Goal: Task Accomplishment & Management: Manage account settings

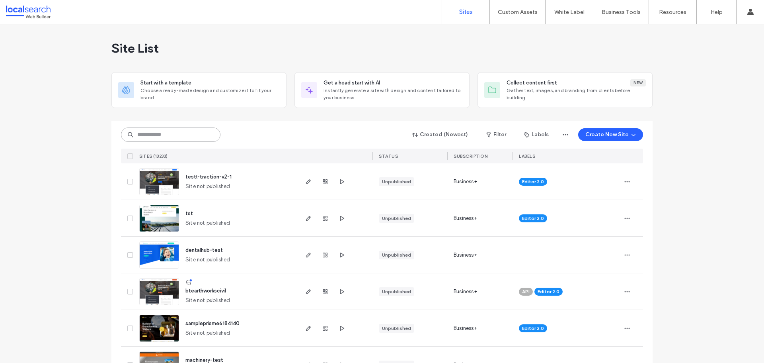
click at [169, 132] on input at bounding box center [170, 134] width 99 height 14
paste input "********"
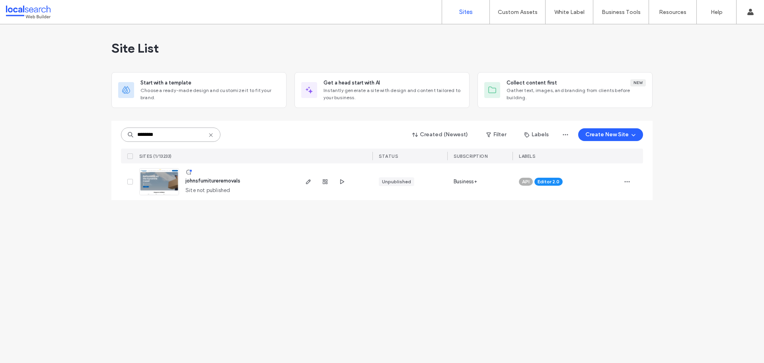
type input "********"
click at [156, 181] on img at bounding box center [159, 195] width 39 height 54
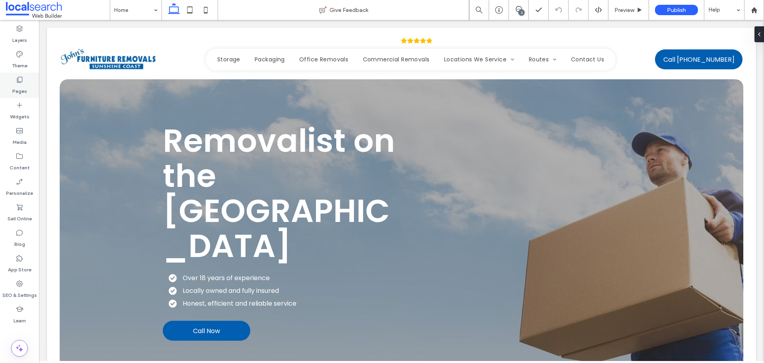
click at [21, 92] on label "Pages" at bounding box center [19, 89] width 15 height 11
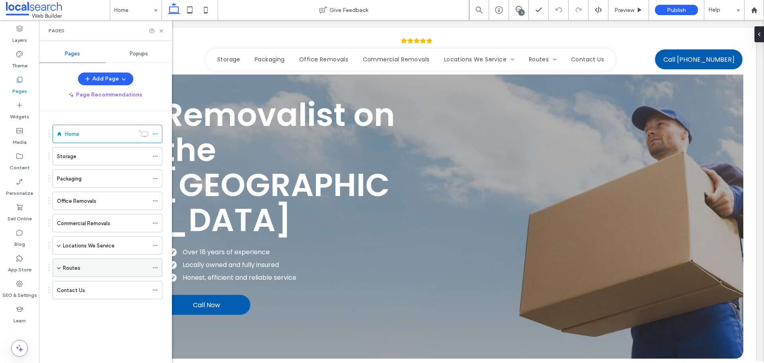
scroll to position [40, 0]
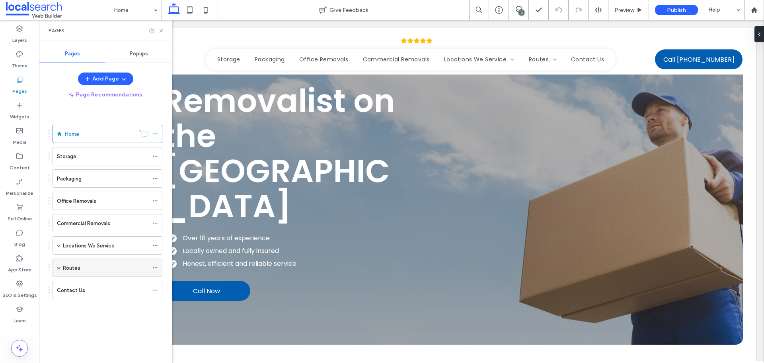
click at [58, 267] on span at bounding box center [59, 267] width 4 height 4
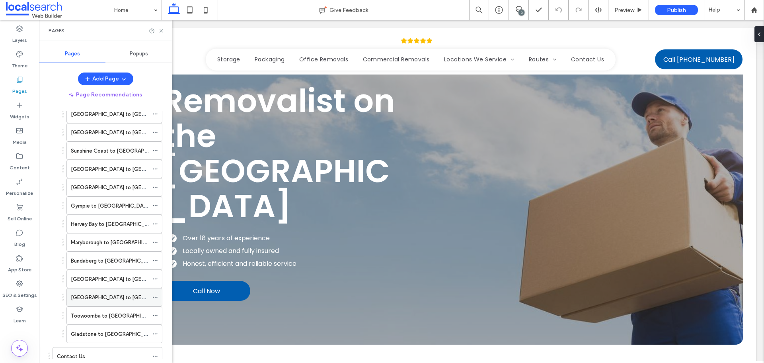
scroll to position [253, 0]
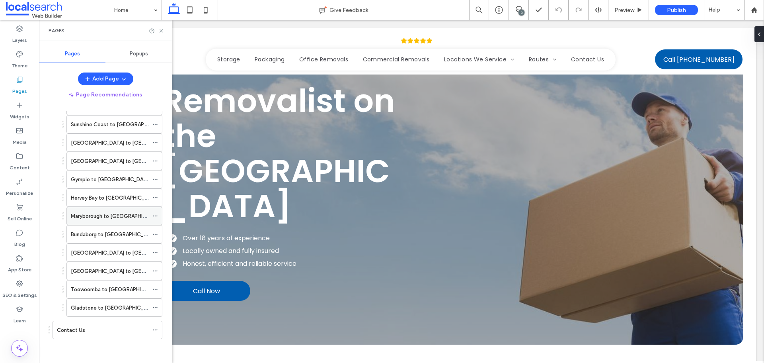
click at [111, 211] on label "Maryborough to [GEOGRAPHIC_DATA]" at bounding box center [117, 216] width 93 height 14
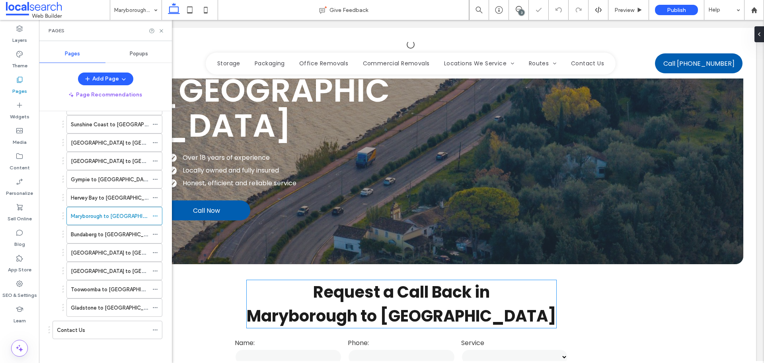
scroll to position [170, 0]
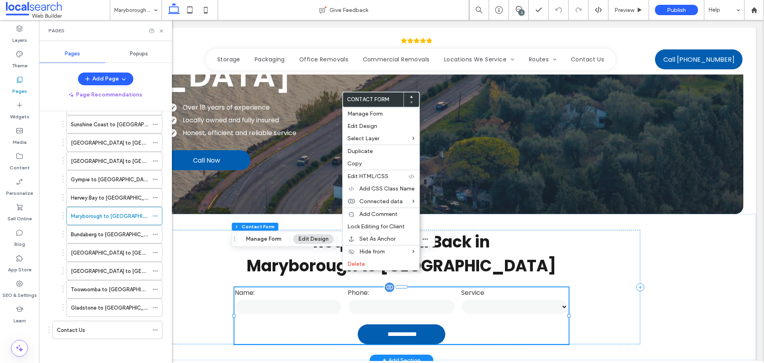
type input "*"
type input "***"
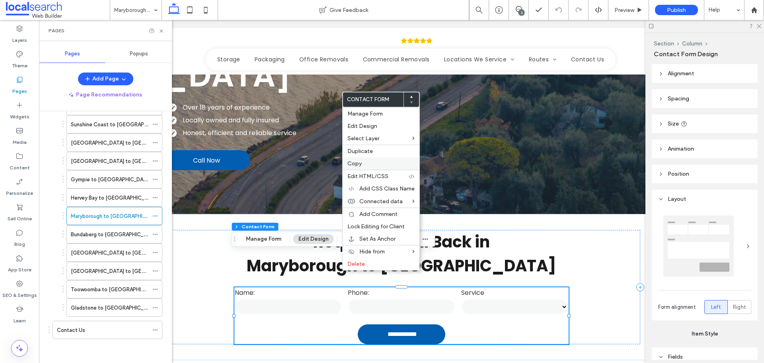
click at [378, 160] on label "Copy" at bounding box center [380, 163] width 67 height 7
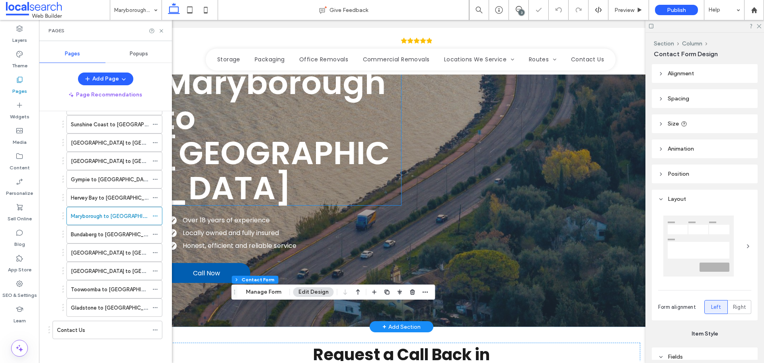
scroll to position [51, 0]
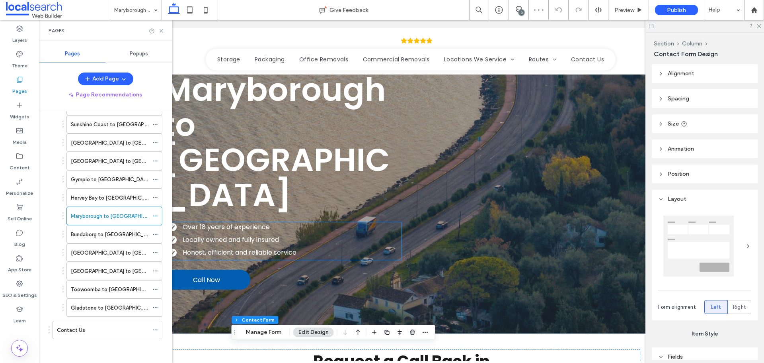
click at [217, 235] on span "Locally owned and fully insured" at bounding box center [231, 239] width 96 height 9
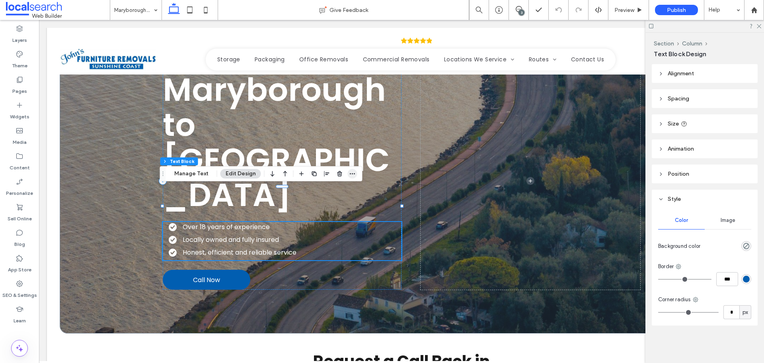
click at [355, 173] on span "button" at bounding box center [353, 174] width 10 height 10
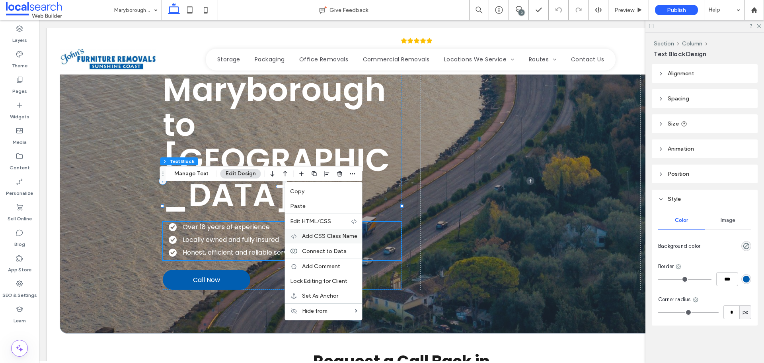
click at [335, 234] on span "Add CSS Class Name" at bounding box center [329, 235] width 55 height 7
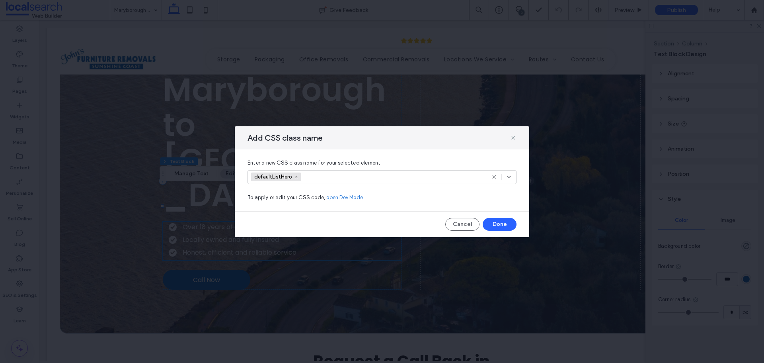
click at [341, 178] on input at bounding box center [332, 177] width 55 height 12
type input "**********"
click at [515, 136] on use at bounding box center [513, 138] width 4 height 4
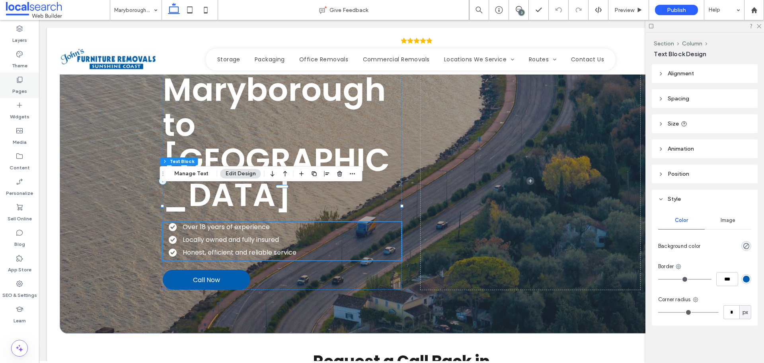
drag, startPoint x: 30, startPoint y: 80, endPoint x: 32, endPoint y: 85, distance: 4.7
click at [30, 81] on div "Pages" at bounding box center [19, 84] width 39 height 25
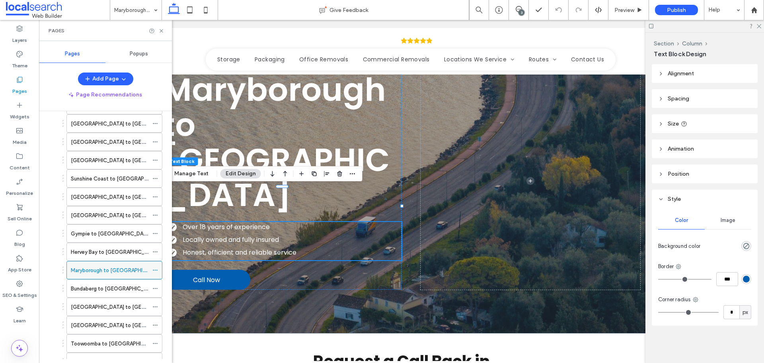
scroll to position [253, 0]
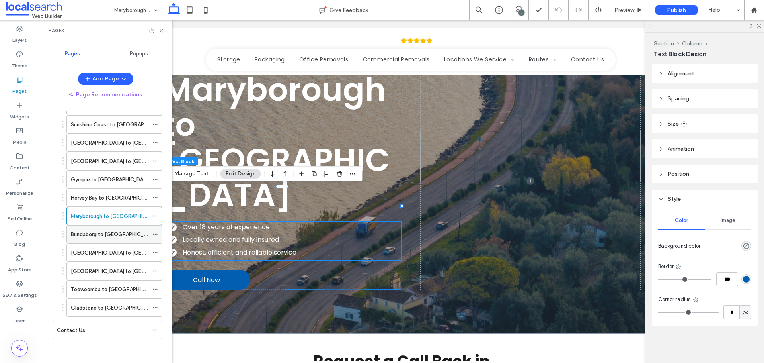
click at [119, 240] on div "Bundaberg to [GEOGRAPHIC_DATA]" at bounding box center [110, 234] width 78 height 18
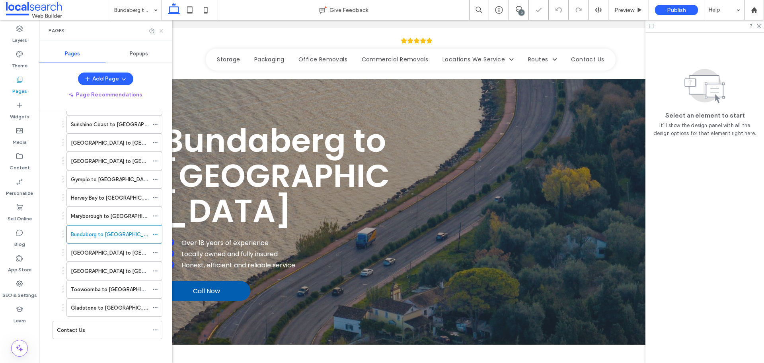
click at [163, 31] on icon at bounding box center [161, 31] width 6 height 6
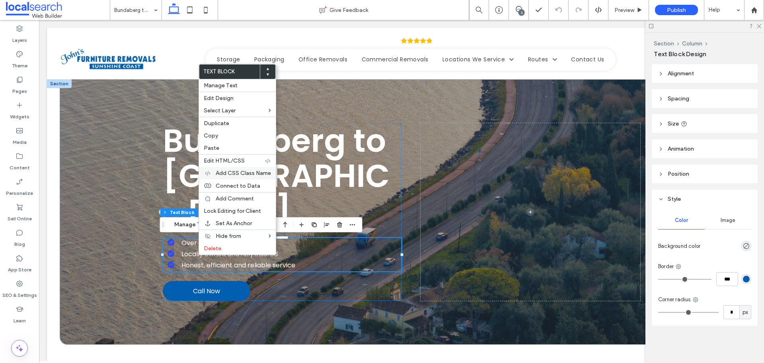
click at [240, 175] on span "Add CSS Class Name" at bounding box center [243, 173] width 55 height 7
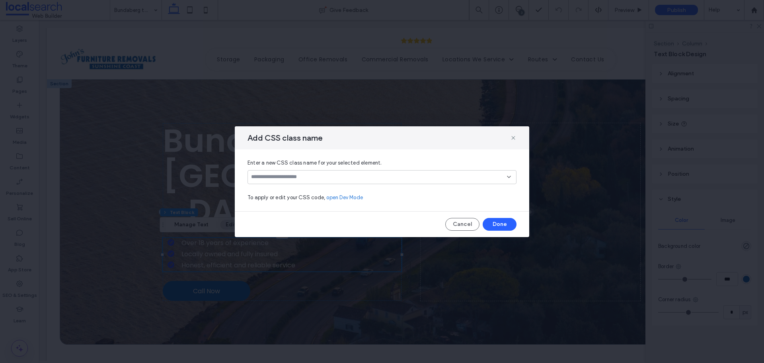
click at [389, 176] on input at bounding box center [379, 177] width 256 height 6
paste input "**********"
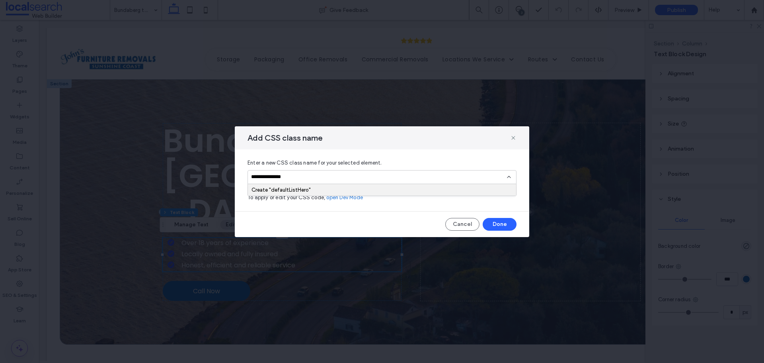
type input "**********"
click at [336, 186] on div "Create "defaultListHero"" at bounding box center [382, 190] width 268 height 12
click at [493, 194] on div "Create "defaultListHero"" at bounding box center [382, 190] width 268 height 12
click at [470, 188] on div "Create "defaultListHero"" at bounding box center [382, 190] width 261 height 6
click at [503, 229] on button "Done" at bounding box center [500, 224] width 34 height 13
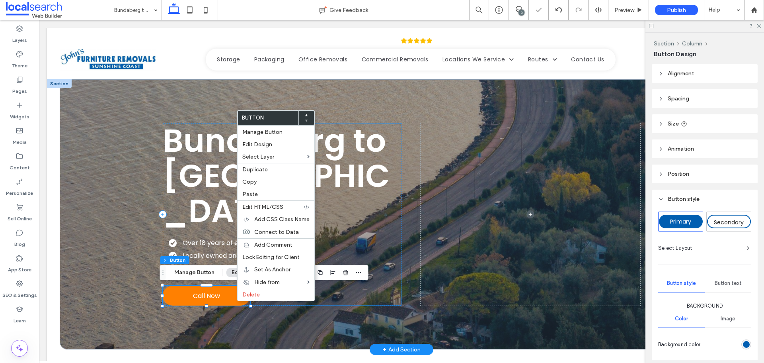
type input "**"
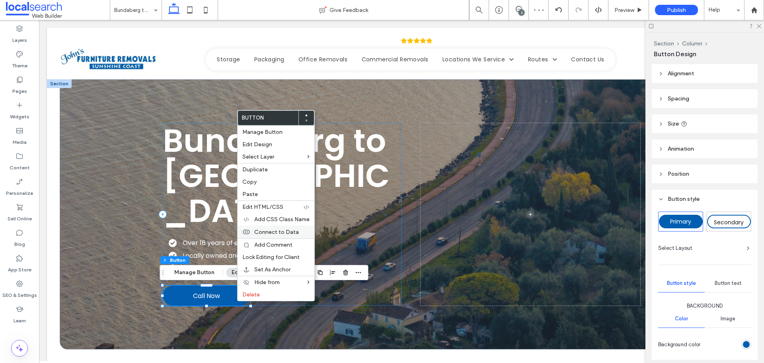
click at [279, 228] on span "Connect to Data" at bounding box center [276, 231] width 45 height 7
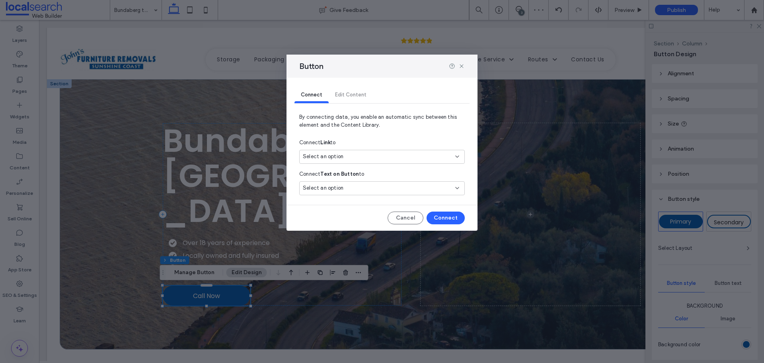
click at [331, 158] on span "Select an option" at bounding box center [323, 156] width 41 height 8
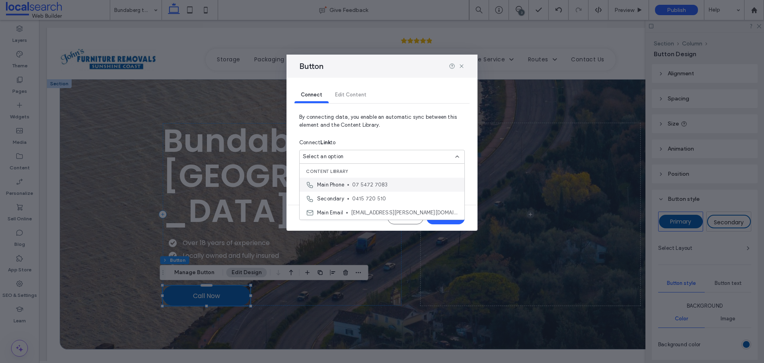
click at [343, 181] on span "Main Phone" at bounding box center [330, 185] width 27 height 8
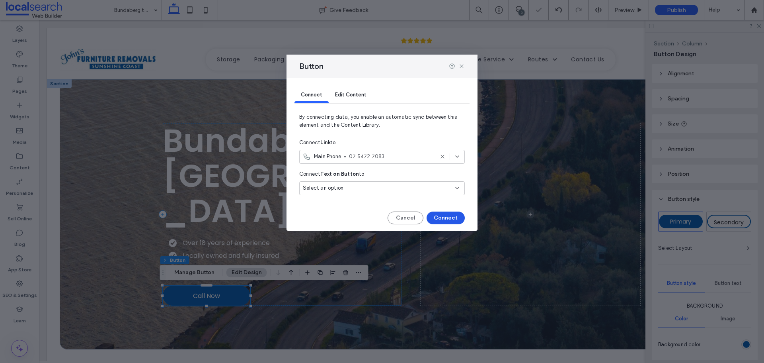
click at [439, 217] on button "Connect" at bounding box center [446, 217] width 38 height 13
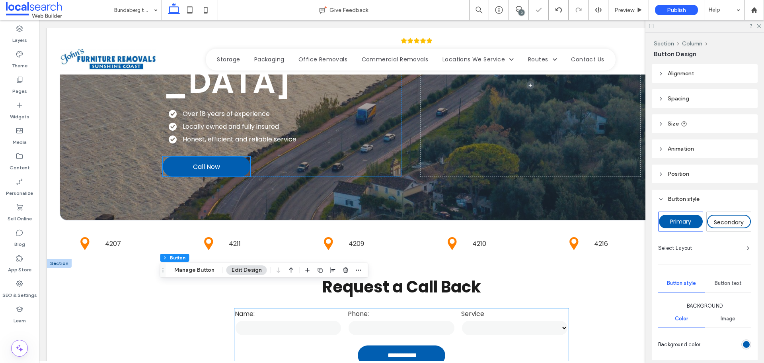
scroll to position [159, 0]
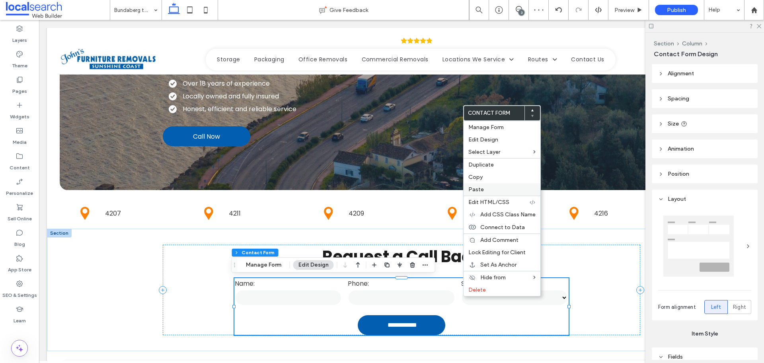
click at [484, 192] on label "Paste" at bounding box center [501, 189] width 67 height 7
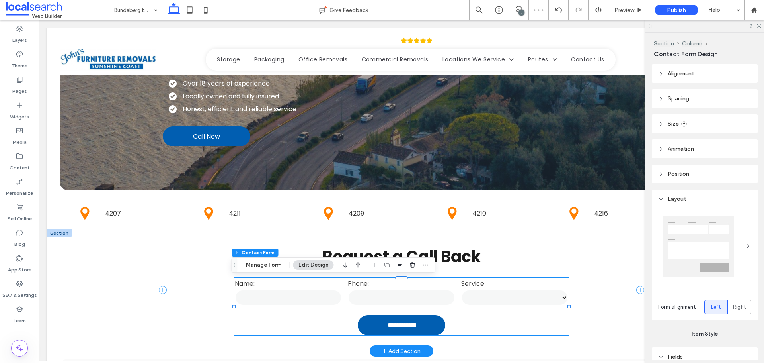
type input "***"
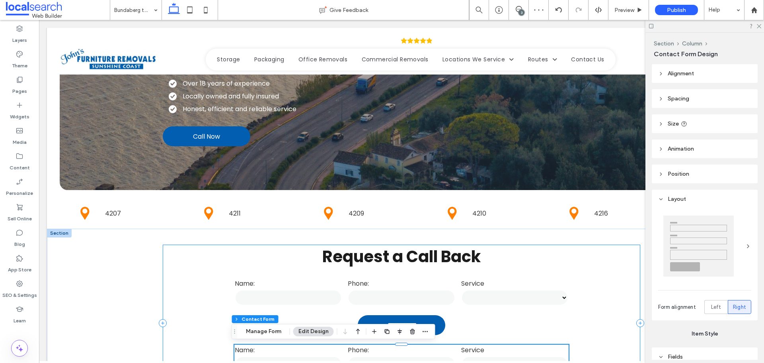
type input "*"
type input "***"
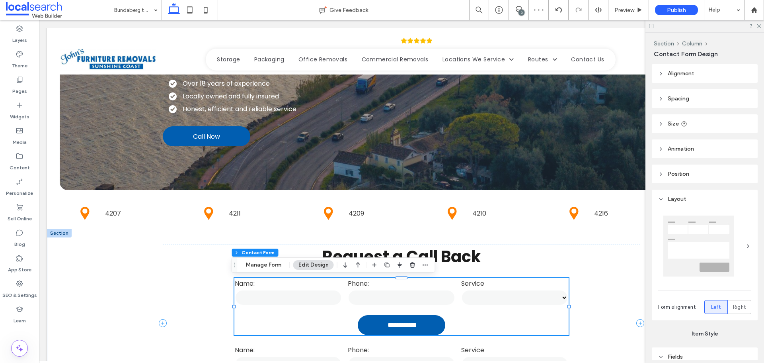
type input "*"
type input "***"
click at [411, 265] on use "button" at bounding box center [412, 264] width 5 height 5
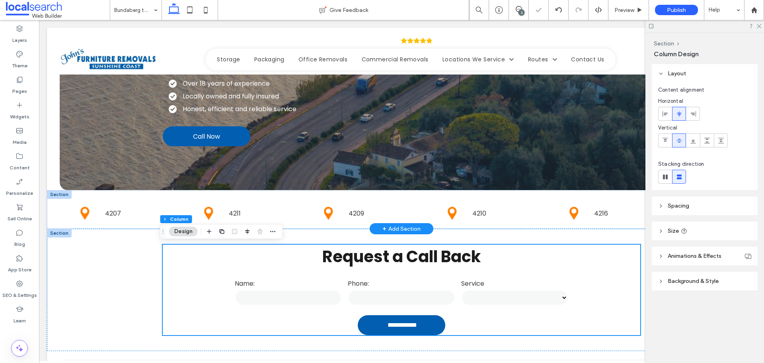
click at [57, 195] on div at bounding box center [59, 194] width 25 height 9
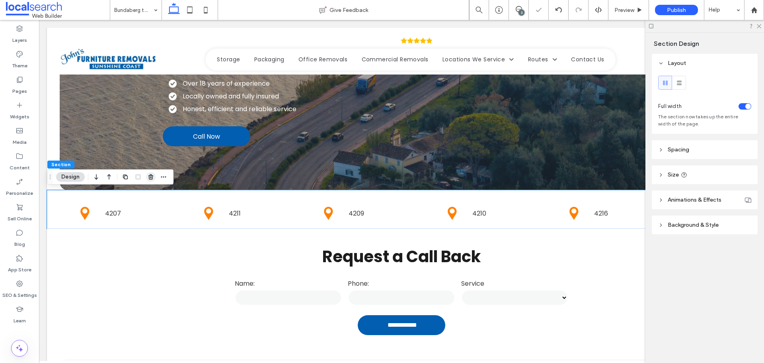
click at [152, 177] on icon "button" at bounding box center [151, 177] width 6 height 6
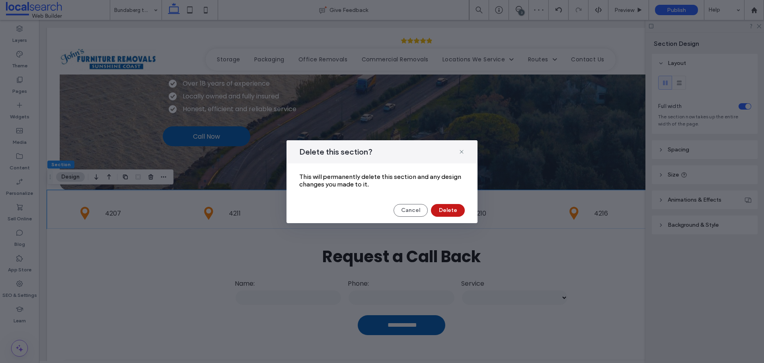
click at [457, 208] on button "Delete" at bounding box center [448, 210] width 34 height 13
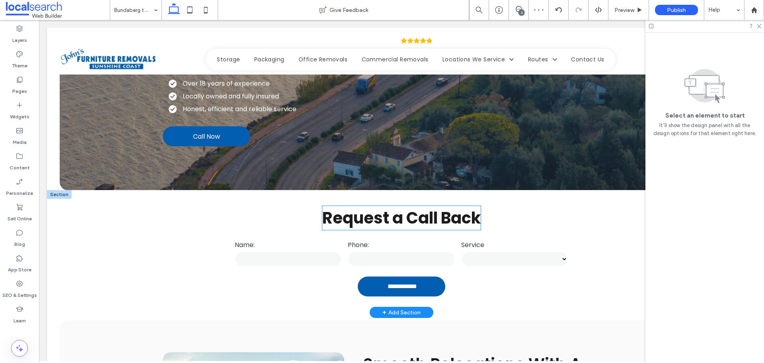
click at [462, 224] on strong "Request a Call Back" at bounding box center [401, 218] width 158 height 22
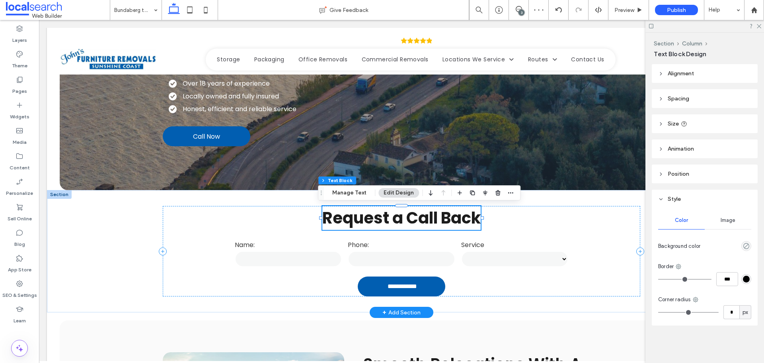
click at [462, 224] on strong "Request a Call Back" at bounding box center [401, 218] width 158 height 22
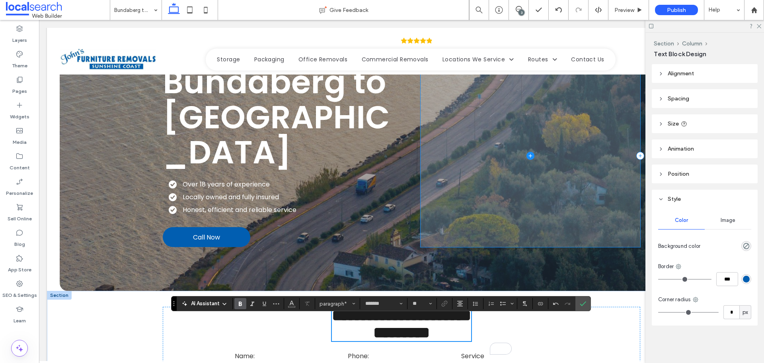
scroll to position [80, 0]
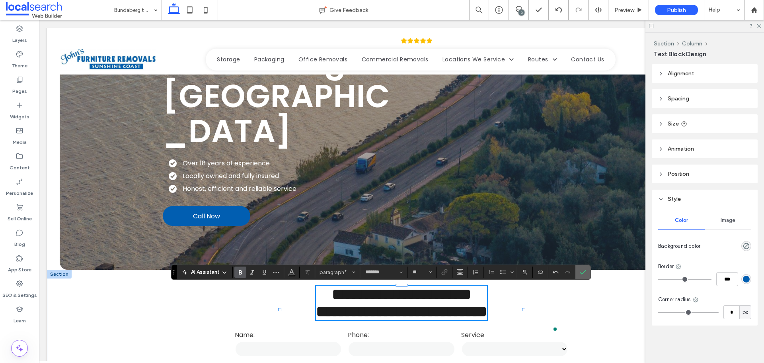
click at [587, 273] on label "Confirm" at bounding box center [583, 272] width 12 height 14
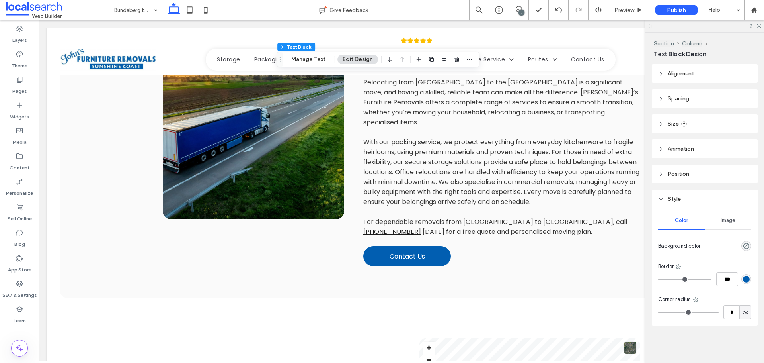
scroll to position [517, 0]
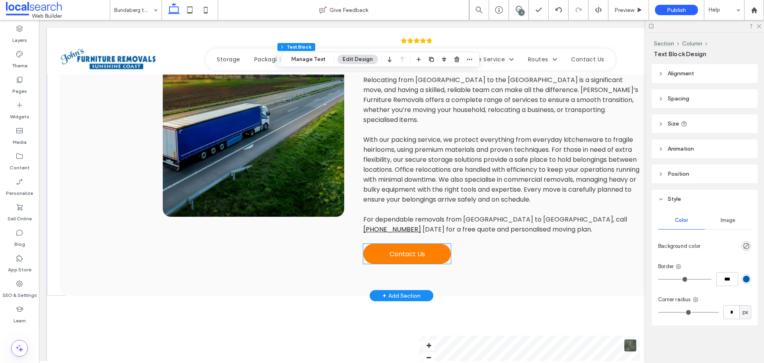
click at [408, 244] on link "Contact Us" at bounding box center [407, 254] width 88 height 20
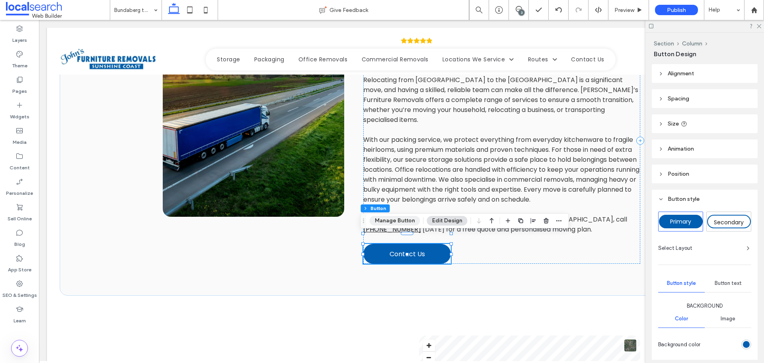
click at [398, 219] on button "Manage Button" at bounding box center [395, 221] width 51 height 10
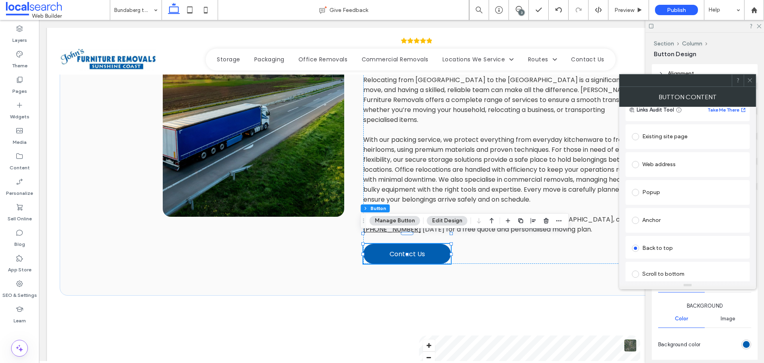
scroll to position [156, 0]
click at [665, 127] on div "Anchor" at bounding box center [687, 131] width 111 height 13
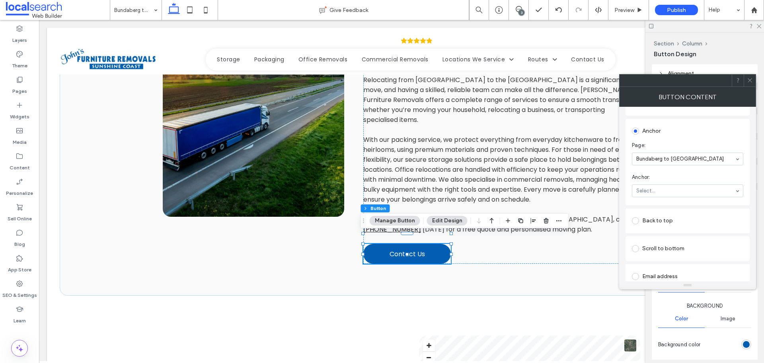
click at [678, 197] on div "Select..." at bounding box center [687, 190] width 111 height 13
click at [747, 80] on div at bounding box center [750, 80] width 12 height 12
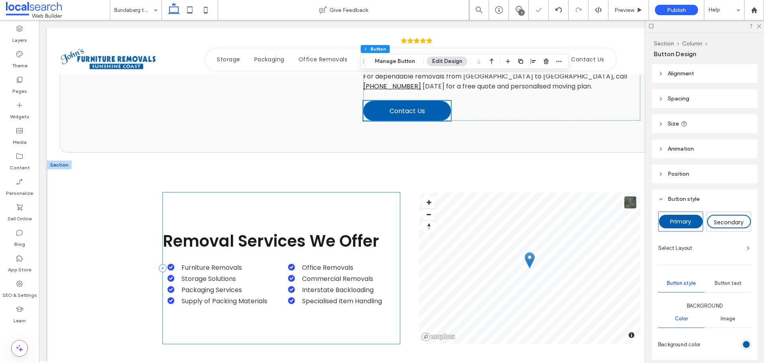
scroll to position [677, 0]
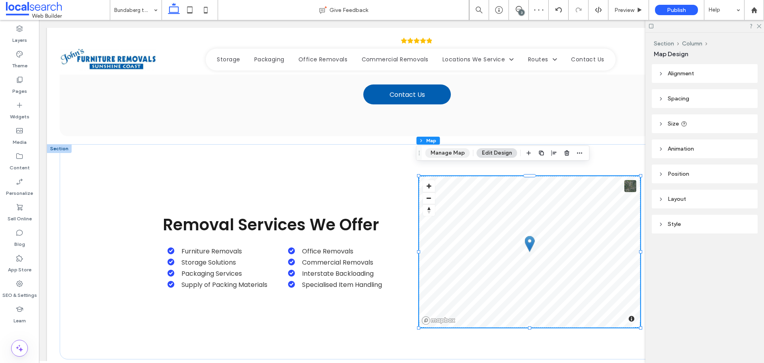
click at [452, 154] on button "Manage Map" at bounding box center [447, 153] width 45 height 10
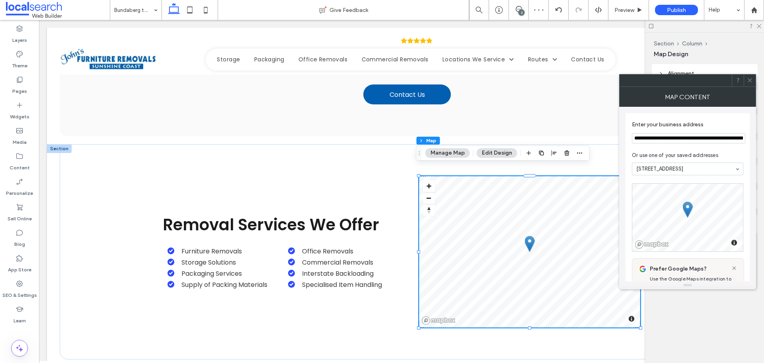
click at [647, 135] on input "**********" at bounding box center [688, 138] width 113 height 10
type input "**********"
click at [747, 81] on icon at bounding box center [750, 80] width 6 height 6
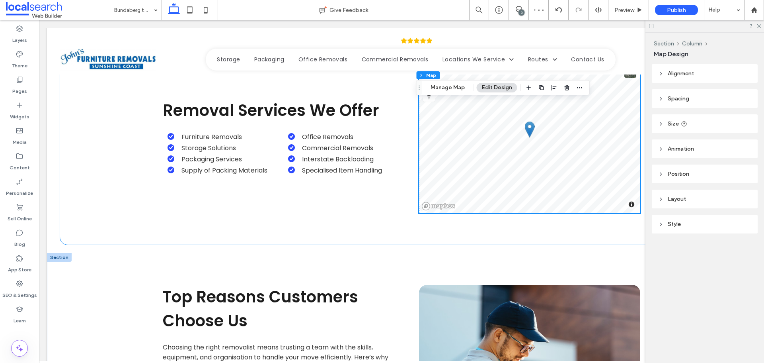
scroll to position [836, 0]
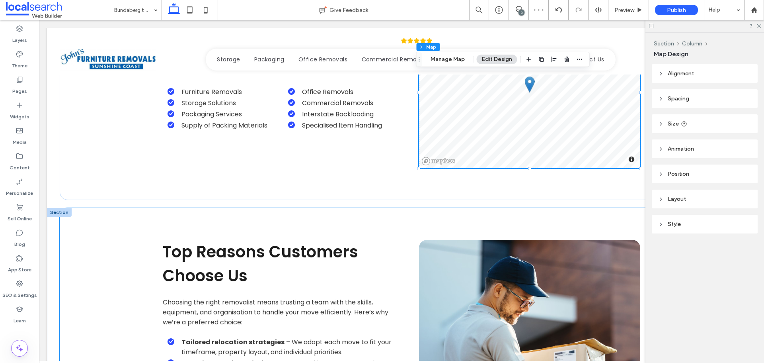
click at [471, 212] on div "Top Reasons Customers Choose Us Choosing the right removalist means trusting a …" at bounding box center [402, 341] width 478 height 266
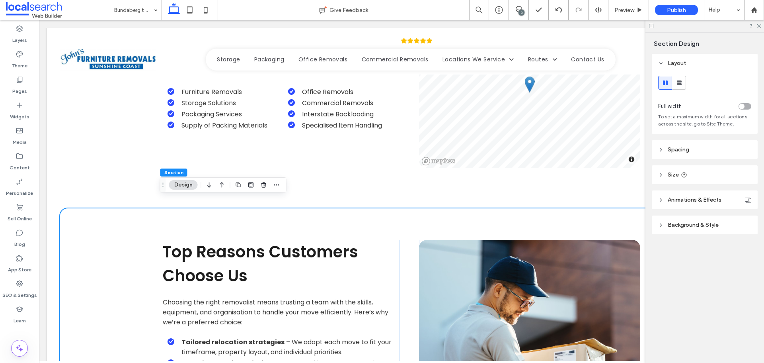
click at [725, 227] on header "Background & Style" at bounding box center [705, 224] width 106 height 19
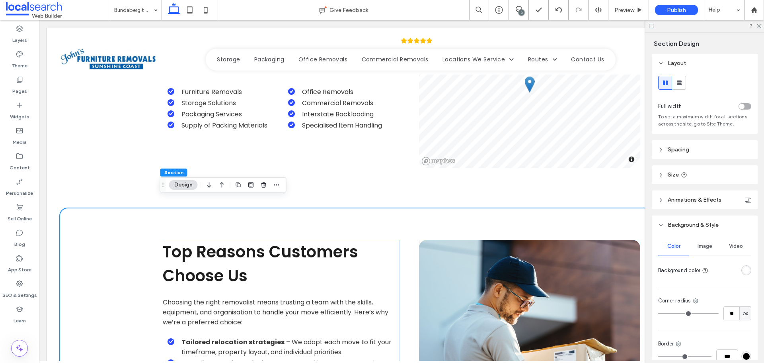
click at [743, 268] on div "rgba(255, 255, 255, 1)" at bounding box center [746, 270] width 7 height 7
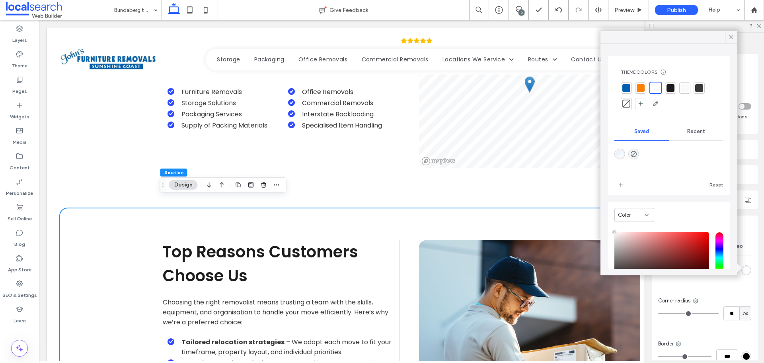
click at [682, 91] on div at bounding box center [685, 88] width 8 height 8
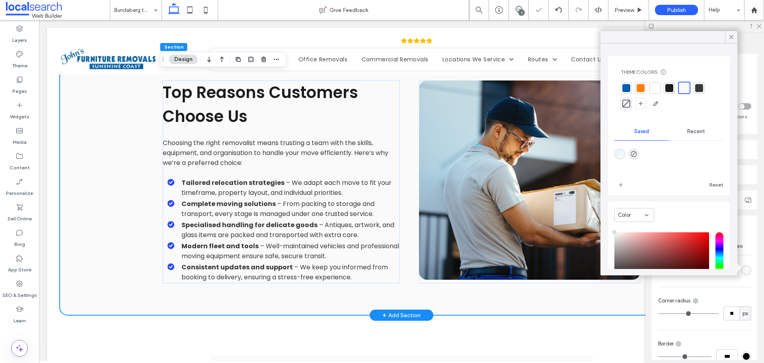
scroll to position [1194, 0]
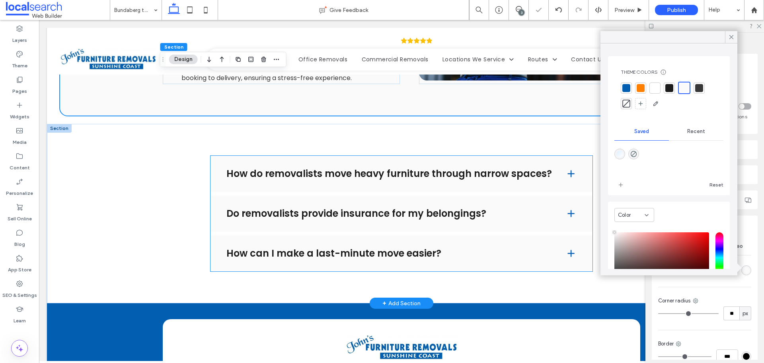
click at [452, 170] on div "How do removalists move heavy furniture through narrow spaces?" at bounding box center [402, 174] width 382 height 36
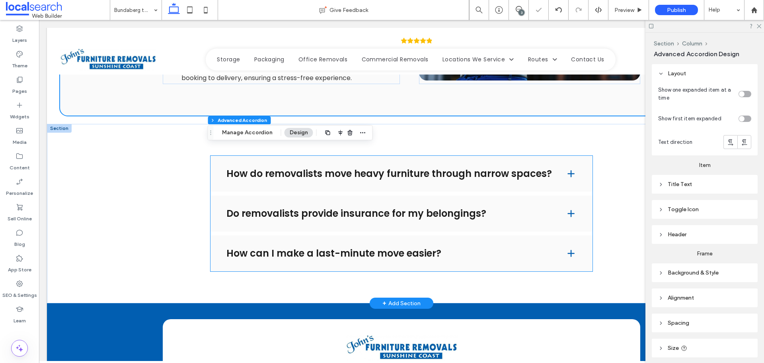
type input "*"
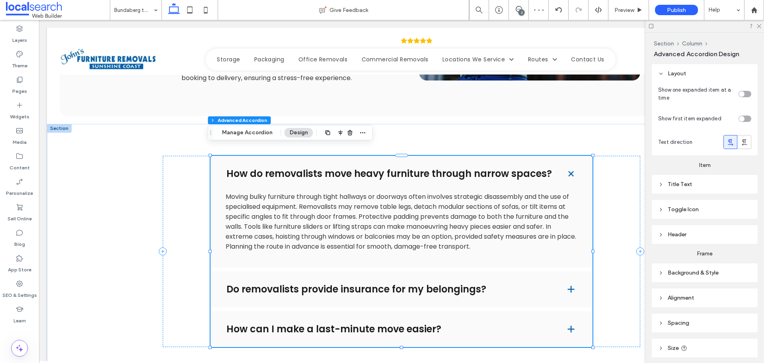
click at [550, 289] on div "Do removalists provide insurance for my belongings?" at bounding box center [402, 289] width 382 height 36
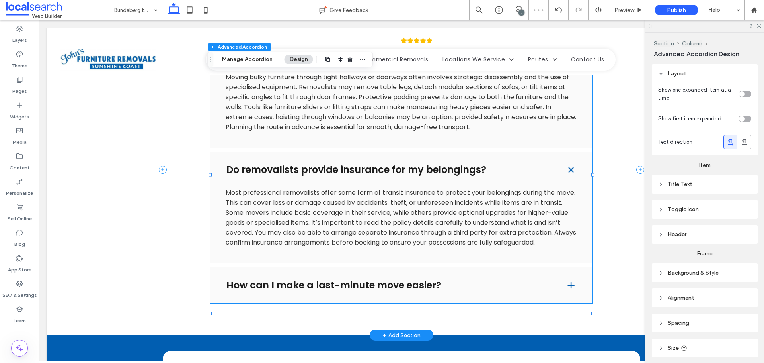
scroll to position [55, 0]
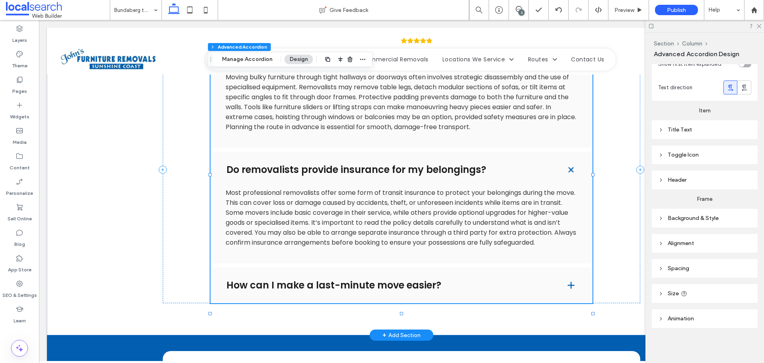
click at [507, 286] on h4 "How can I make a last-minute move easier?" at bounding box center [389, 285] width 326 height 10
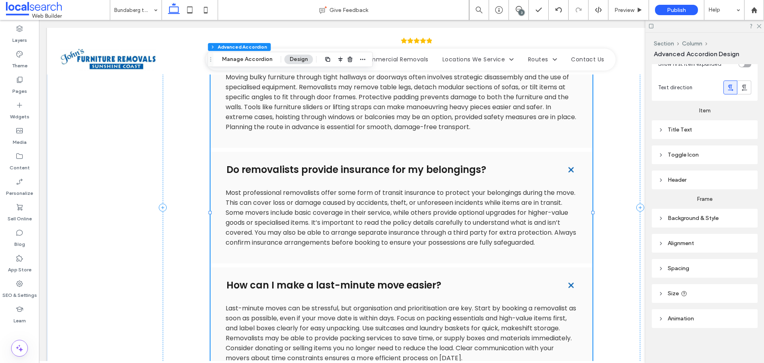
click at [476, 282] on h4 "How can I make a last-minute move easier?" at bounding box center [389, 285] width 326 height 10
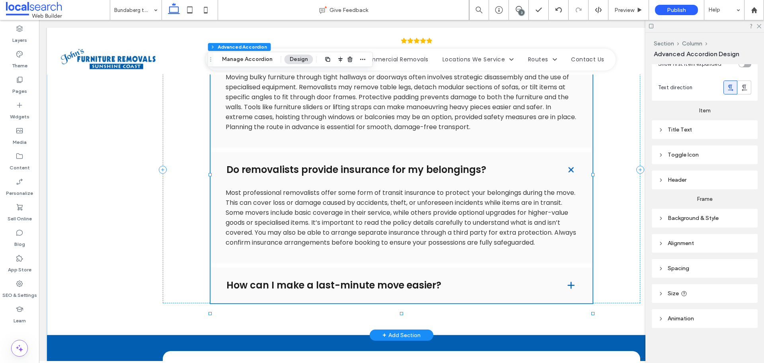
click at [484, 165] on h4 "Do removalists provide insurance for my belongings?" at bounding box center [389, 170] width 326 height 10
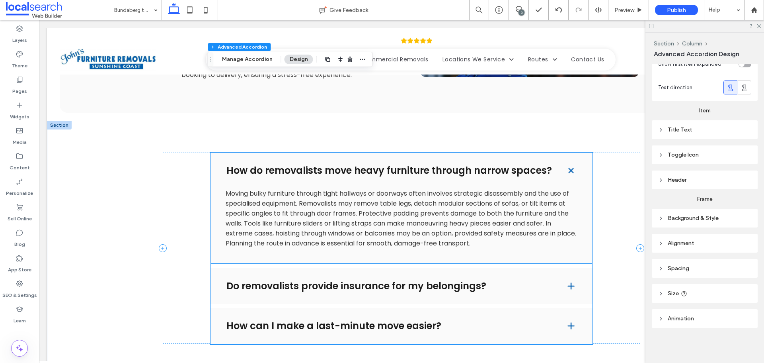
scroll to position [1194, 0]
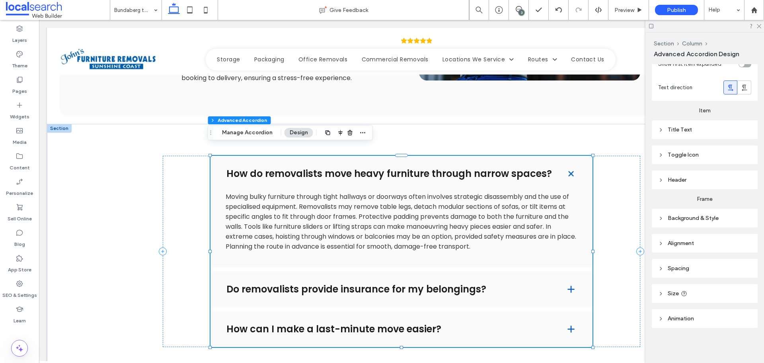
click at [378, 169] on h4 "How do removalists move heavy furniture through narrow spaces?" at bounding box center [389, 174] width 326 height 10
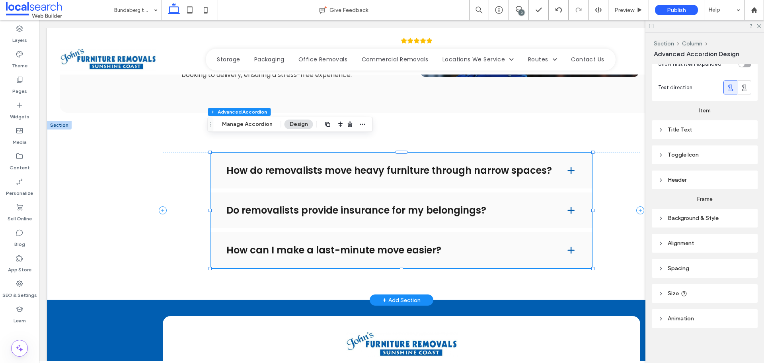
scroll to position [1353, 0]
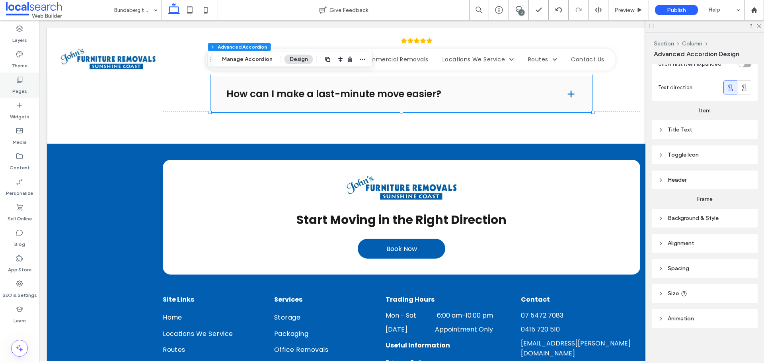
click at [28, 82] on div "Pages" at bounding box center [19, 84] width 39 height 25
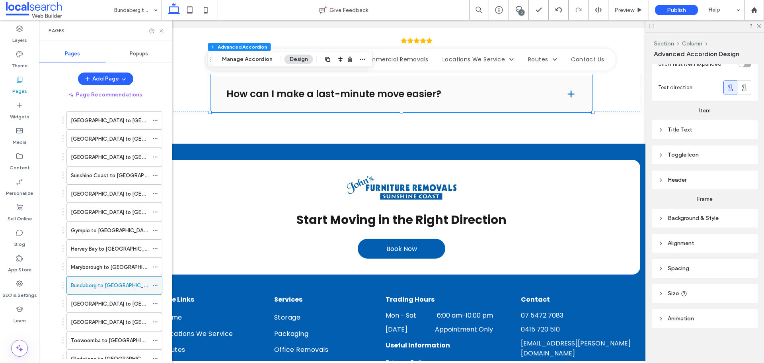
scroll to position [253, 0]
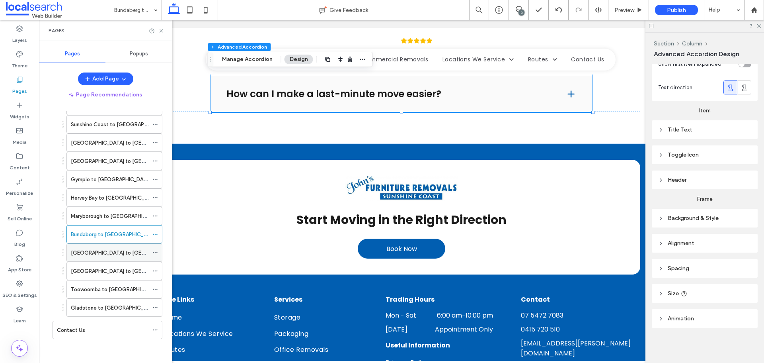
click at [98, 256] on label "Brisbane to Sunshine Coast" at bounding box center [128, 253] width 115 height 14
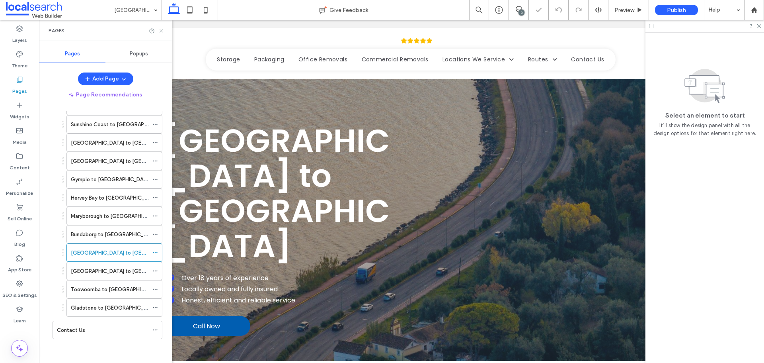
click at [161, 33] on icon at bounding box center [161, 31] width 6 height 6
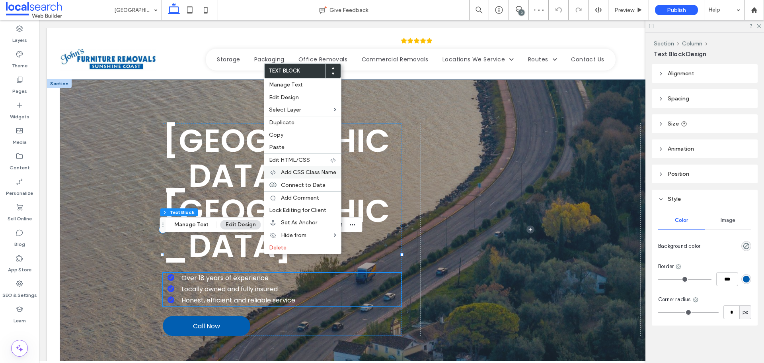
click at [303, 174] on span "Add CSS Class Name" at bounding box center [308, 172] width 55 height 7
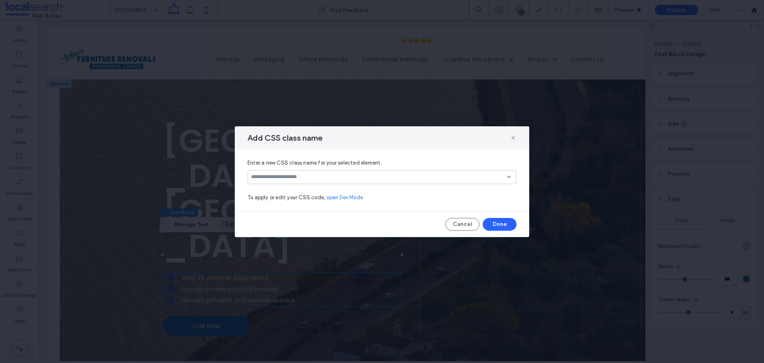
click at [398, 174] on input at bounding box center [379, 177] width 256 height 6
paste input "**********"
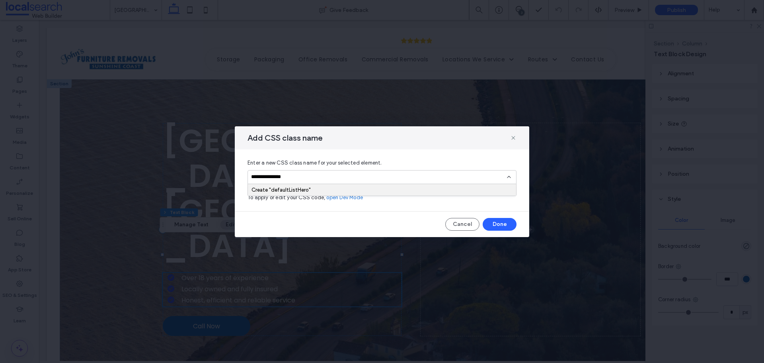
type input "**********"
click at [470, 191] on div "Create "defaultListHero"" at bounding box center [382, 190] width 261 height 6
drag, startPoint x: 497, startPoint y: 223, endPoint x: 458, endPoint y: 203, distance: 43.8
click at [497, 223] on button "Done" at bounding box center [500, 224] width 34 height 13
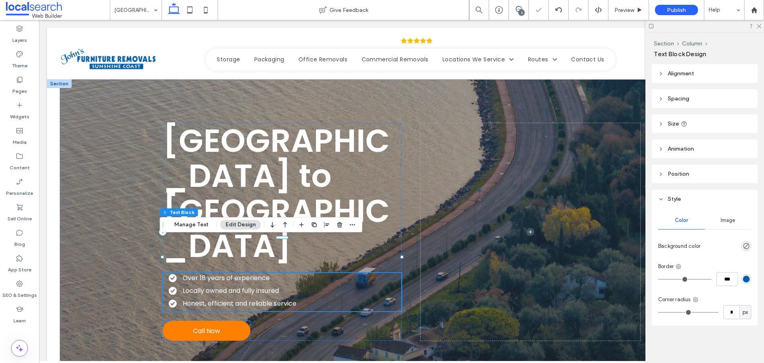
click at [237, 320] on link "Call Now" at bounding box center [207, 330] width 88 height 20
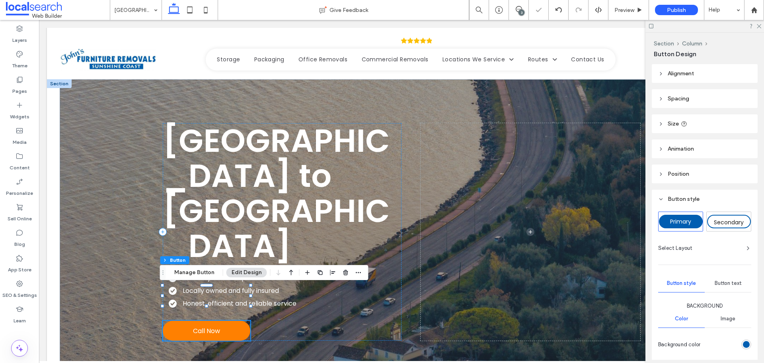
type input "**"
click at [359, 273] on use "button" at bounding box center [358, 272] width 5 height 1
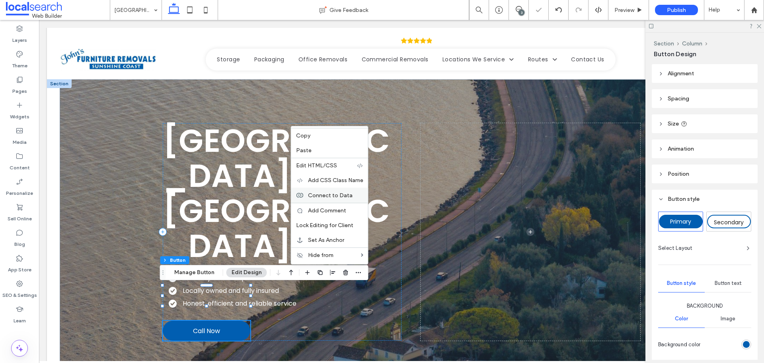
click at [340, 197] on span "Connect to Data" at bounding box center [330, 195] width 45 height 7
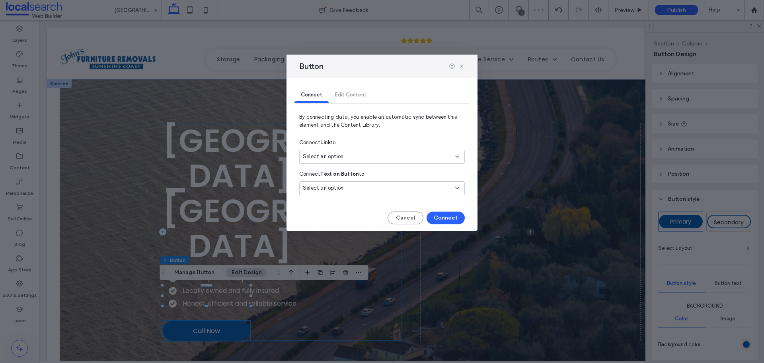
click at [351, 161] on div "Select an option" at bounding box center [382, 157] width 166 height 14
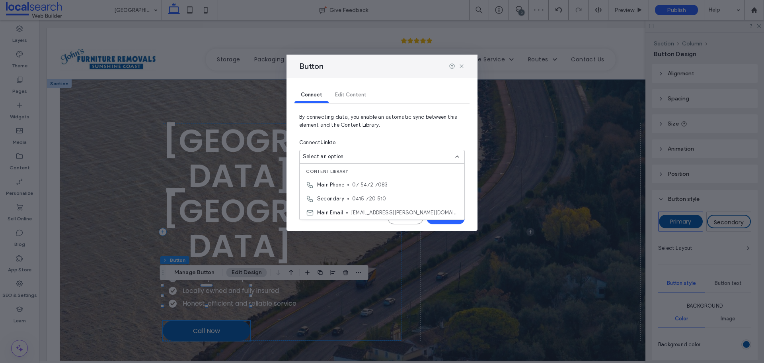
drag, startPoint x: 353, startPoint y: 180, endPoint x: 364, endPoint y: 185, distance: 12.6
click at [353, 181] on div "Main Phone 07 5472 7083" at bounding box center [382, 185] width 165 height 14
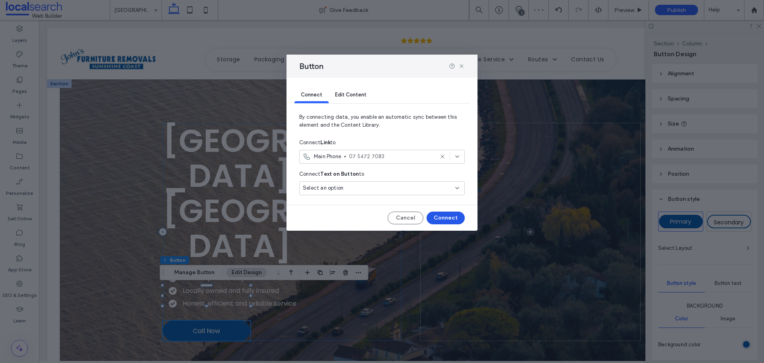
click at [444, 218] on button "Connect" at bounding box center [446, 217] width 38 height 13
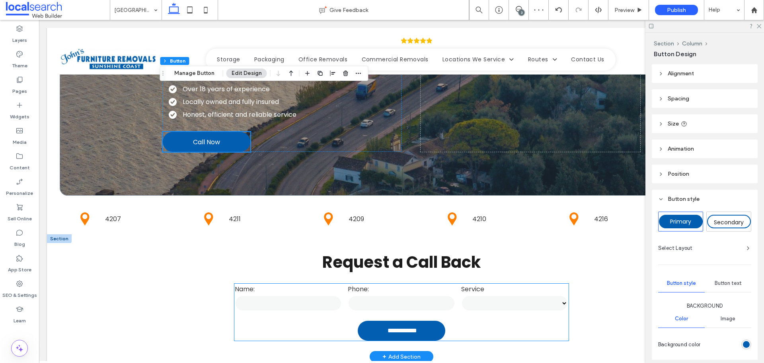
scroll to position [199, 0]
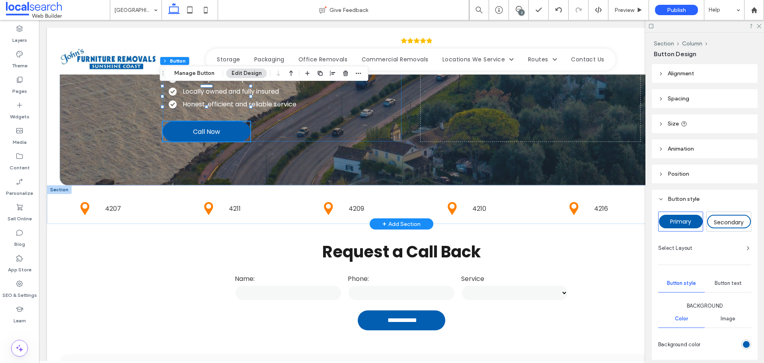
click at [56, 185] on div at bounding box center [59, 189] width 25 height 9
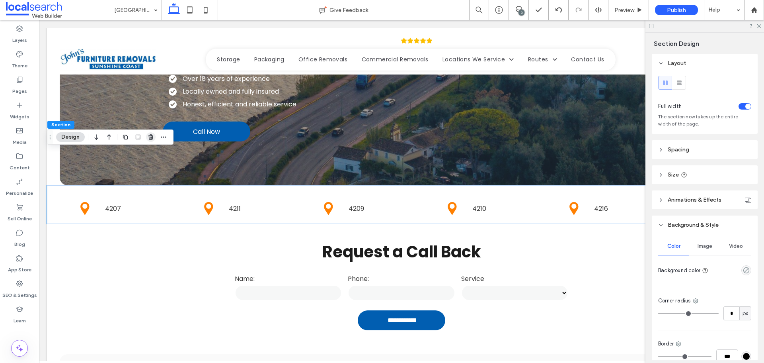
click at [151, 140] on icon "button" at bounding box center [151, 137] width 6 height 6
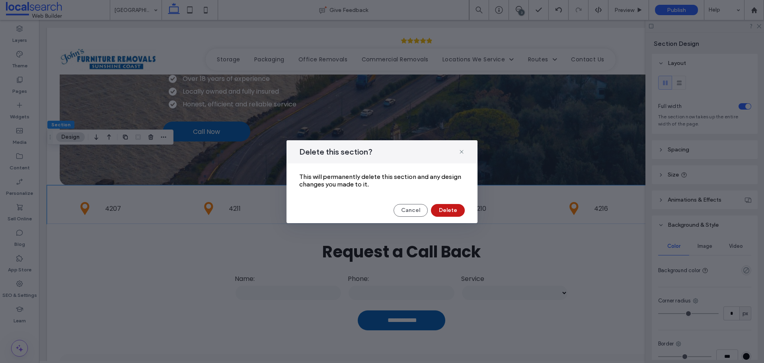
click at [452, 206] on button "Delete" at bounding box center [448, 210] width 34 height 13
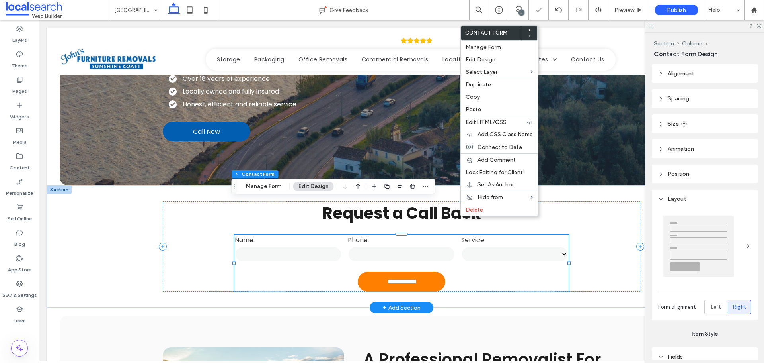
type input "*"
type input "***"
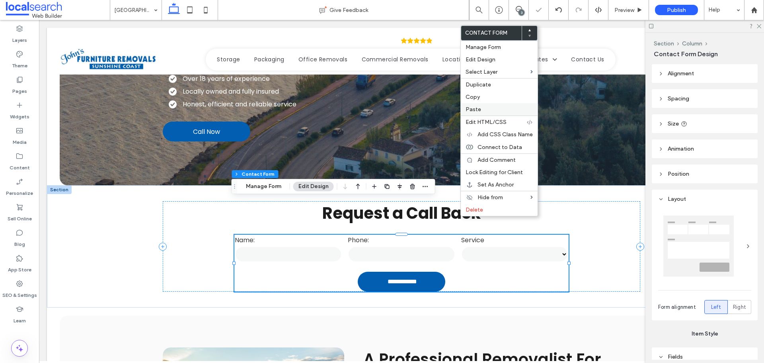
click at [481, 103] on div "Paste" at bounding box center [499, 109] width 77 height 12
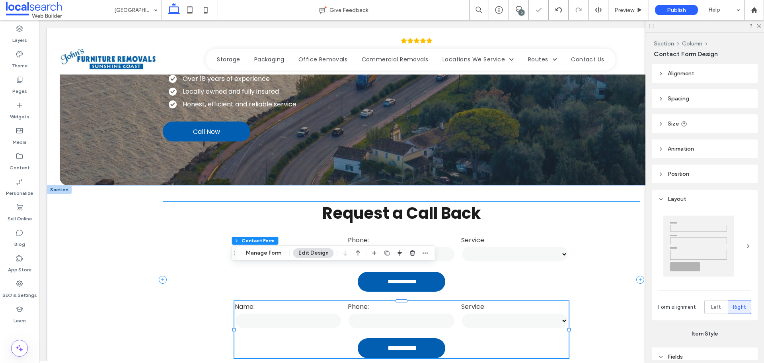
type input "*"
type input "***"
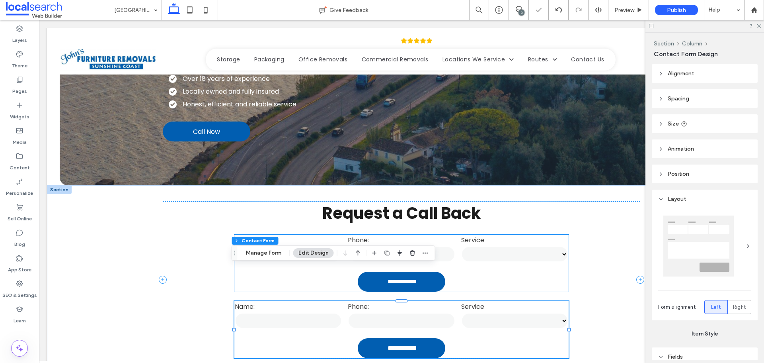
click at [514, 246] on select "******** ******** ********" at bounding box center [514, 254] width 107 height 16
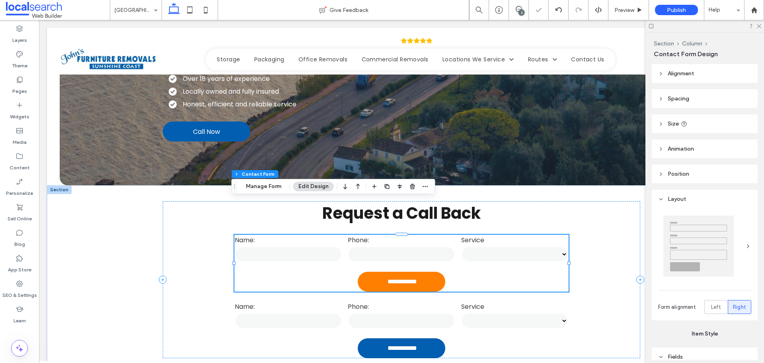
type input "*"
type input "***"
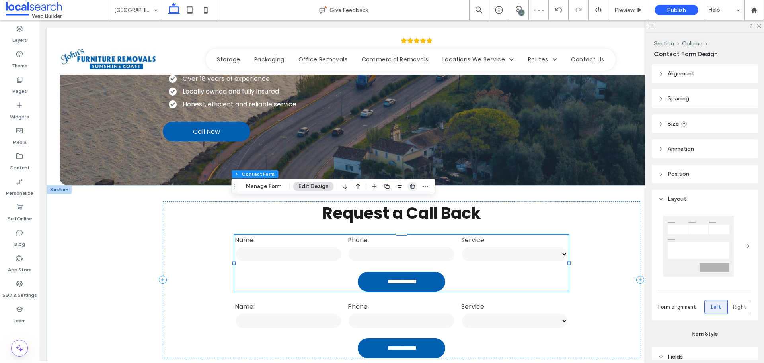
drag, startPoint x: 410, startPoint y: 185, endPoint x: 402, endPoint y: 165, distance: 21.8
click at [410, 185] on icon "button" at bounding box center [413, 186] width 6 height 6
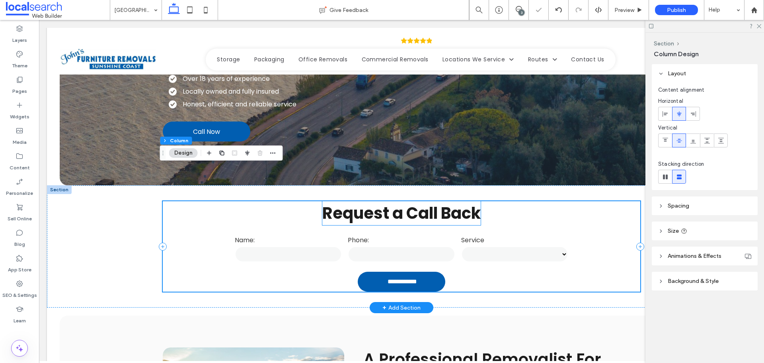
click at [445, 202] on strong "Request a Call Back" at bounding box center [401, 213] width 158 height 22
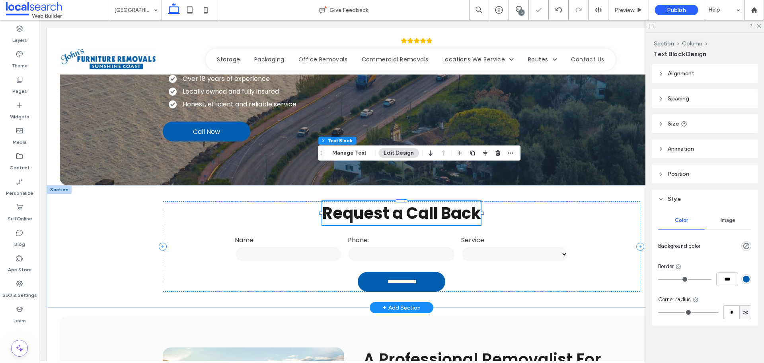
click at [445, 202] on strong "Request a Call Back" at bounding box center [401, 213] width 158 height 22
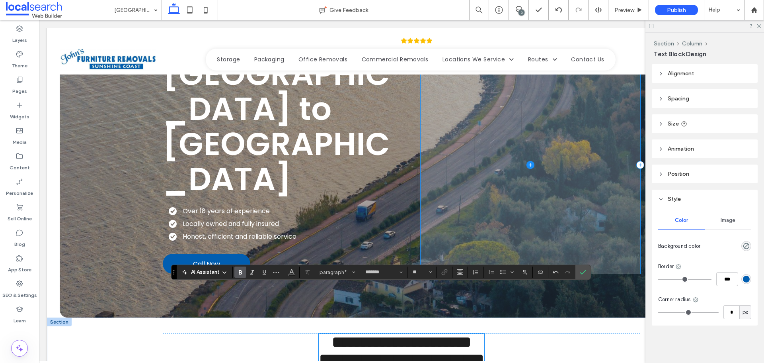
scroll to position [80, 0]
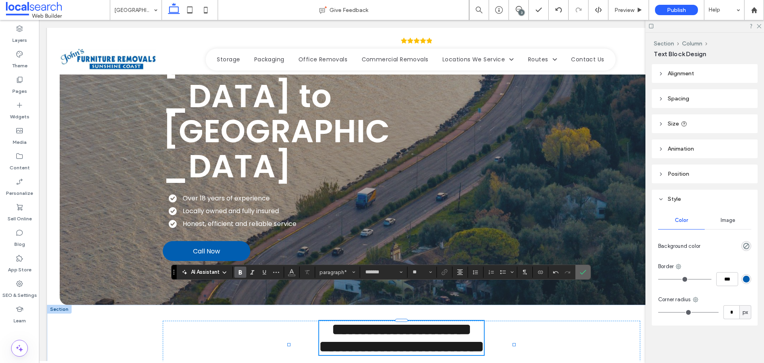
click at [585, 273] on icon "Confirm" at bounding box center [583, 272] width 6 height 6
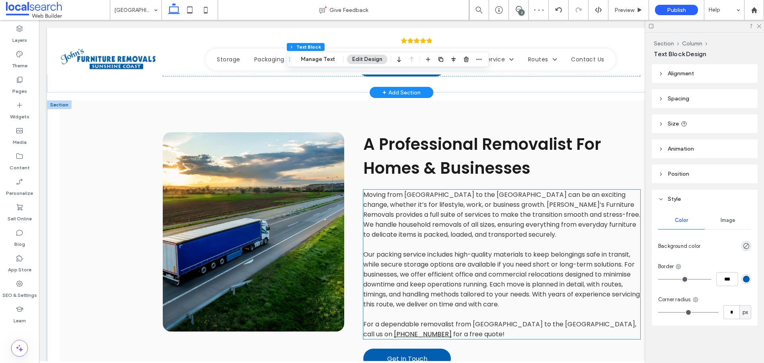
scroll to position [517, 0]
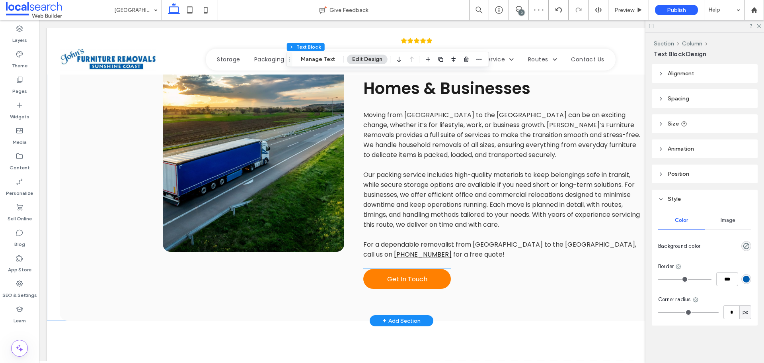
click at [407, 274] on span "Get In Touch" at bounding box center [407, 279] width 40 height 10
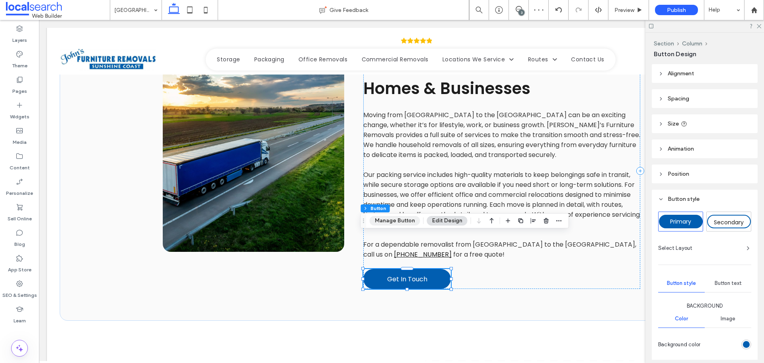
drag, startPoint x: 396, startPoint y: 223, endPoint x: 579, endPoint y: 212, distance: 183.4
click at [396, 223] on button "Manage Button" at bounding box center [395, 221] width 51 height 10
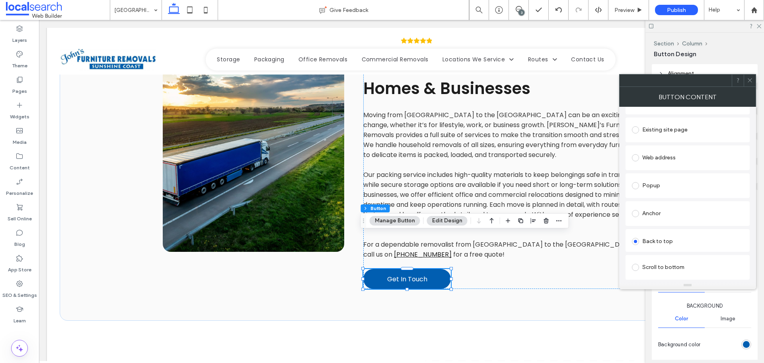
scroll to position [80, 0]
click at [669, 206] on div "Anchor" at bounding box center [687, 207] width 111 height 13
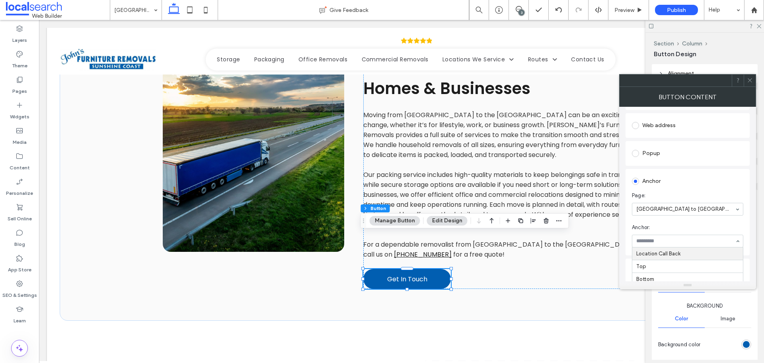
scroll to position [119, 0]
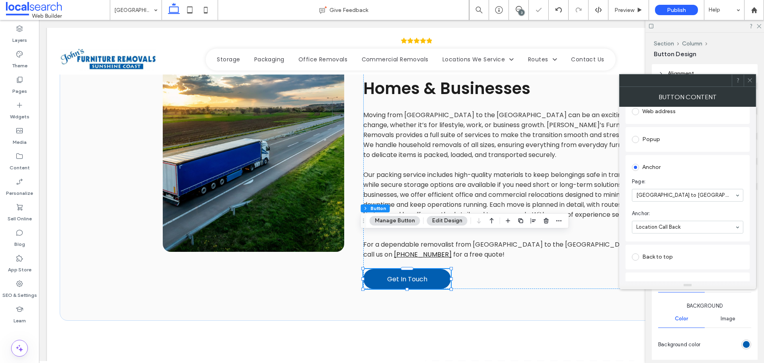
click at [751, 83] on span at bounding box center [750, 80] width 6 height 12
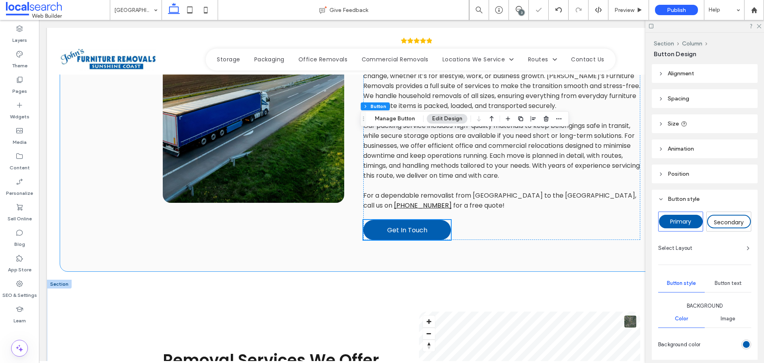
scroll to position [677, 0]
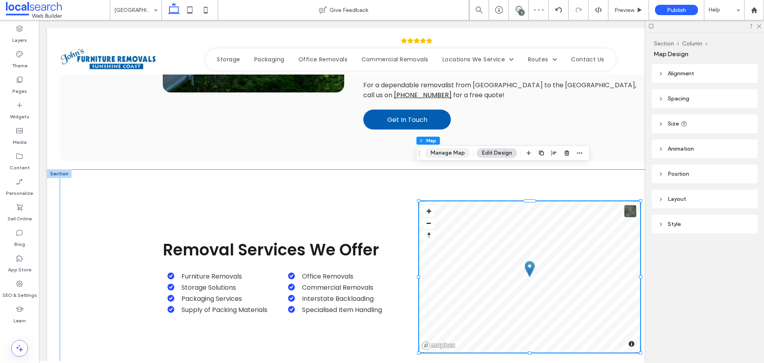
click at [453, 155] on button "Manage Map" at bounding box center [447, 153] width 45 height 10
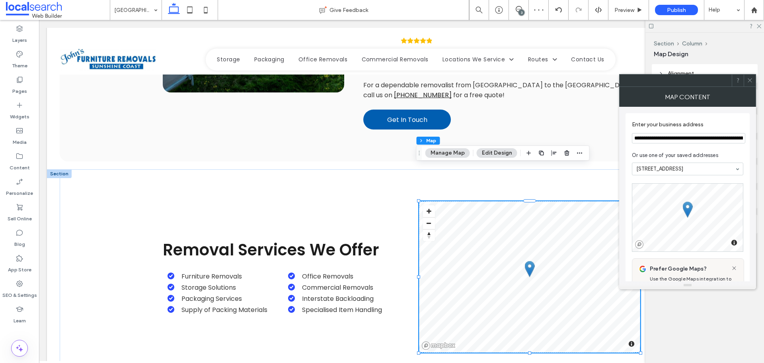
click at [655, 137] on input "**********" at bounding box center [688, 138] width 113 height 10
type input "**********"
click at [750, 78] on icon at bounding box center [750, 80] width 6 height 6
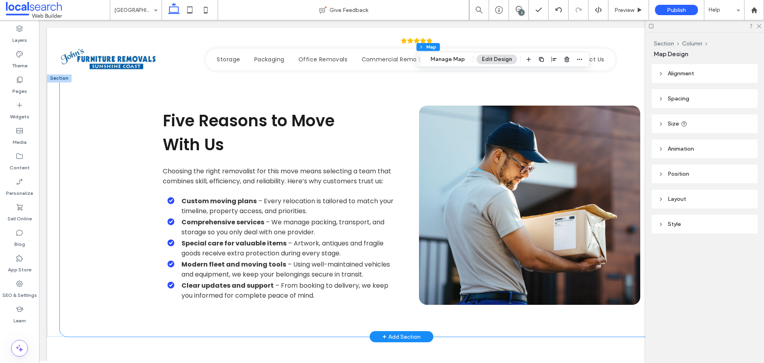
scroll to position [876, 0]
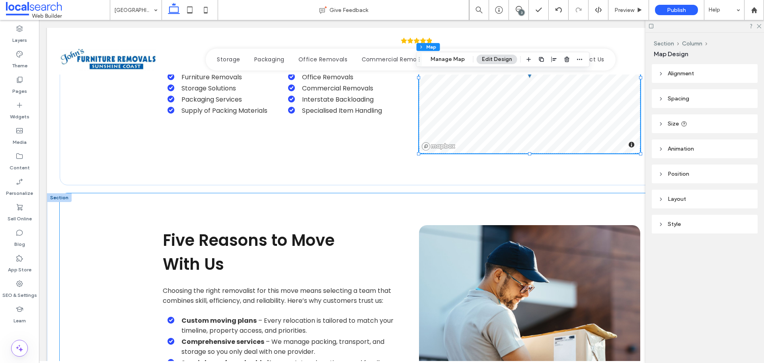
click at [409, 193] on div "Five Reasons to Move ﻿ With Us Choosing the right removalist for this move mean…" at bounding box center [402, 324] width 478 height 263
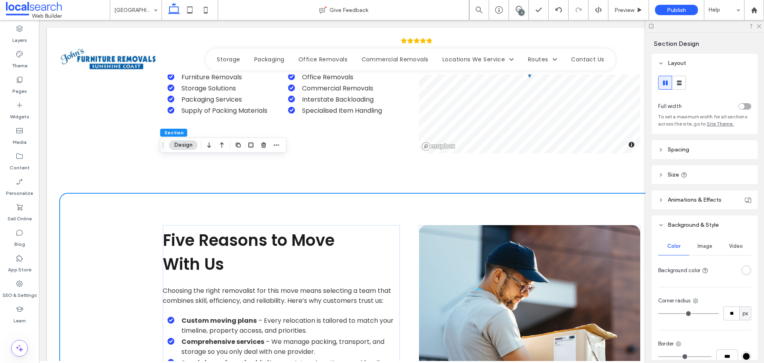
click at [740, 264] on div at bounding box center [732, 270] width 40 height 14
click at [743, 267] on div "rgba(255, 255, 255, 1)" at bounding box center [746, 270] width 7 height 7
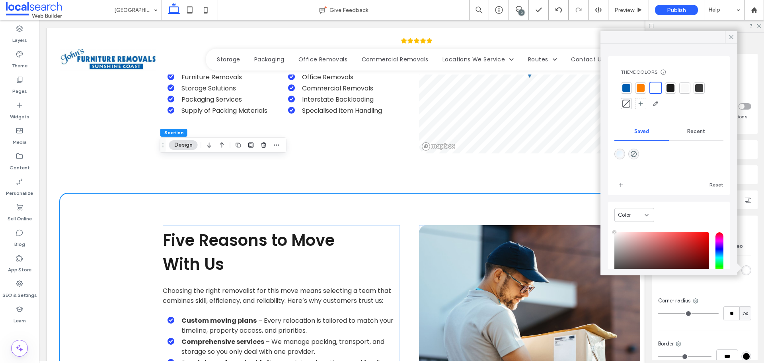
click at [682, 90] on div at bounding box center [685, 88] width 8 height 8
click at [735, 39] on icon at bounding box center [731, 36] width 7 height 7
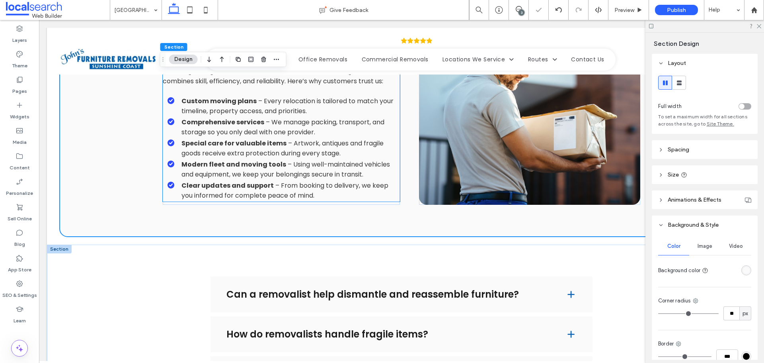
scroll to position [1194, 0]
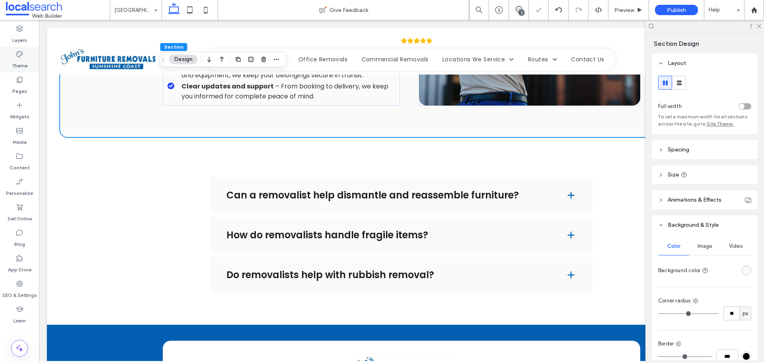
click at [21, 56] on icon at bounding box center [20, 54] width 8 height 8
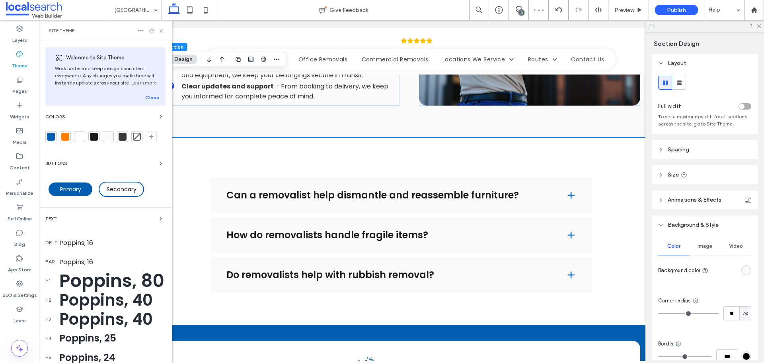
click at [21, 85] on label "Pages" at bounding box center [19, 89] width 15 height 11
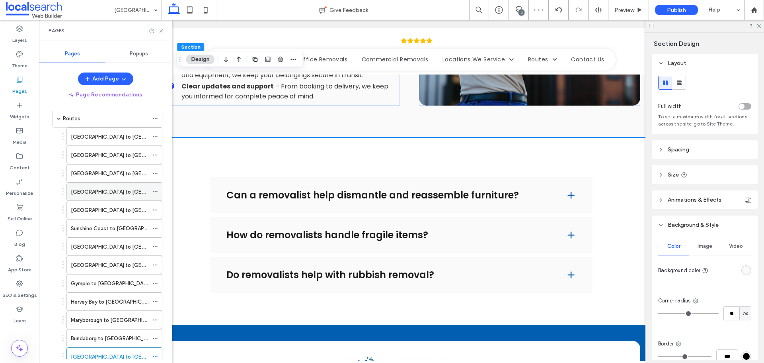
scroll to position [199, 0]
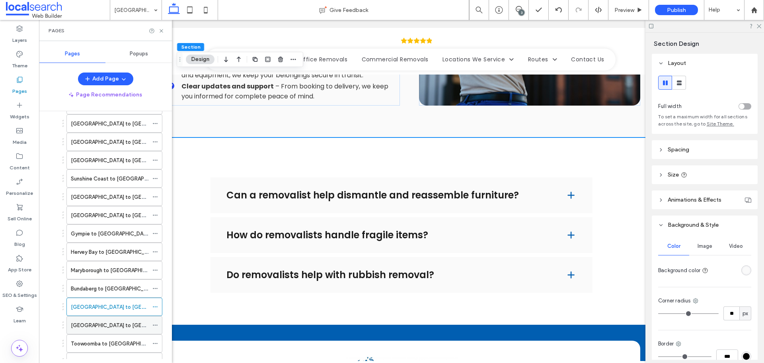
click at [106, 327] on label "Gold Coast to Sunshine Coast" at bounding box center [128, 325] width 115 height 14
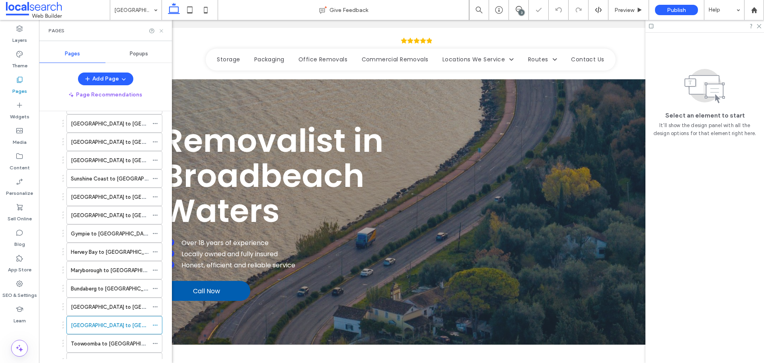
click at [159, 32] on icon at bounding box center [161, 31] width 6 height 6
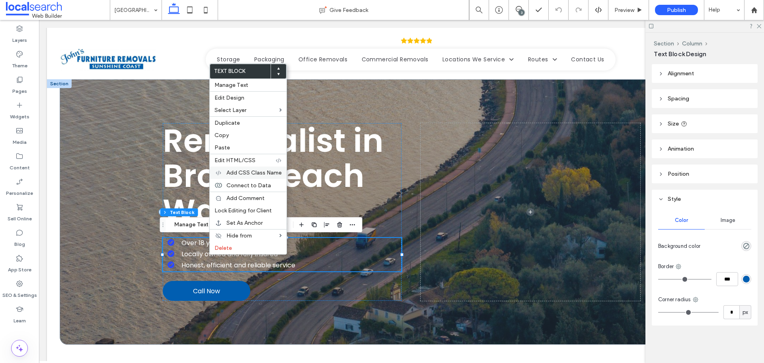
click at [259, 171] on span "Add CSS Class Name" at bounding box center [253, 172] width 55 height 7
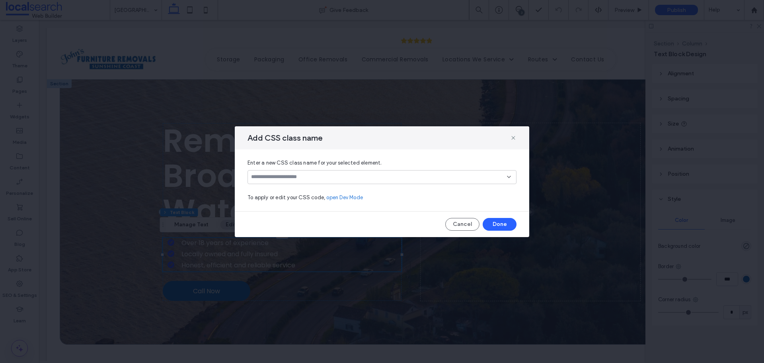
click at [365, 178] on input at bounding box center [379, 177] width 256 height 6
paste input "**********"
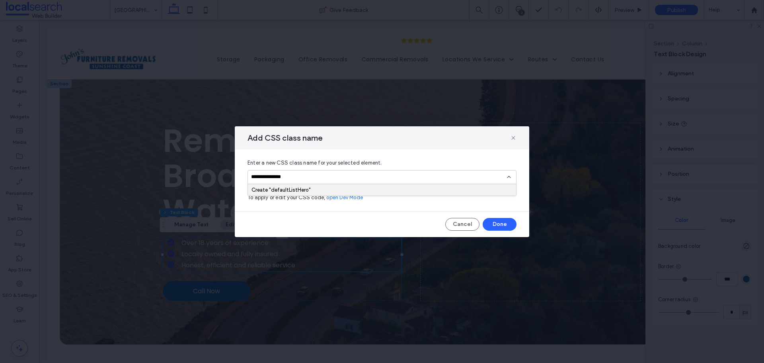
type input "**********"
click at [362, 192] on div "Create "defaultListHero"" at bounding box center [382, 190] width 261 height 6
click at [505, 221] on button "Done" at bounding box center [500, 224] width 34 height 13
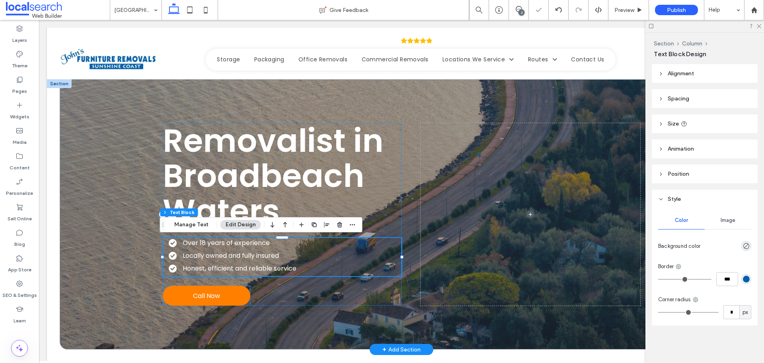
click at [224, 290] on link "Call Now" at bounding box center [207, 295] width 88 height 20
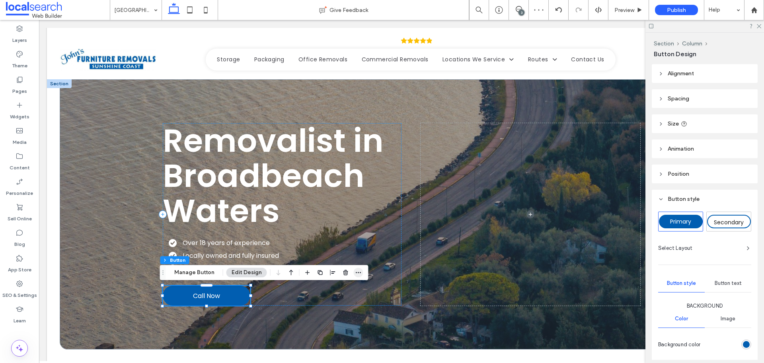
click at [355, 271] on icon "button" at bounding box center [358, 272] width 6 height 6
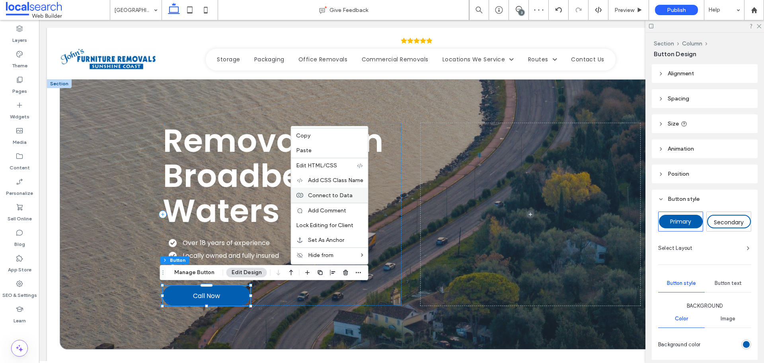
click at [337, 199] on div "Connect to Data" at bounding box center [329, 194] width 77 height 15
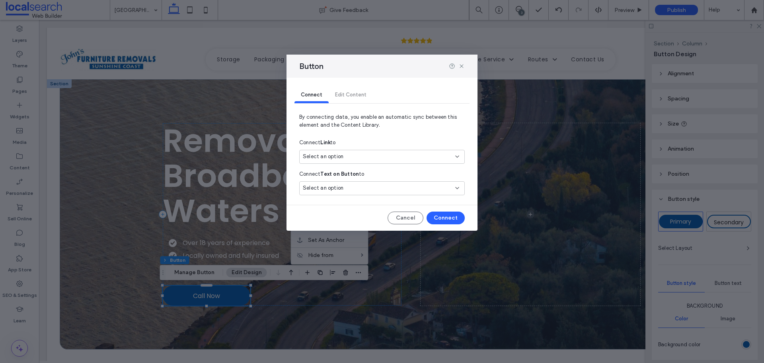
click at [357, 162] on div "Select an option" at bounding box center [382, 157] width 166 height 14
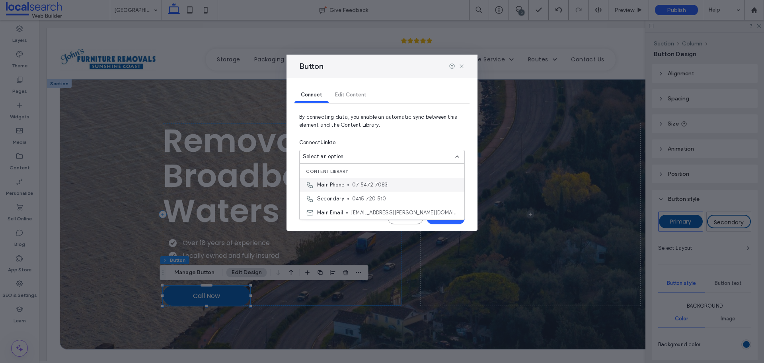
click at [354, 183] on span "07 5472 7083" at bounding box center [405, 185] width 106 height 8
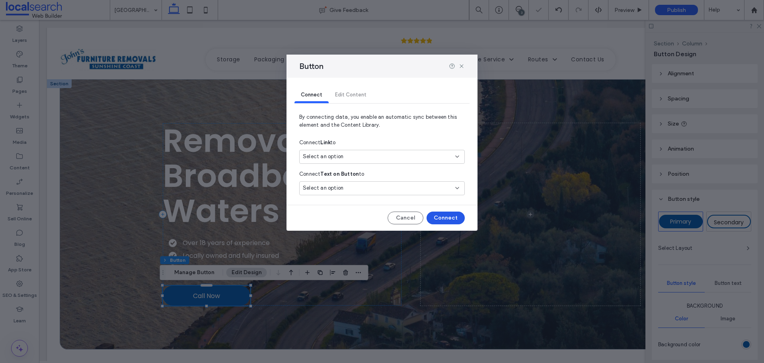
click at [442, 218] on button "Connect" at bounding box center [446, 217] width 38 height 13
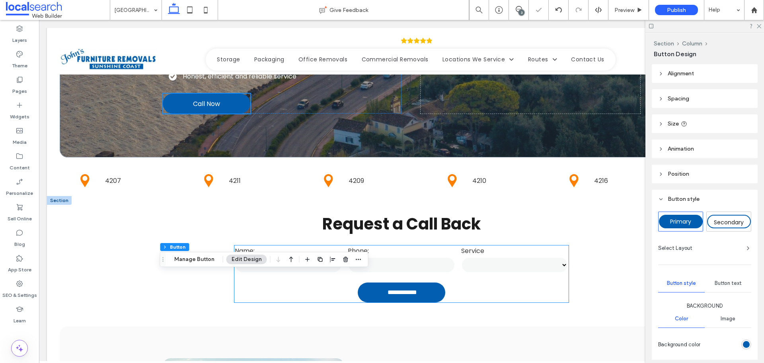
scroll to position [239, 0]
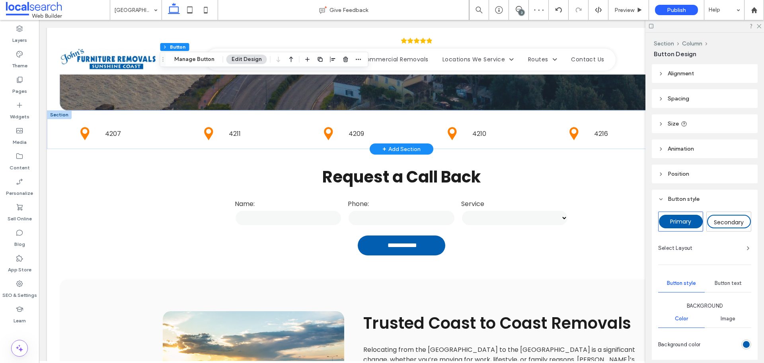
click at [54, 113] on div at bounding box center [59, 114] width 25 height 9
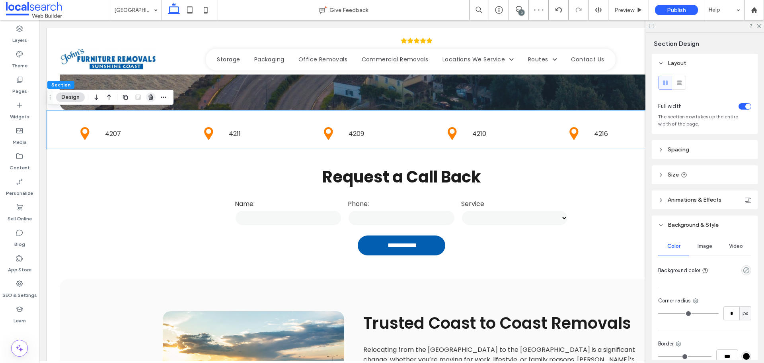
click at [151, 98] on icon "button" at bounding box center [151, 97] width 6 height 6
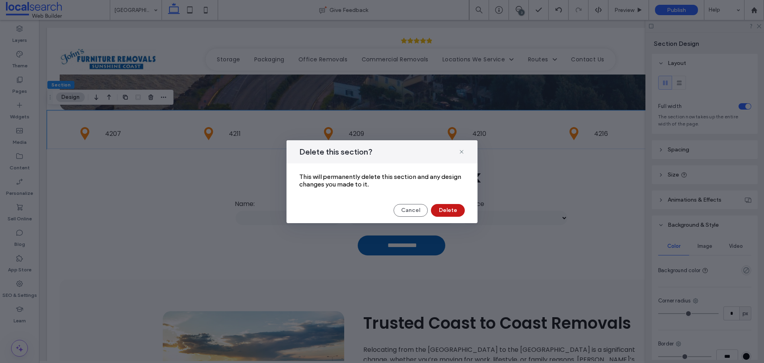
drag, startPoint x: 457, startPoint y: 207, endPoint x: 476, endPoint y: 196, distance: 22.5
click at [457, 207] on button "Delete" at bounding box center [448, 210] width 34 height 13
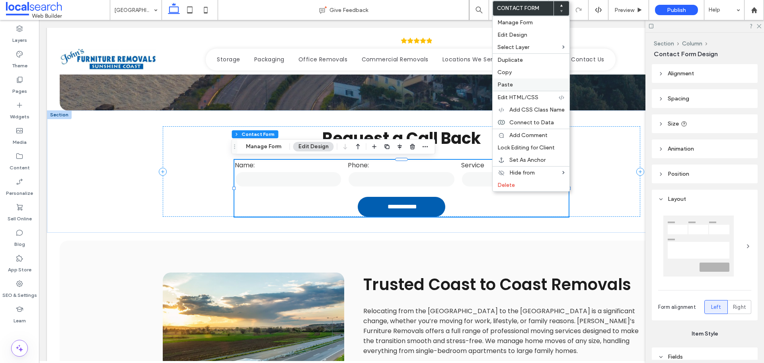
click at [520, 84] on label "Paste" at bounding box center [530, 84] width 67 height 7
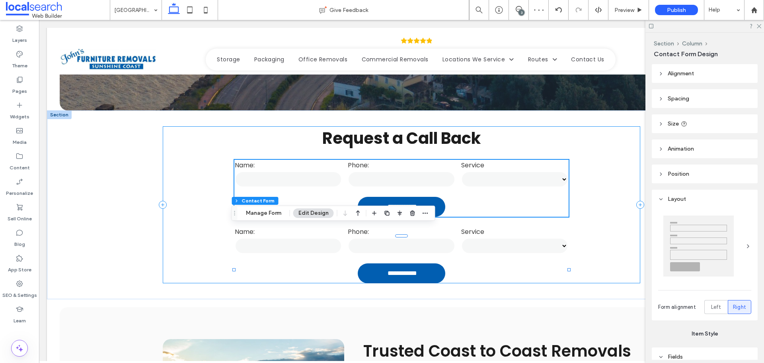
type input "*"
type input "***"
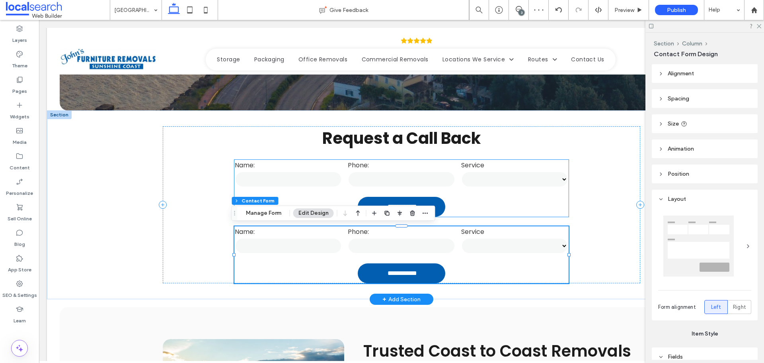
click at [485, 180] on select "******** ******** ********" at bounding box center [514, 179] width 107 height 16
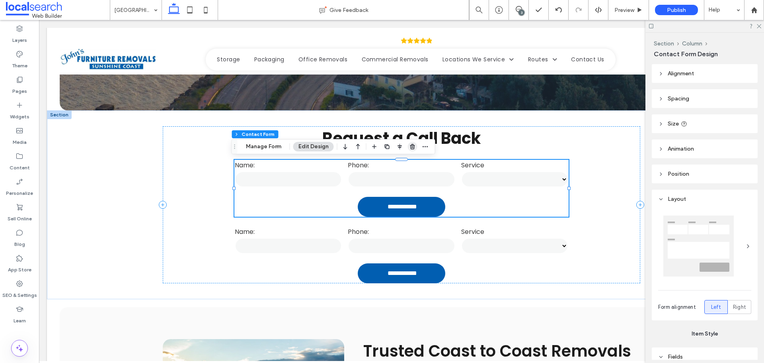
drag, startPoint x: 415, startPoint y: 146, endPoint x: 399, endPoint y: 125, distance: 26.4
click at [415, 146] on span "button" at bounding box center [413, 147] width 10 height 10
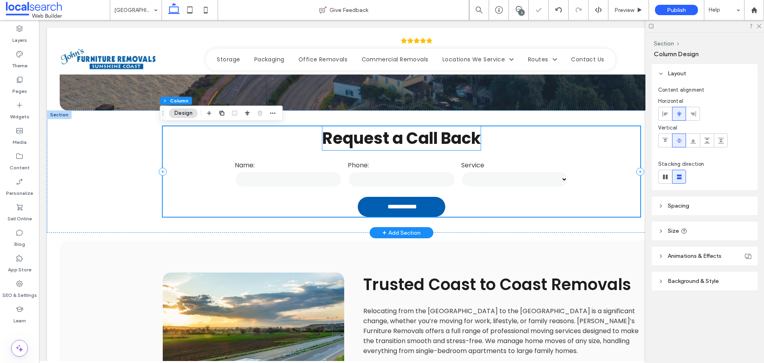
click at [453, 144] on strong "Request a Call Back" at bounding box center [401, 138] width 158 height 22
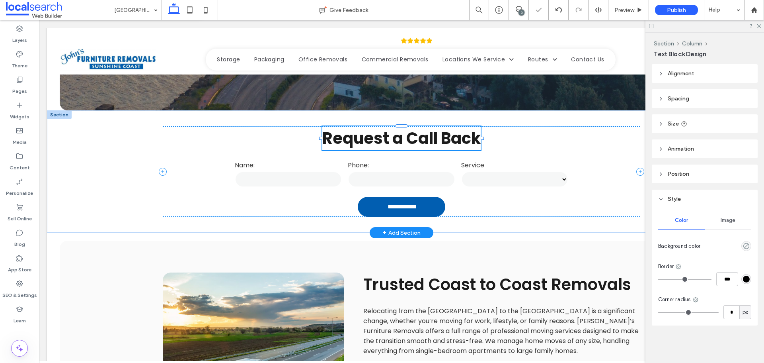
click at [453, 144] on strong "Request a Call Back" at bounding box center [401, 138] width 158 height 22
type input "*******"
type input "**"
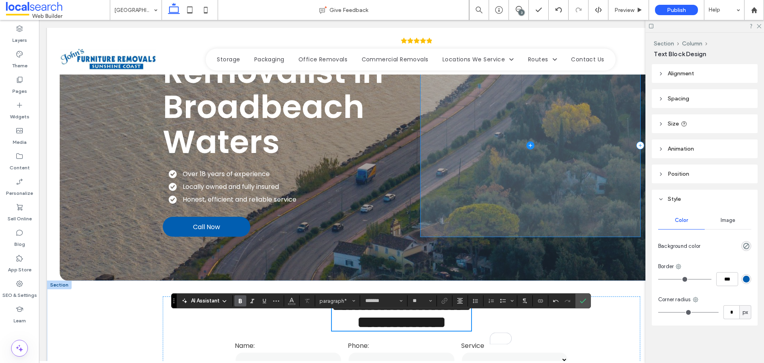
scroll to position [80, 0]
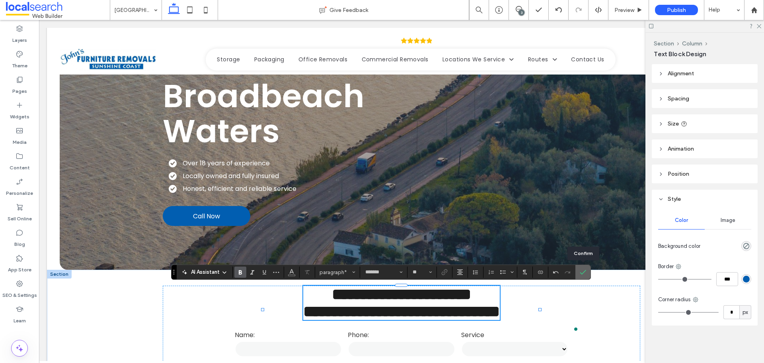
click at [586, 267] on label "Confirm" at bounding box center [583, 272] width 12 height 14
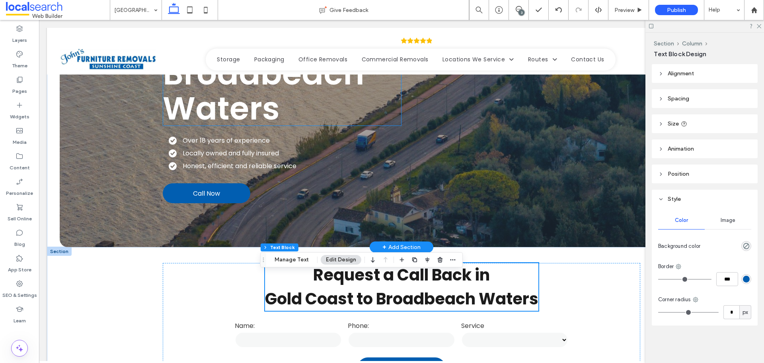
scroll to position [159, 0]
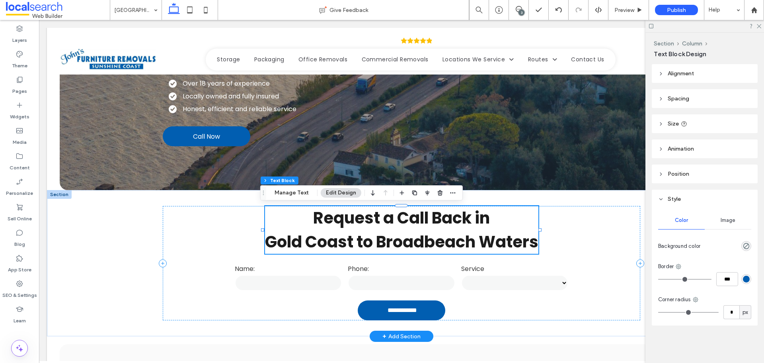
click at [357, 246] on strong "Gold Coast to Broadbeach Waters" at bounding box center [401, 241] width 273 height 22
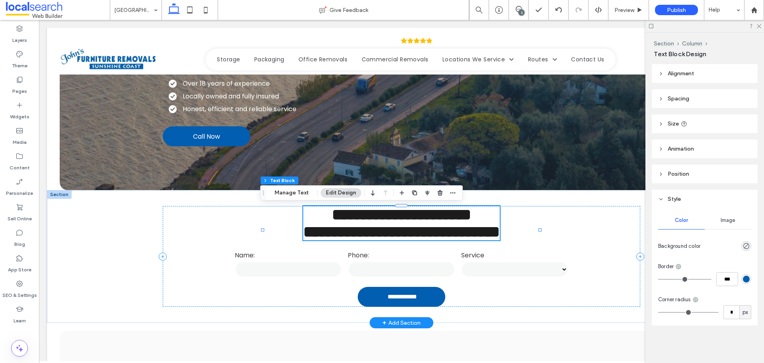
click at [357, 239] on strong "**********" at bounding box center [401, 232] width 197 height 16
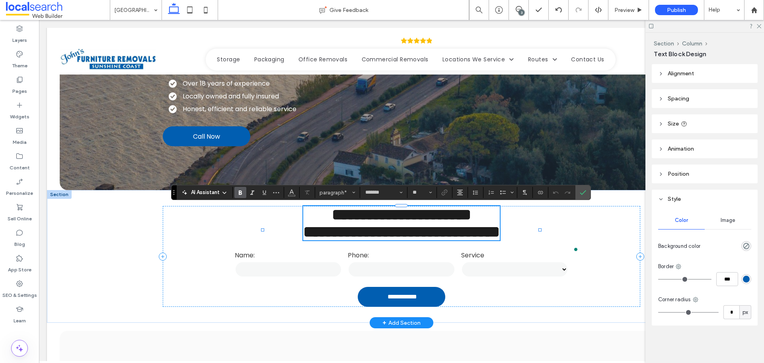
click at [500, 239] on strong "**********" at bounding box center [401, 232] width 197 height 16
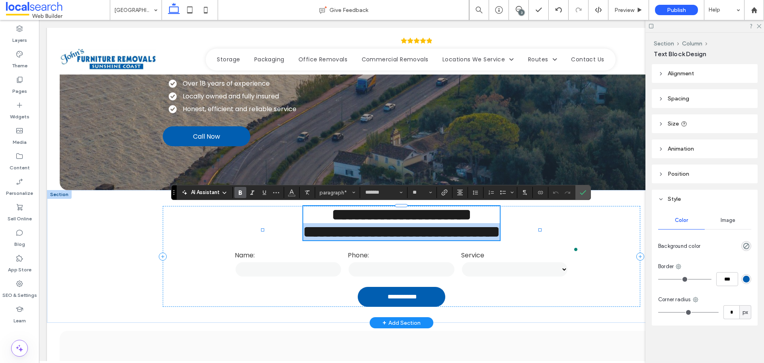
drag, startPoint x: 533, startPoint y: 242, endPoint x: 265, endPoint y: 242, distance: 268.2
click at [303, 237] on strong "**********" at bounding box center [401, 232] width 197 height 16
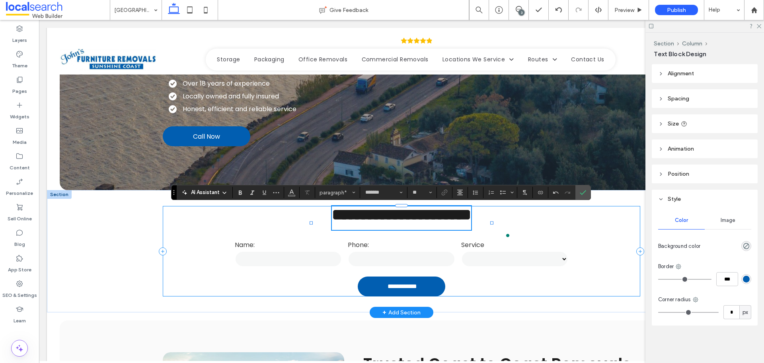
type input "**"
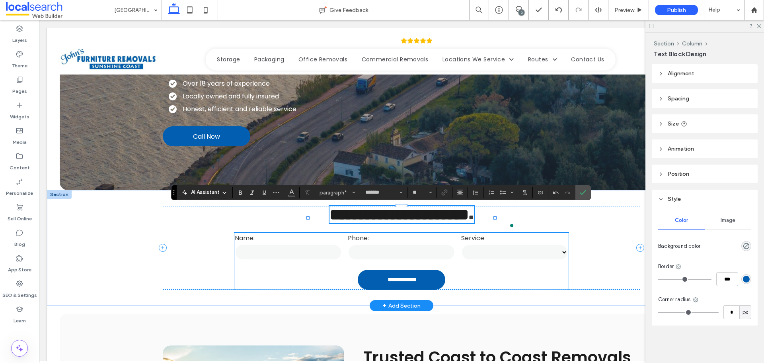
type input "**"
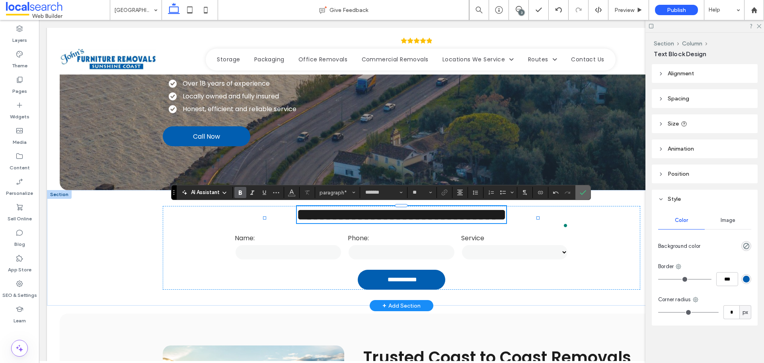
click at [581, 192] on icon "Confirm" at bounding box center [583, 192] width 6 height 6
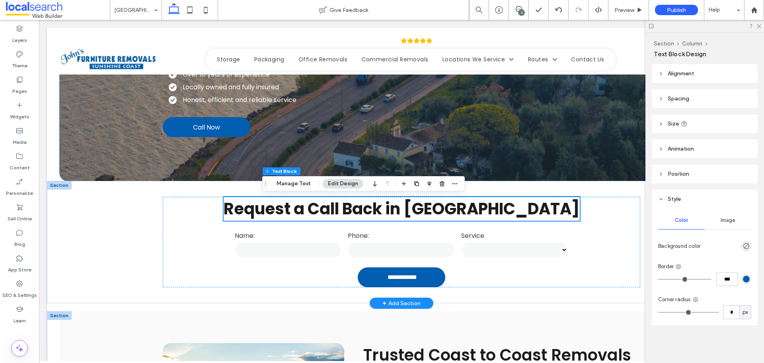
scroll to position [199, 0]
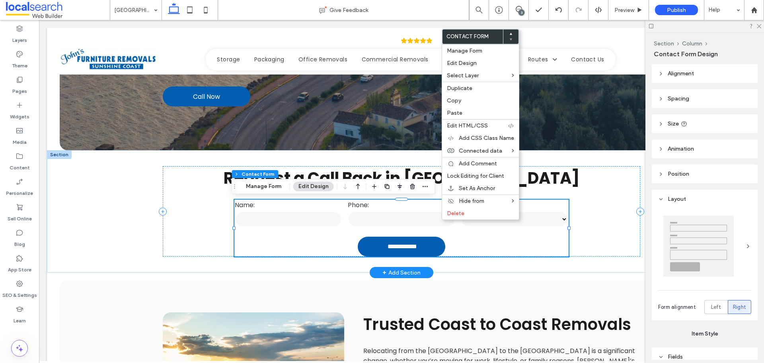
type input "*"
type input "***"
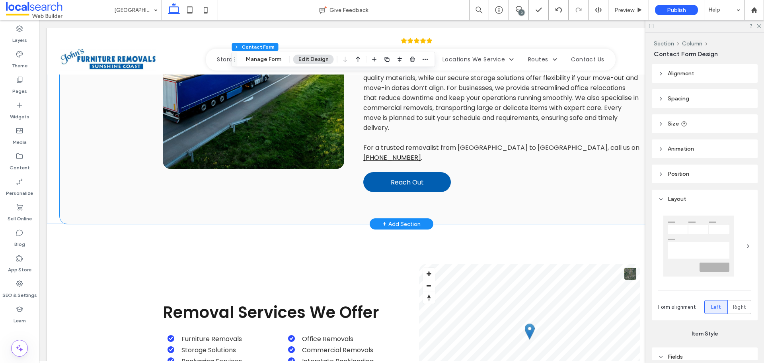
scroll to position [557, 0]
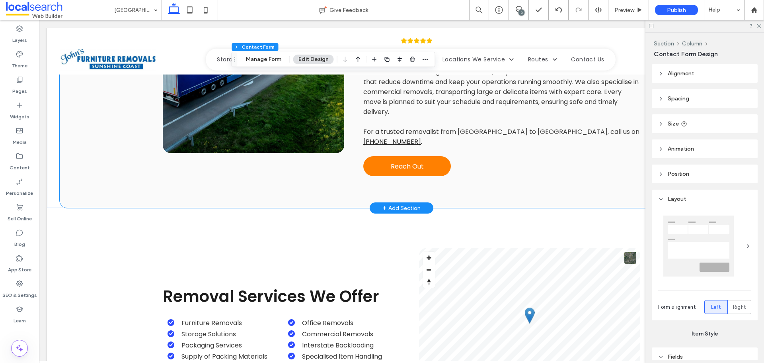
click at [418, 164] on link "Reach Out" at bounding box center [407, 166] width 88 height 20
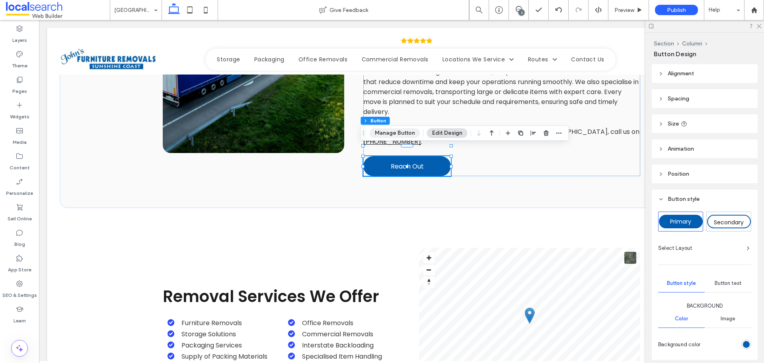
click at [402, 132] on button "Manage Button" at bounding box center [395, 133] width 51 height 10
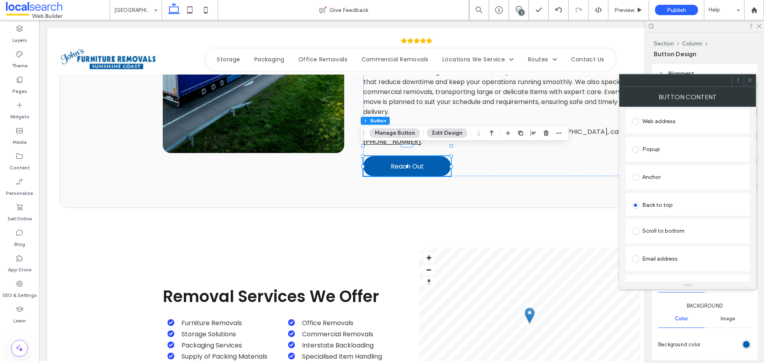
scroll to position [119, 0]
click at [691, 168] on div "Anchor" at bounding box center [687, 167] width 111 height 13
drag, startPoint x: 744, startPoint y: 78, endPoint x: 737, endPoint y: 85, distance: 10.1
click at [744, 78] on div at bounding box center [750, 80] width 12 height 12
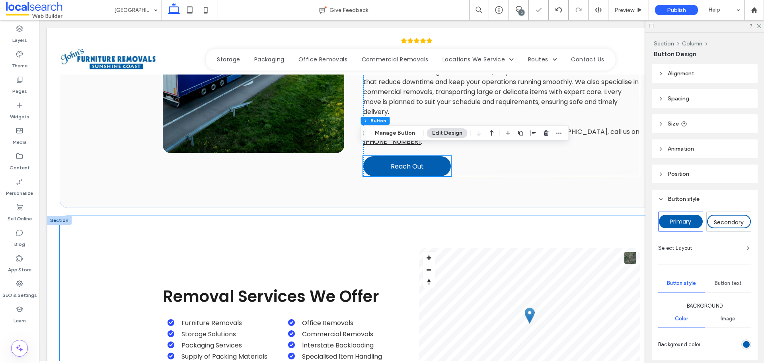
scroll to position [597, 0]
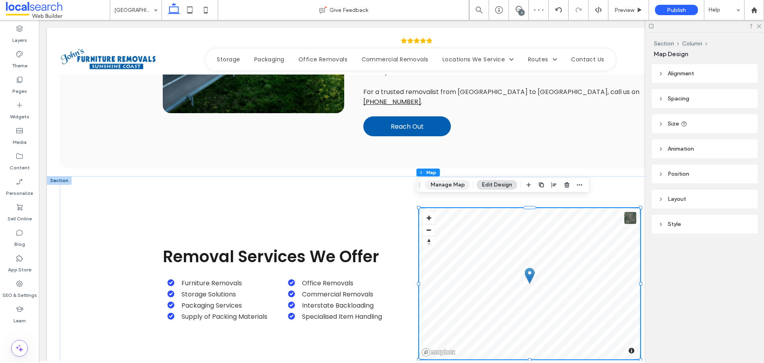
click at [447, 188] on button "Manage Map" at bounding box center [447, 185] width 45 height 10
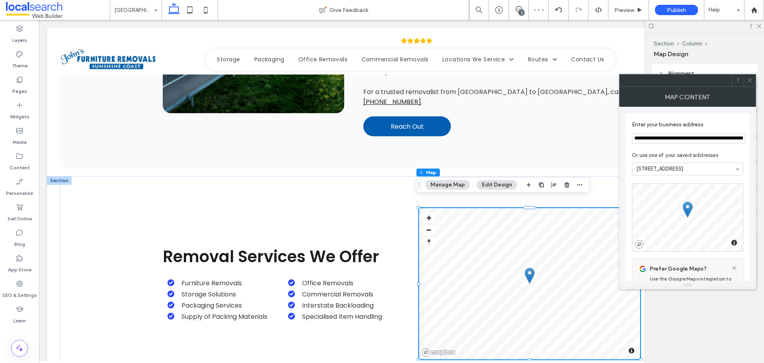
click at [676, 137] on input "**********" at bounding box center [688, 138] width 113 height 10
type input "**********"
click at [753, 82] on icon at bounding box center [750, 80] width 6 height 6
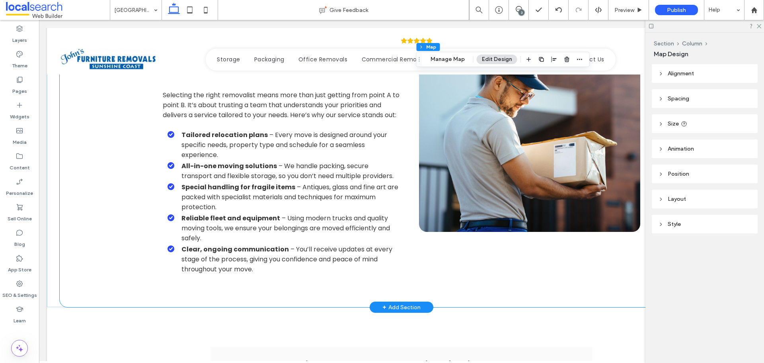
scroll to position [876, 0]
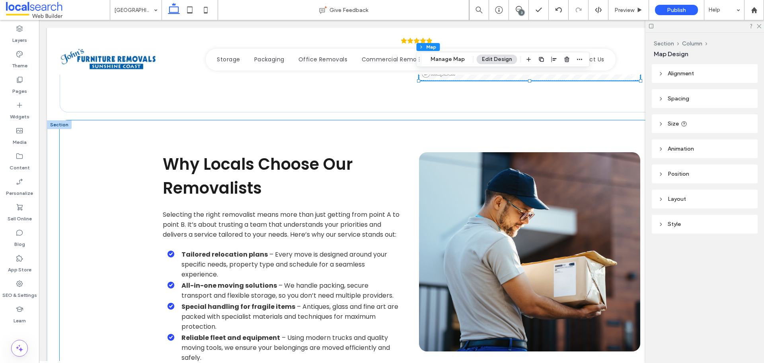
click at [475, 129] on div "Why Locals Choose Our Removalists Selecting the right removalist means more tha…" at bounding box center [402, 273] width 478 height 306
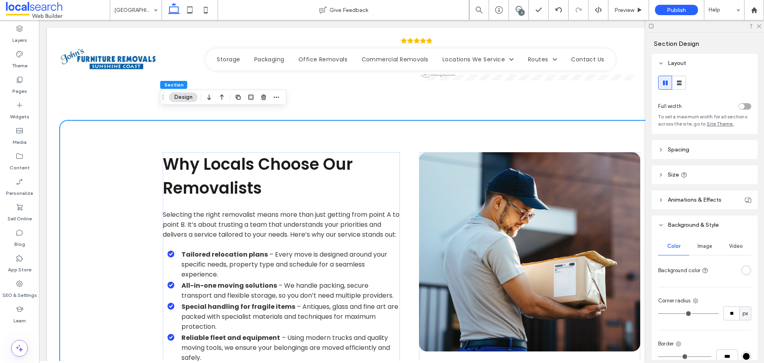
click at [743, 269] on div "rgba(255, 255, 255, 1)" at bounding box center [746, 270] width 7 height 7
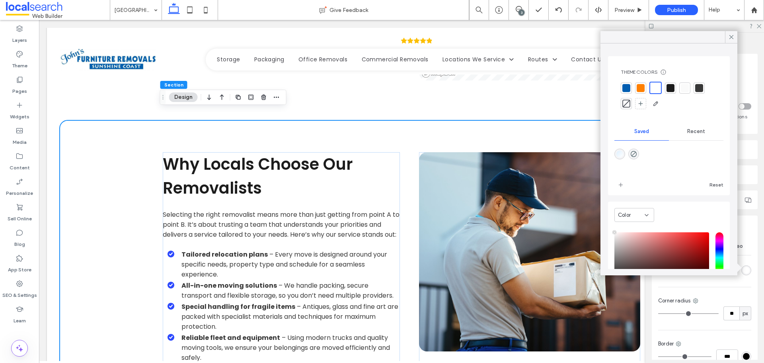
click at [689, 86] on div at bounding box center [685, 88] width 8 height 8
click at [734, 35] on icon at bounding box center [731, 36] width 7 height 7
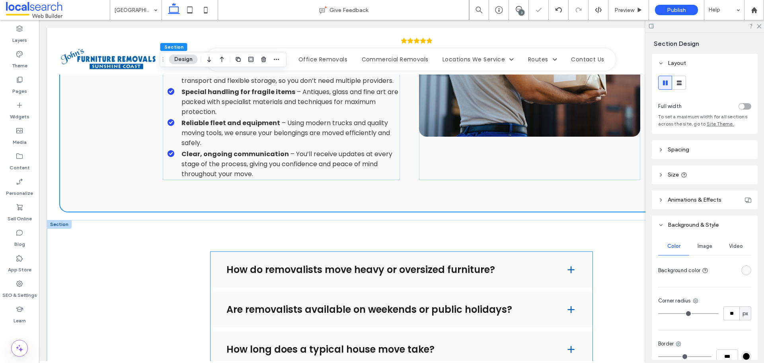
scroll to position [1154, 0]
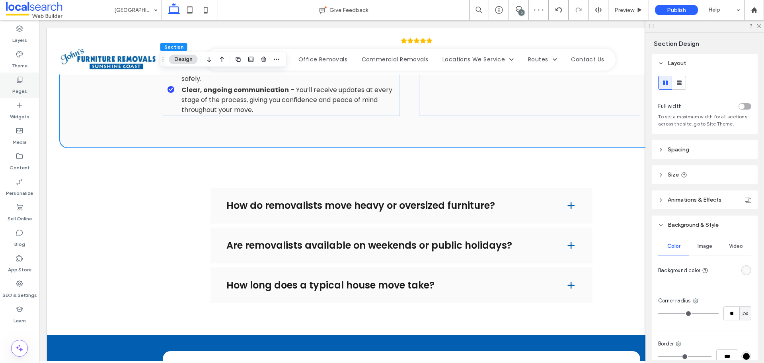
click at [9, 80] on div "Pages" at bounding box center [19, 84] width 39 height 25
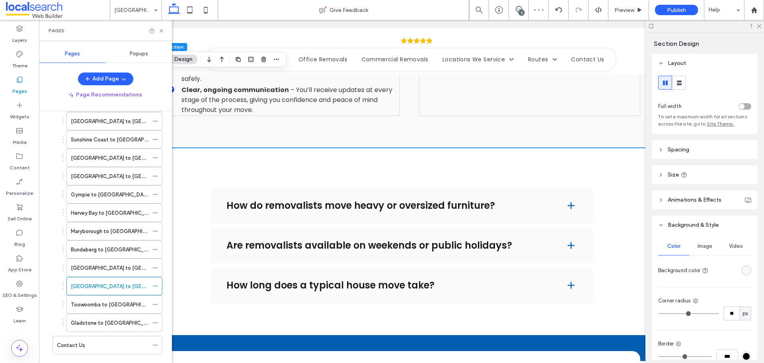
scroll to position [253, 0]
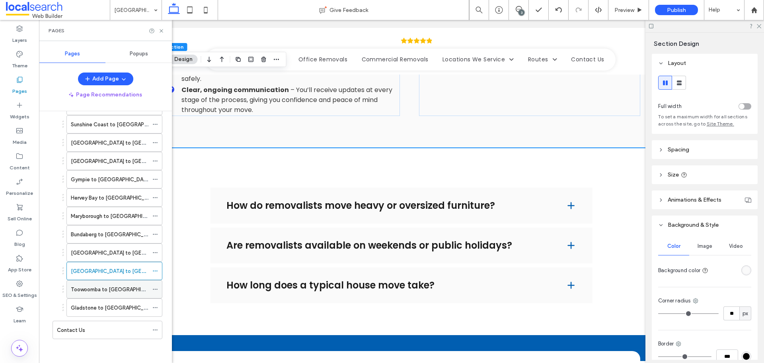
click at [109, 286] on label "Toowoomba to Sunshine Coast" at bounding box center [116, 289] width 91 height 14
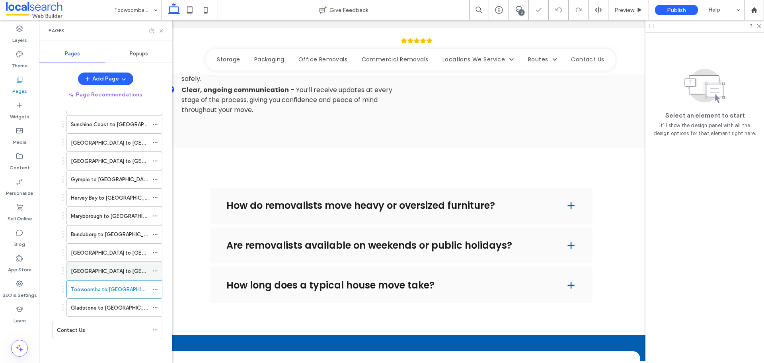
click at [111, 271] on label "Gold Coast to Sunshine Coast" at bounding box center [128, 271] width 115 height 14
click at [113, 292] on label "Toowoomba to Sunshine Coast" at bounding box center [116, 289] width 91 height 14
click at [162, 31] on use at bounding box center [161, 30] width 3 height 3
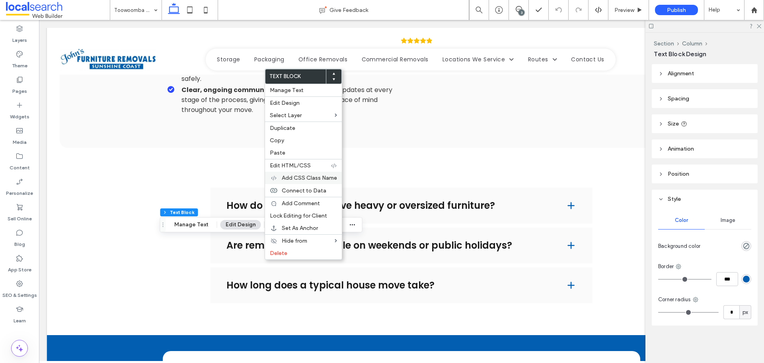
click at [308, 178] on span "Add CSS Class Name" at bounding box center [309, 177] width 55 height 7
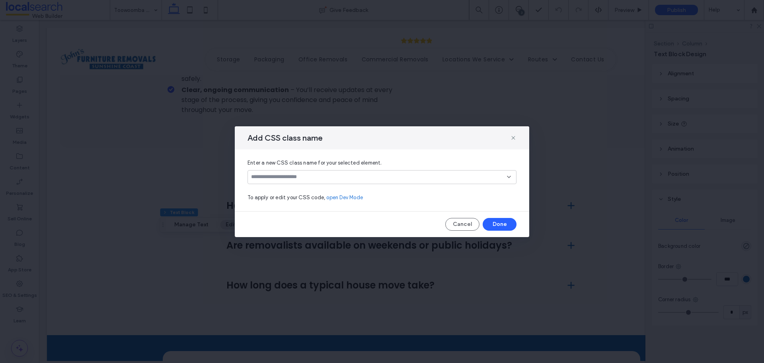
click at [375, 173] on div at bounding box center [382, 177] width 269 height 14
click at [381, 178] on input at bounding box center [379, 177] width 256 height 6
paste input "**********"
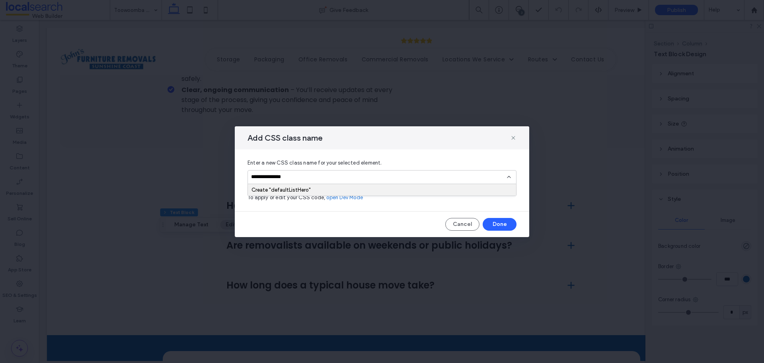
type input "**********"
click at [423, 191] on div "Create "defaultListHero"" at bounding box center [382, 190] width 261 height 6
click at [498, 224] on button "Done" at bounding box center [500, 224] width 34 height 13
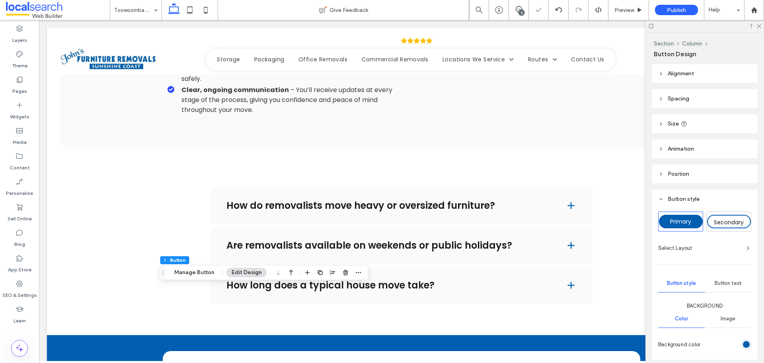
type input "**"
click at [354, 271] on span "button" at bounding box center [359, 272] width 10 height 10
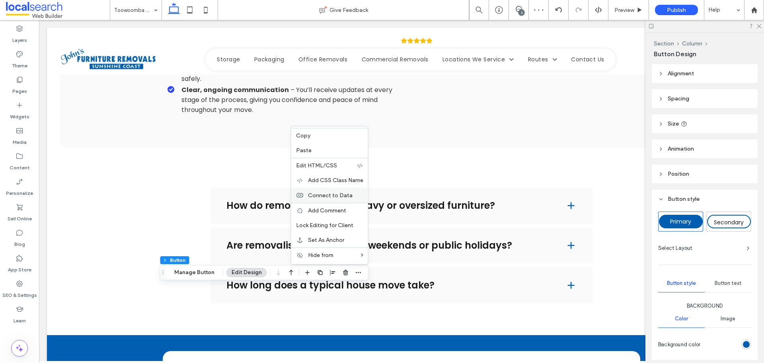
click at [347, 191] on div "Connect to Data" at bounding box center [329, 194] width 77 height 15
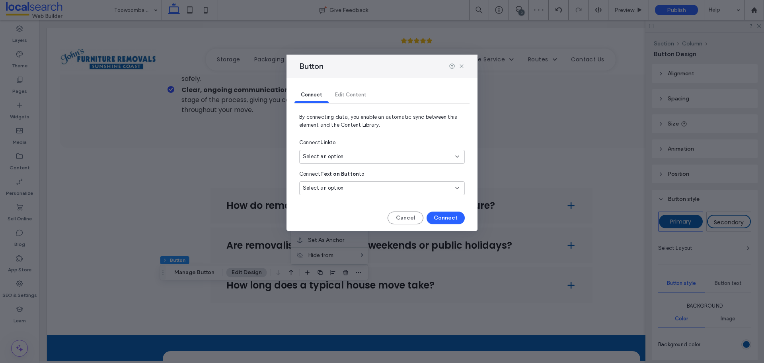
click at [359, 159] on div "Select an option" at bounding box center [377, 156] width 149 height 8
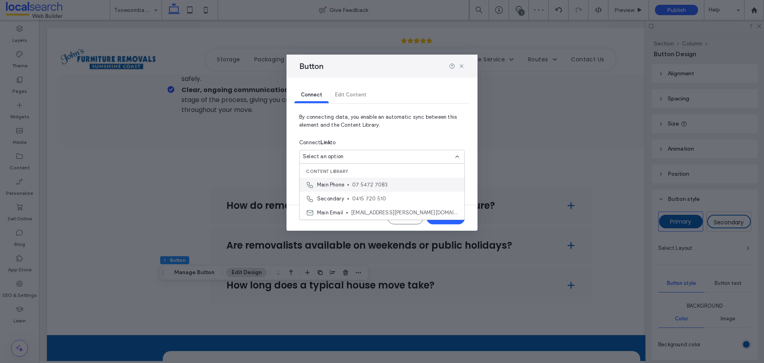
click at [356, 181] on span "07 5472 7083" at bounding box center [405, 185] width 106 height 8
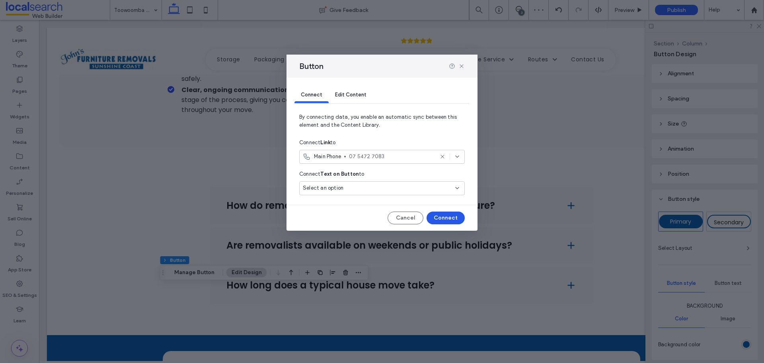
click at [443, 217] on button "Connect" at bounding box center [446, 217] width 38 height 13
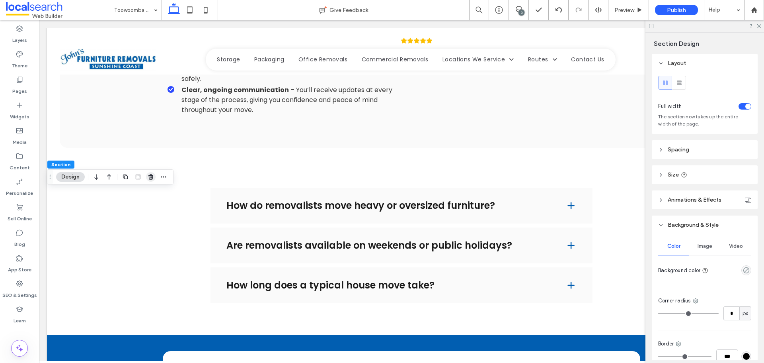
click at [148, 177] on icon "button" at bounding box center [151, 177] width 6 height 6
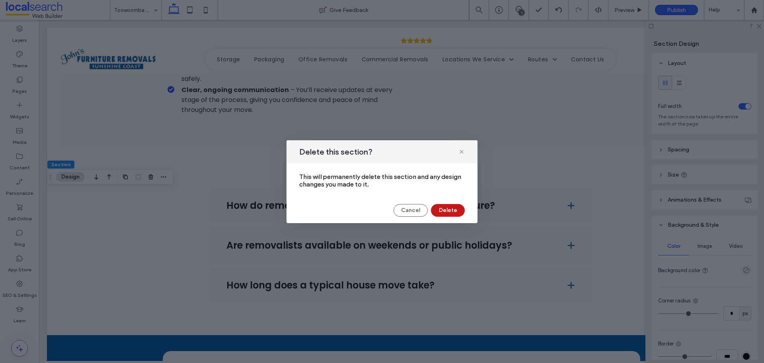
click at [446, 207] on button "Delete" at bounding box center [448, 210] width 34 height 13
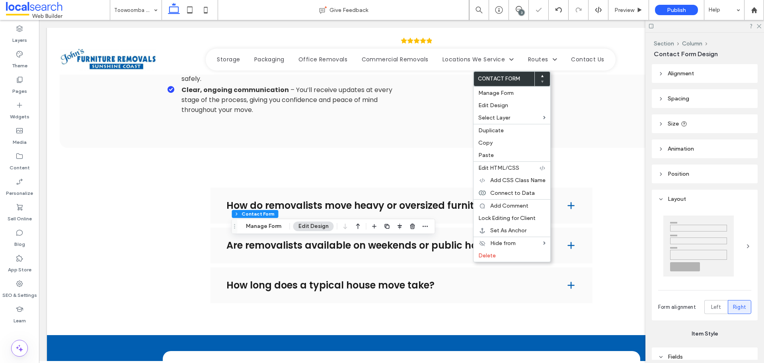
type input "*"
type input "***"
click at [498, 153] on label "Paste" at bounding box center [511, 155] width 67 height 7
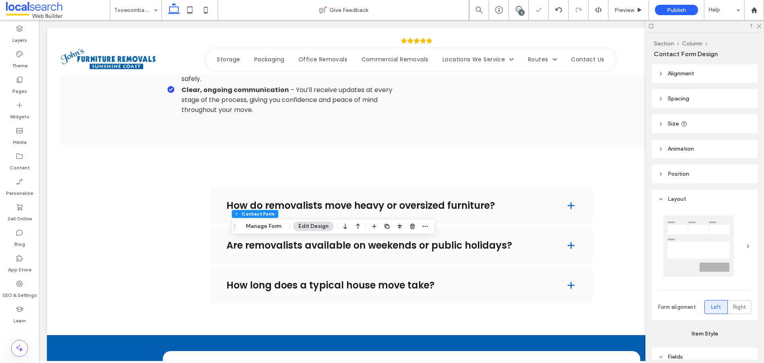
type input "*"
type input "***"
click at [416, 226] on span "button" at bounding box center [413, 226] width 10 height 10
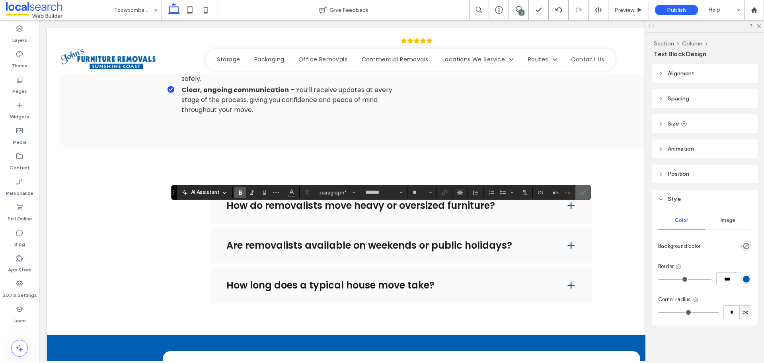
click at [581, 194] on use "Confirm" at bounding box center [583, 192] width 6 height 5
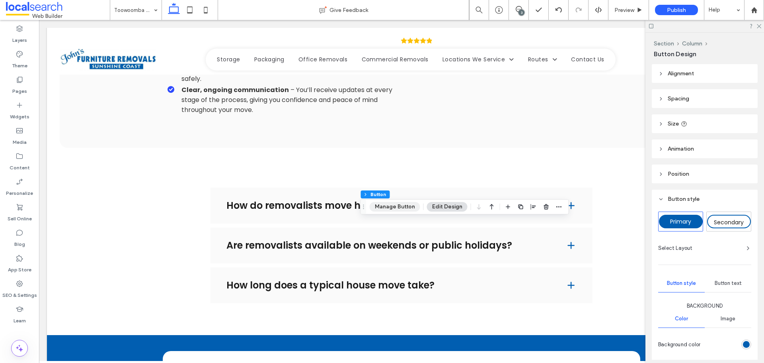
click at [396, 208] on button "Manage Button" at bounding box center [395, 207] width 51 height 10
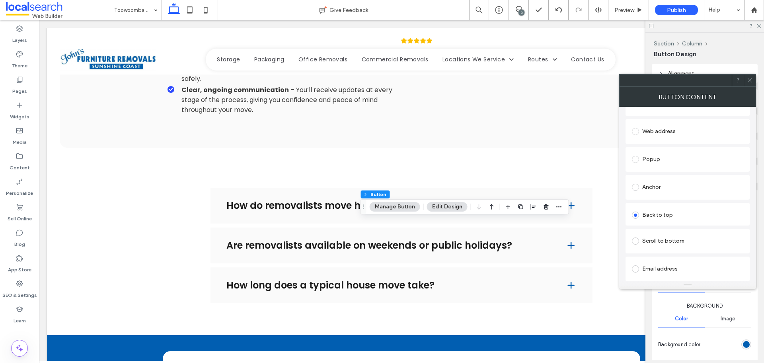
scroll to position [119, 0]
click at [665, 171] on div "Anchor" at bounding box center [687, 167] width 111 height 13
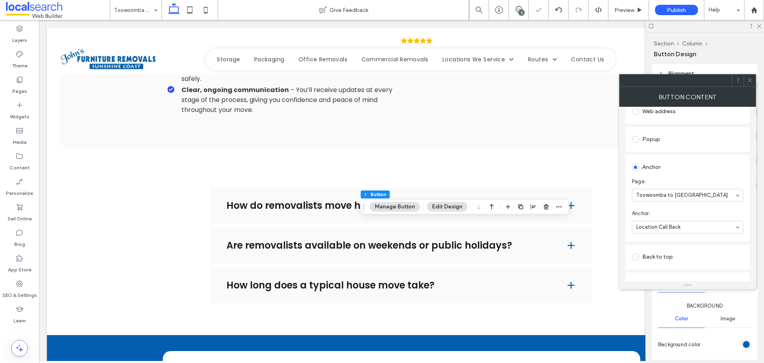
click at [747, 76] on span at bounding box center [750, 80] width 6 height 12
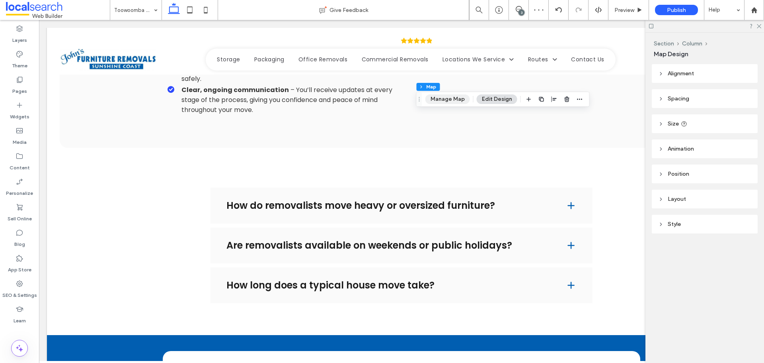
click at [461, 103] on button "Manage Map" at bounding box center [447, 99] width 45 height 10
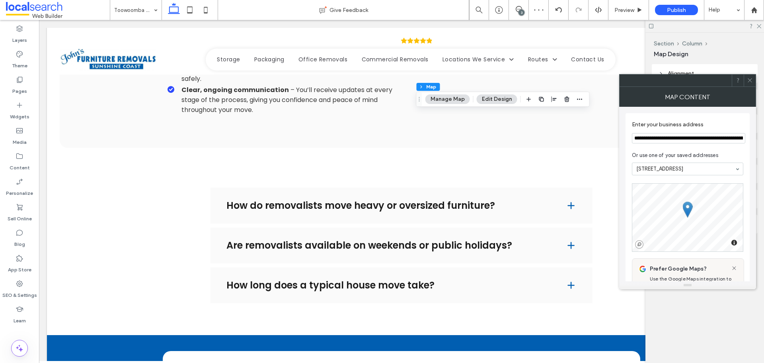
click at [650, 142] on input "**********" at bounding box center [688, 138] width 113 height 10
type input "**********"
click at [752, 79] on icon at bounding box center [750, 80] width 6 height 6
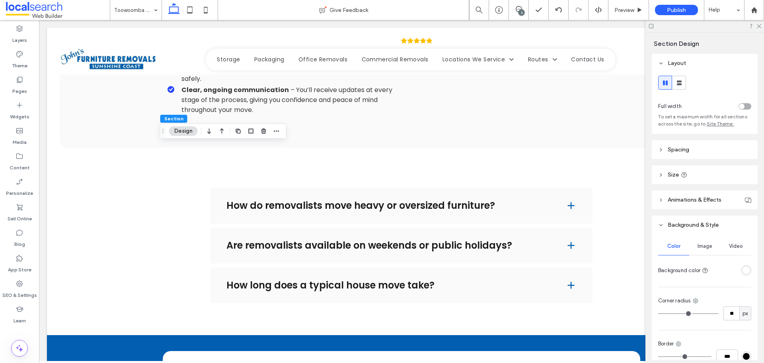
scroll to position [40, 0]
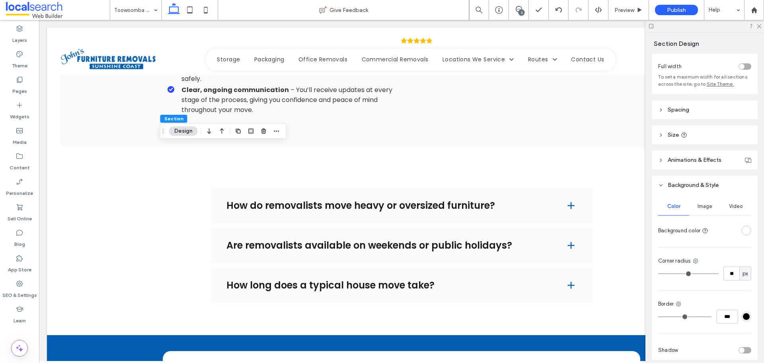
click at [748, 232] on div "Color Image Video Background color Corner radius ** px Border *** Shadow" at bounding box center [705, 278] width 106 height 169
click at [747, 232] on div "rgba(255, 255, 255, 1)" at bounding box center [746, 230] width 10 height 10
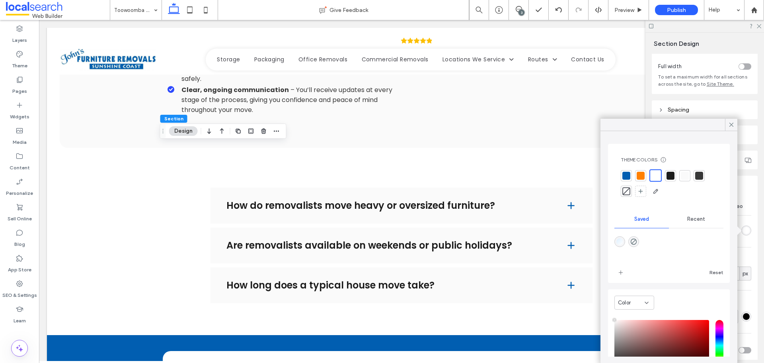
click at [684, 173] on div at bounding box center [685, 176] width 8 height 8
click at [730, 127] on icon at bounding box center [731, 124] width 7 height 7
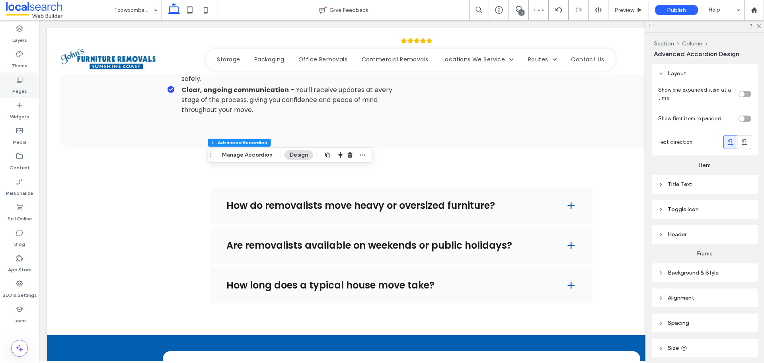
click at [10, 84] on div "Pages" at bounding box center [19, 84] width 39 height 25
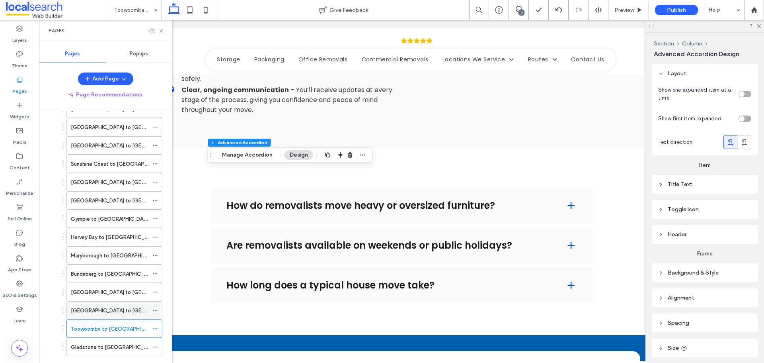
scroll to position [213, 0]
click at [117, 334] on div "Toowoomba to Sunshine Coast" at bounding box center [110, 329] width 78 height 18
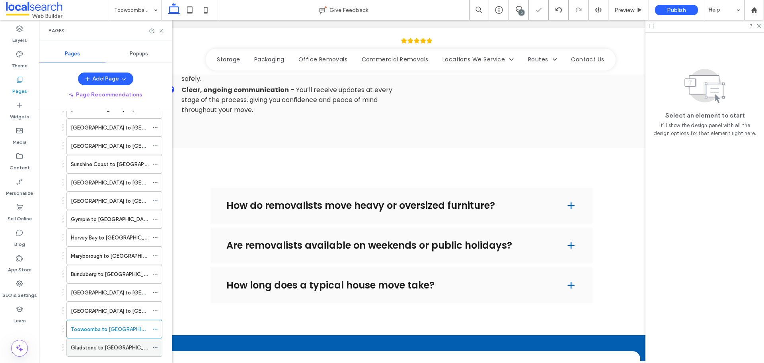
click at [117, 343] on label "Gladstone to Sunshine Coast" at bounding box center [114, 347] width 87 height 14
click at [158, 26] on div "Pages" at bounding box center [105, 30] width 133 height 21
click at [161, 31] on icon at bounding box center [161, 31] width 6 height 6
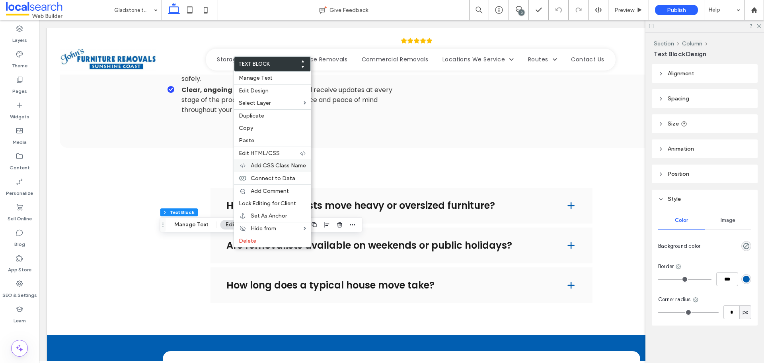
click at [287, 165] on span "Add CSS Class Name" at bounding box center [278, 165] width 55 height 7
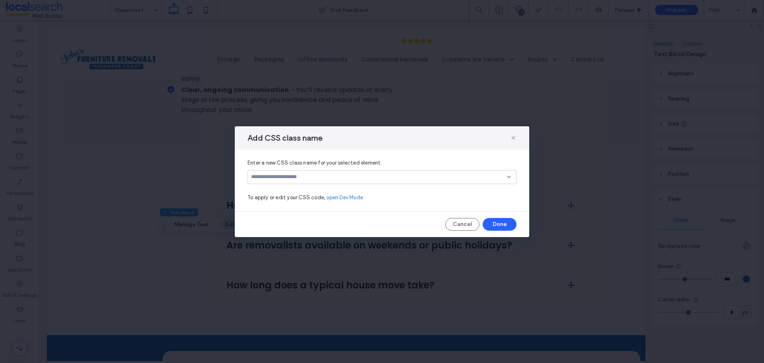
click at [343, 181] on div at bounding box center [382, 177] width 269 height 14
click at [349, 175] on input at bounding box center [379, 177] width 256 height 6
paste input "**********"
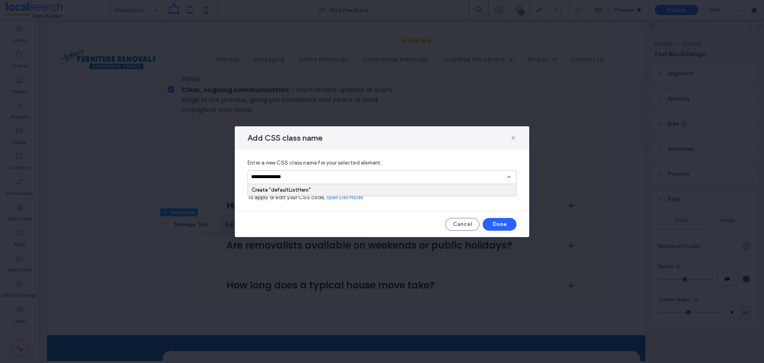
type input "**********"
click at [343, 186] on div "Create "defaultListHero"" at bounding box center [382, 190] width 268 height 12
click at [348, 188] on div "Create "defaultListHero"" at bounding box center [382, 190] width 261 height 6
click at [504, 223] on button "Done" at bounding box center [500, 224] width 34 height 13
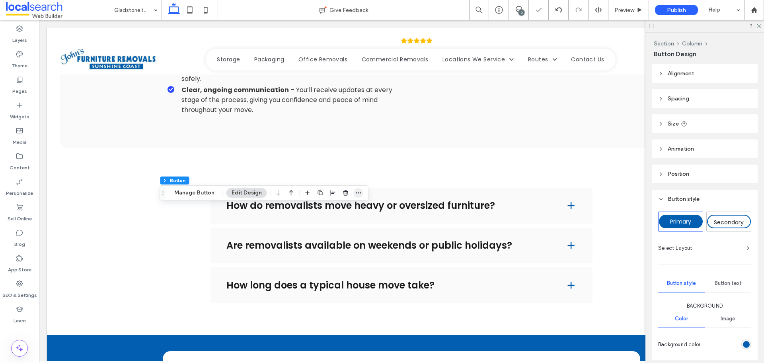
click at [355, 191] on icon "button" at bounding box center [358, 192] width 6 height 6
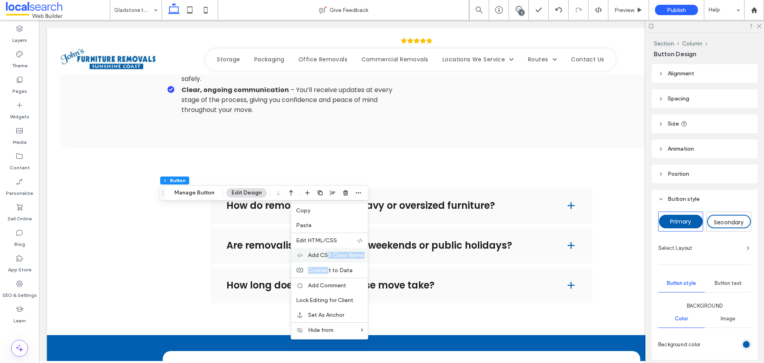
drag, startPoint x: 326, startPoint y: 273, endPoint x: 326, endPoint y: 259, distance: 13.2
click at [326, 259] on div "Copy Paste Edit HTML/CSS Add CSS Class Name Connect to Data Add Comment Lock Ed…" at bounding box center [330, 270] width 78 height 138
click at [327, 267] on span "Connect to Data" at bounding box center [330, 270] width 45 height 7
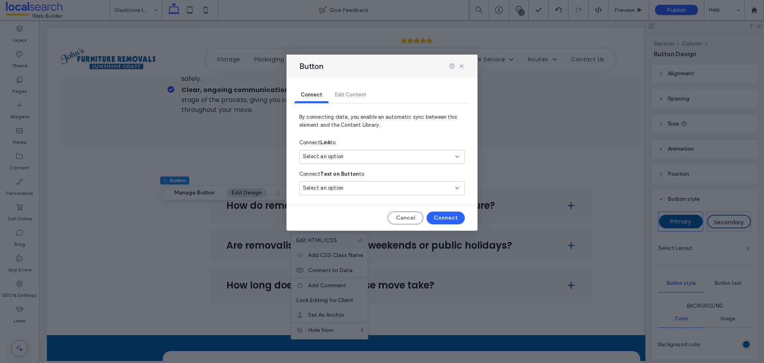
click at [350, 162] on div "Select an option" at bounding box center [382, 157] width 166 height 14
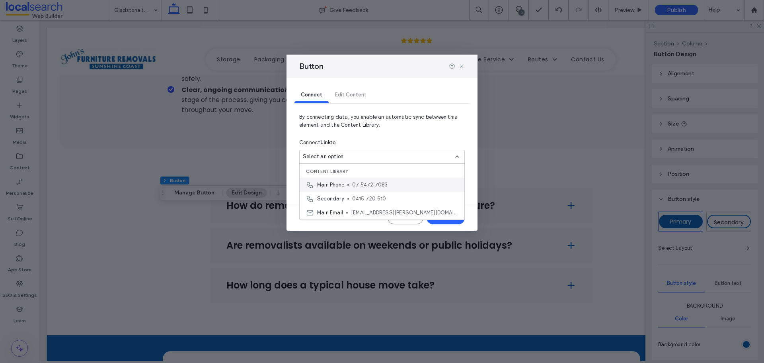
click at [348, 185] on div "Main Phone 07 5472 7083" at bounding box center [382, 185] width 165 height 14
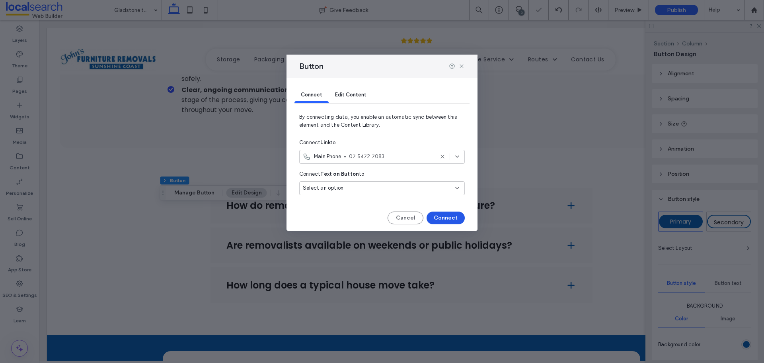
click at [439, 216] on button "Connect" at bounding box center [446, 217] width 38 height 13
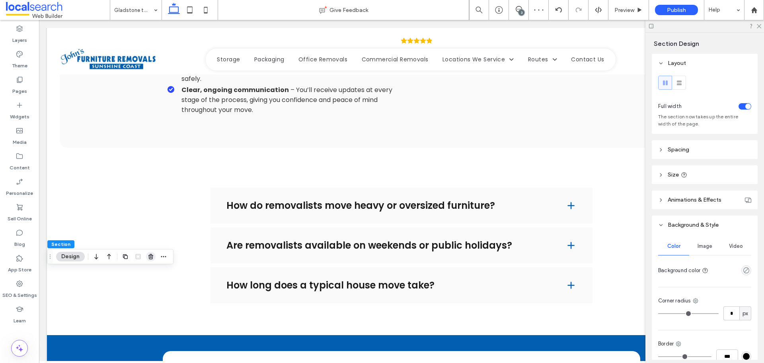
click at [150, 256] on use "button" at bounding box center [150, 256] width 5 height 5
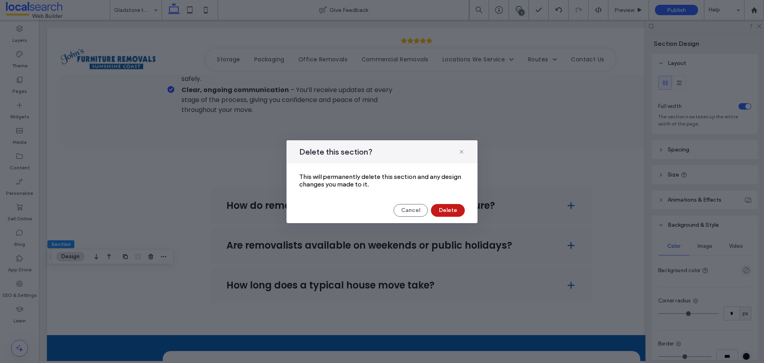
click at [449, 211] on button "Delete" at bounding box center [448, 210] width 34 height 13
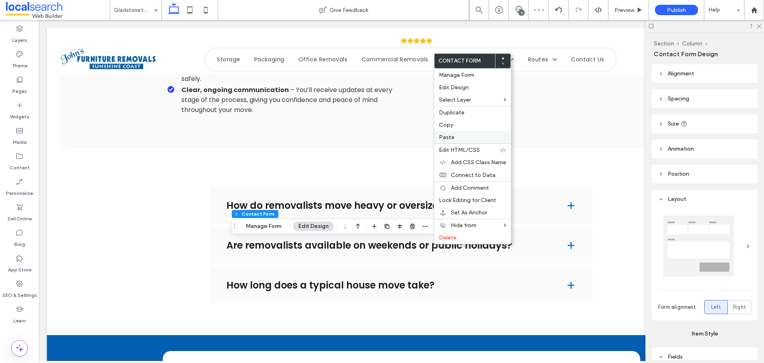
click at [473, 140] on label "Paste" at bounding box center [472, 137] width 67 height 7
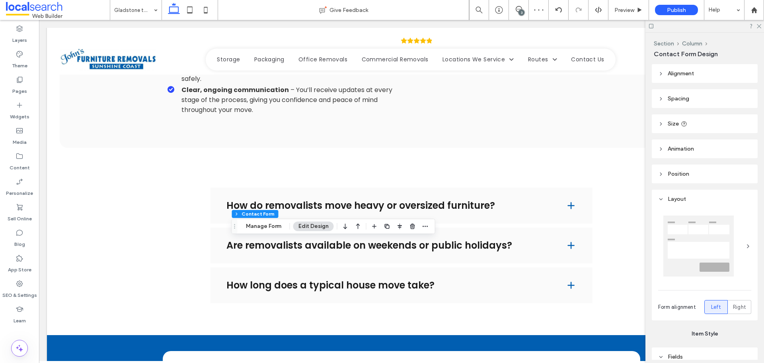
type input "***"
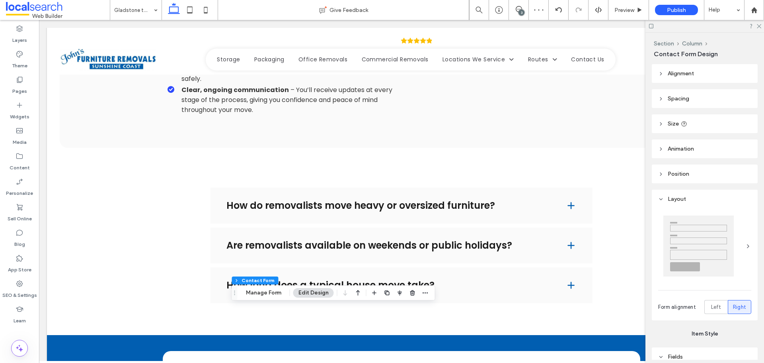
type input "*"
type input "***"
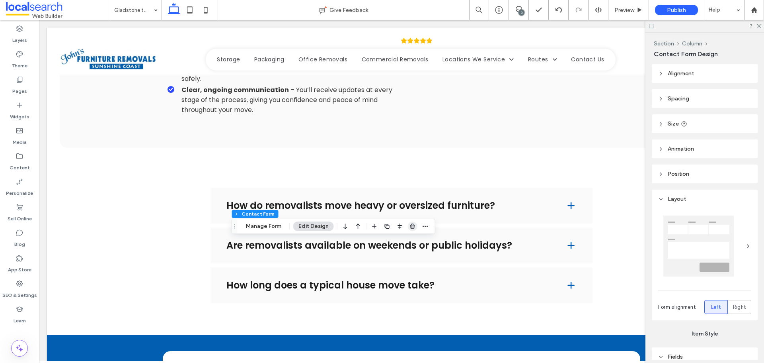
click at [414, 227] on icon "button" at bounding box center [413, 226] width 6 height 6
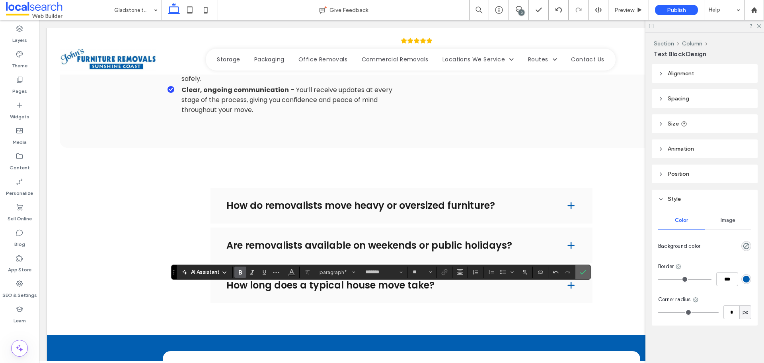
click at [585, 271] on icon "Confirm" at bounding box center [583, 272] width 6 height 6
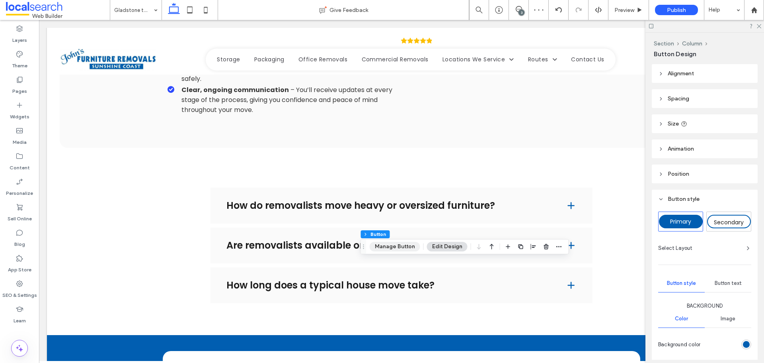
click at [406, 246] on button "Manage Button" at bounding box center [395, 247] width 51 height 10
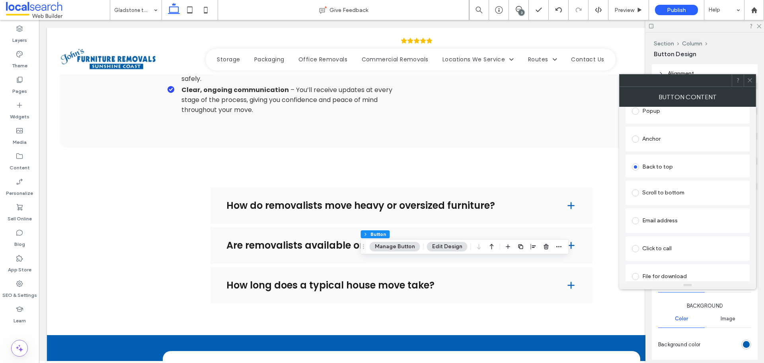
scroll to position [156, 0]
click at [673, 140] on div "Anchor" at bounding box center [688, 131] width 124 height 25
click at [662, 127] on div "Anchor" at bounding box center [687, 131] width 111 height 13
click at [750, 86] on span at bounding box center [750, 80] width 6 height 12
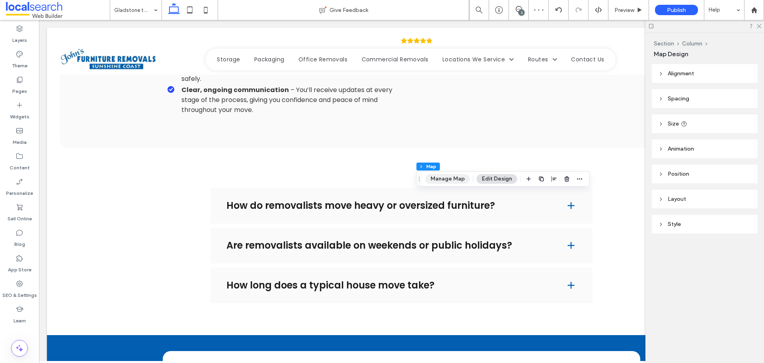
click at [442, 178] on button "Manage Map" at bounding box center [447, 179] width 45 height 10
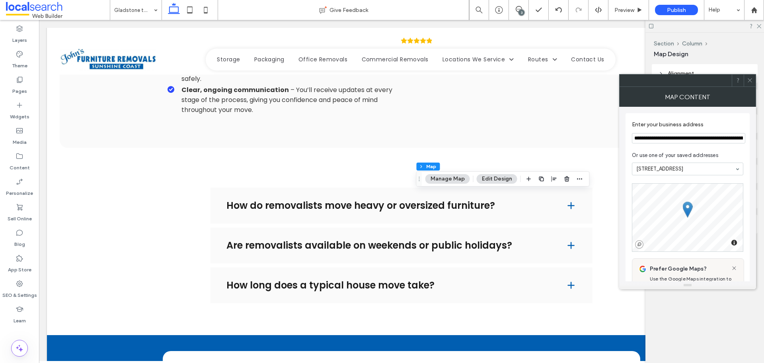
click at [655, 132] on section "**********" at bounding box center [687, 132] width 111 height 30
click at [656, 136] on input "**********" at bounding box center [688, 138] width 113 height 10
type input "**********"
click at [749, 87] on div "Map Content" at bounding box center [687, 97] width 137 height 20
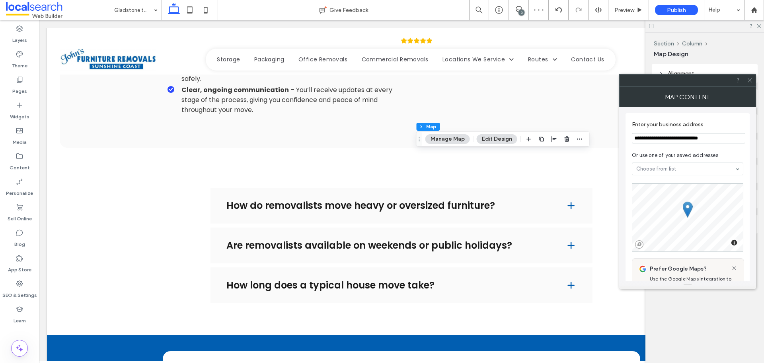
click at [753, 84] on div at bounding box center [750, 80] width 12 height 12
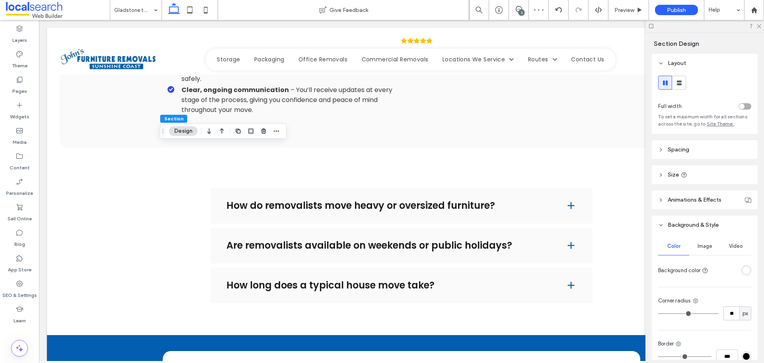
click at [743, 269] on div "rgba(255, 255, 255, 1)" at bounding box center [746, 270] width 7 height 7
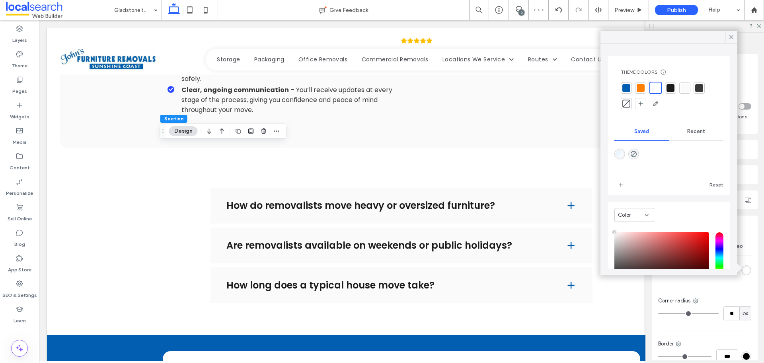
click at [683, 93] on div at bounding box center [684, 87] width 11 height 11
click at [731, 39] on icon at bounding box center [731, 36] width 7 height 7
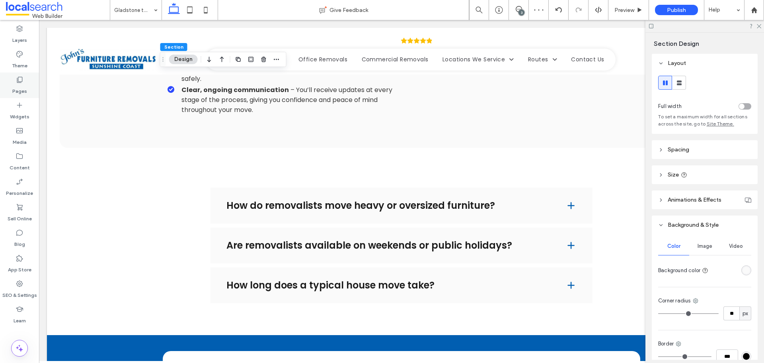
click at [20, 92] on label "Pages" at bounding box center [19, 89] width 15 height 11
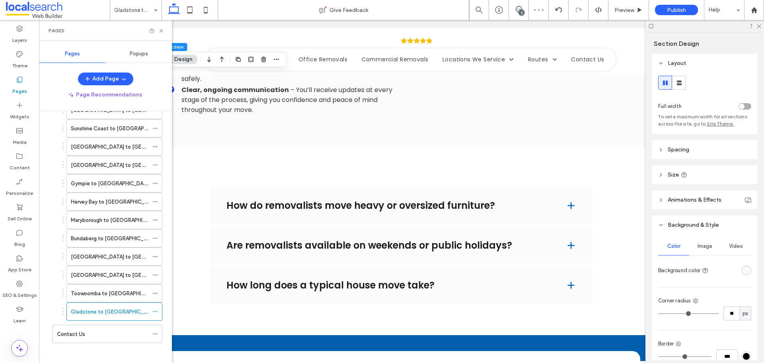
scroll to position [253, 0]
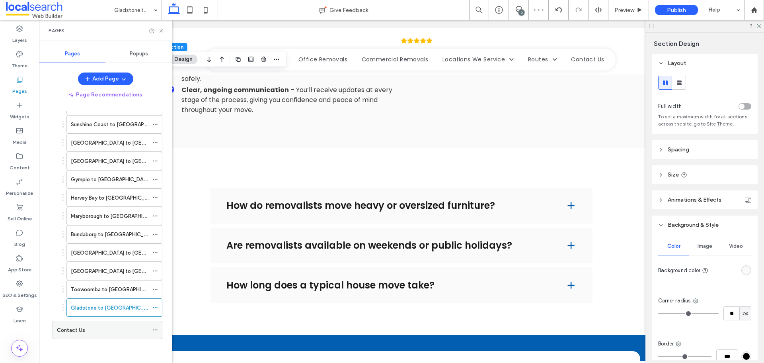
click at [87, 333] on div "Contact Us" at bounding box center [103, 330] width 92 height 8
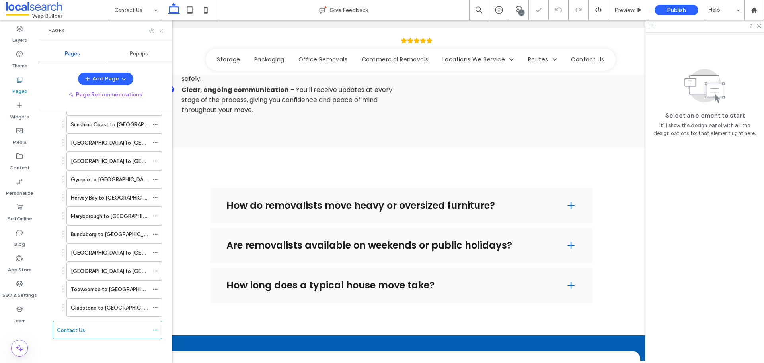
click at [161, 31] on icon at bounding box center [161, 31] width 6 height 6
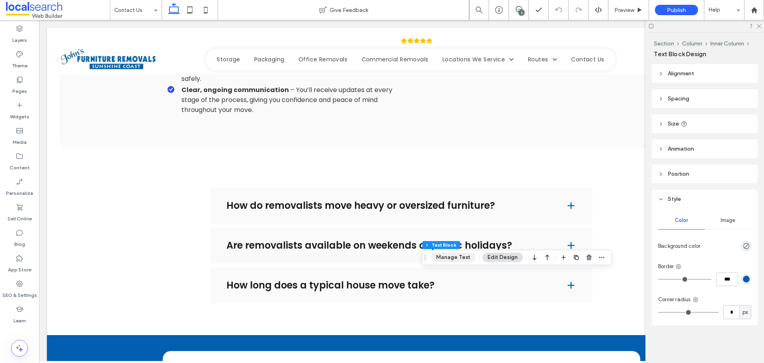
click at [461, 254] on button "Manage Text" at bounding box center [453, 257] width 45 height 10
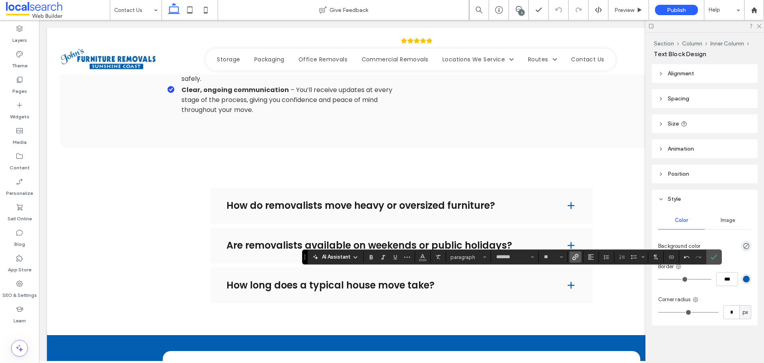
click at [572, 259] on label "Link" at bounding box center [576, 256] width 12 height 11
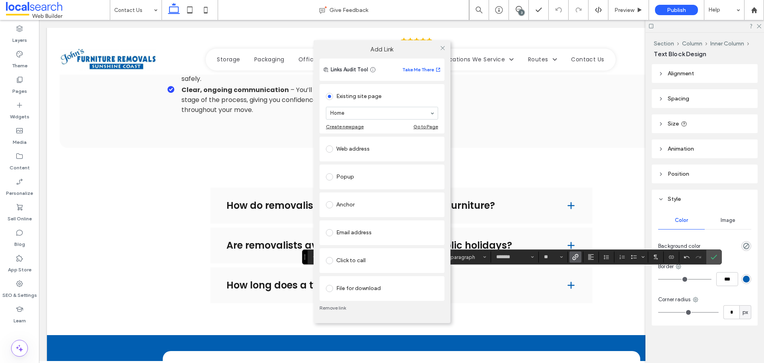
click at [351, 150] on div "Web address" at bounding box center [382, 148] width 112 height 13
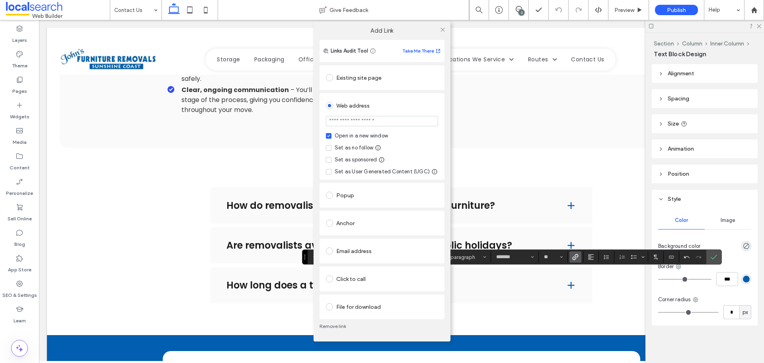
click at [347, 149] on div "Set as no follow" at bounding box center [354, 148] width 39 height 8
click at [378, 120] on input "url" at bounding box center [382, 121] width 112 height 10
paste input "**********"
type input "**********"
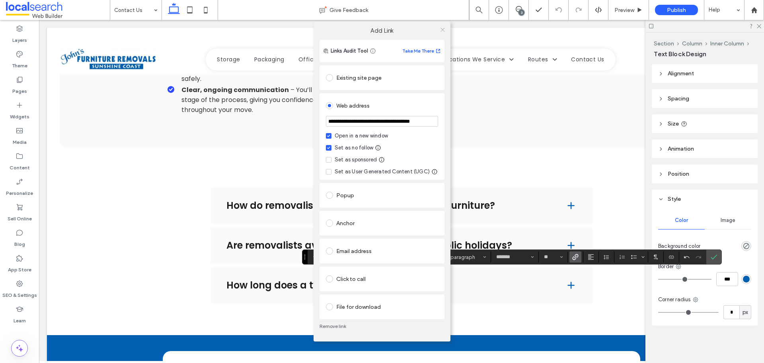
scroll to position [0, 0]
click at [441, 29] on icon at bounding box center [443, 30] width 6 height 6
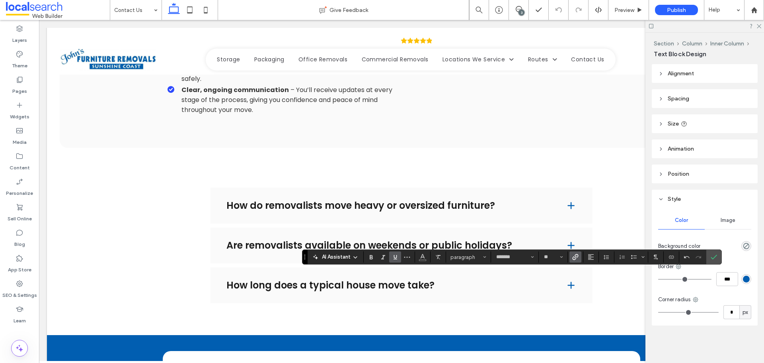
click at [398, 257] on icon "Underline" at bounding box center [395, 257] width 6 height 6
click at [718, 256] on label "Confirm" at bounding box center [714, 257] width 12 height 14
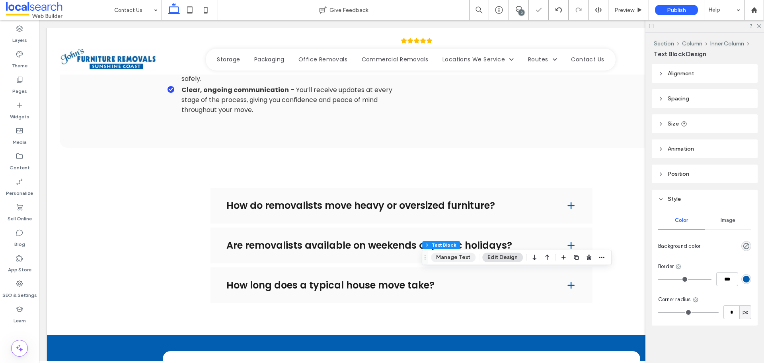
click at [462, 258] on button "Manage Text" at bounding box center [453, 257] width 45 height 10
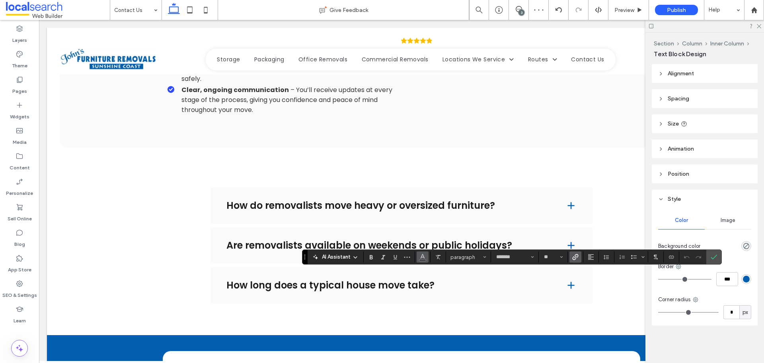
click at [418, 252] on button "Color" at bounding box center [423, 256] width 12 height 11
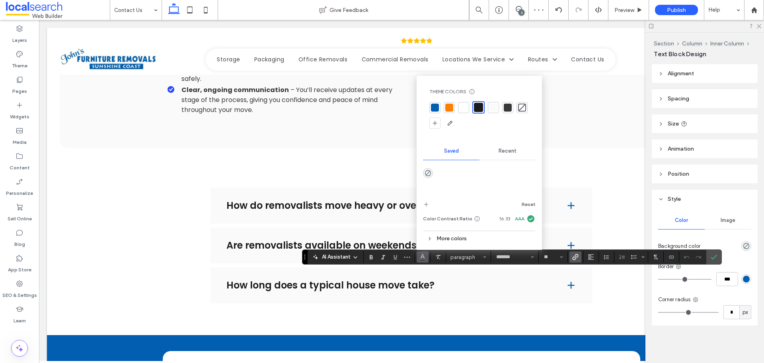
click at [508, 109] on div at bounding box center [508, 107] width 8 height 8
click at [711, 256] on icon "Confirm" at bounding box center [714, 257] width 6 height 6
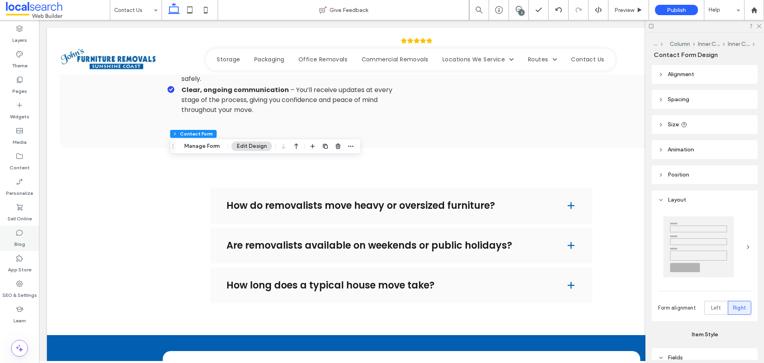
type input "*"
type input "***"
type input "**"
click at [349, 151] on div at bounding box center [351, 146] width 10 height 14
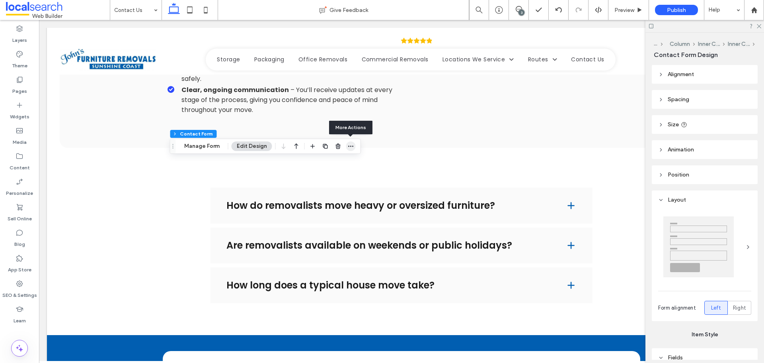
click at [349, 146] on icon "button" at bounding box center [351, 146] width 6 height 6
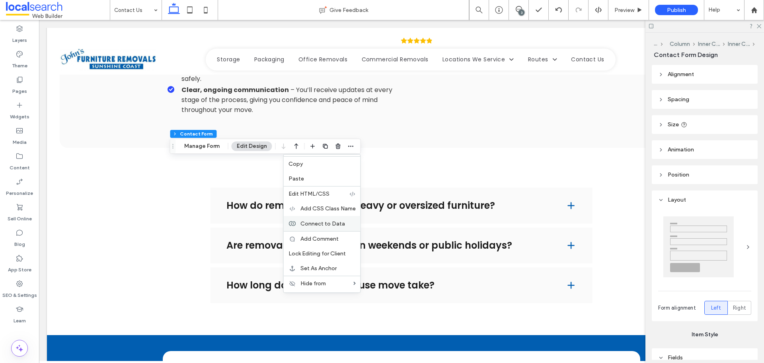
click at [312, 224] on span "Connect to Data" at bounding box center [322, 223] width 45 height 7
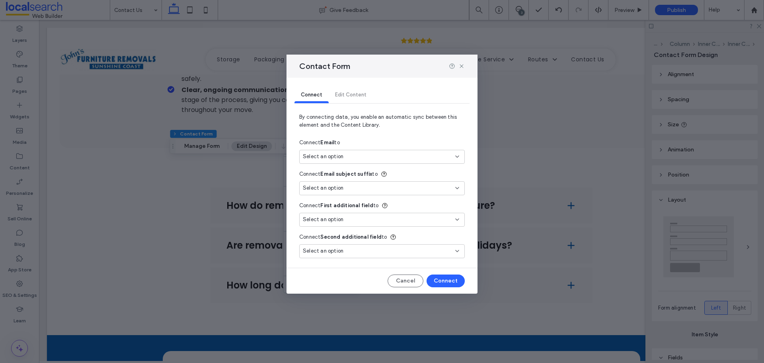
click at [359, 160] on div "Select an option" at bounding box center [377, 156] width 149 height 8
click at [361, 179] on div "Main Email JorgeJr.Espeleta@eclerx.com" at bounding box center [382, 185] width 165 height 14
type input "***"
click at [453, 279] on button "Connect" at bounding box center [446, 280] width 38 height 13
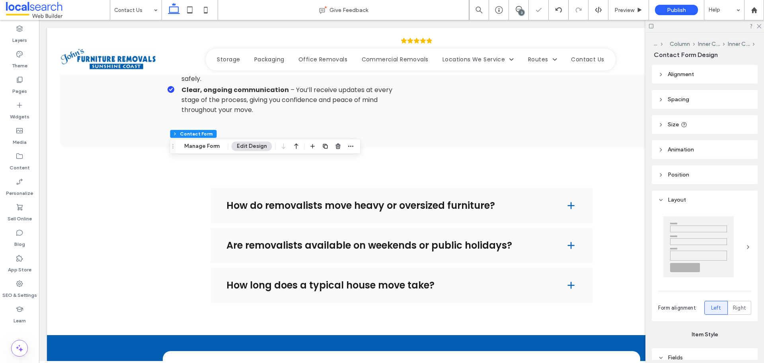
click at [214, 151] on div "Section Column Inner Column Inner Column Contact Form Manage Form Edit Design" at bounding box center [265, 145] width 191 height 15
click at [206, 146] on button "Manage Form" at bounding box center [202, 146] width 46 height 10
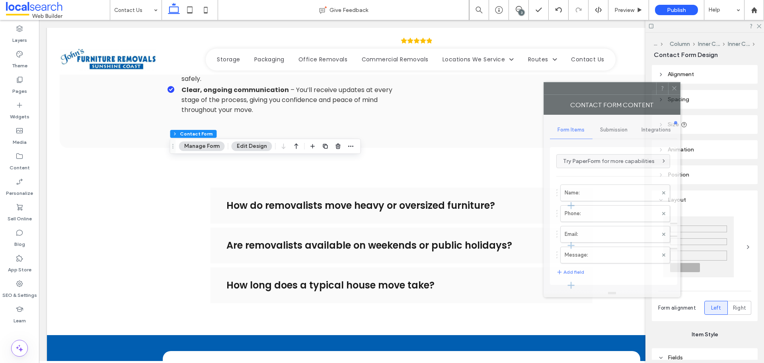
drag, startPoint x: 656, startPoint y: 89, endPoint x: 296, endPoint y: 95, distance: 360.2
click at [544, 95] on div "Contact Form Content" at bounding box center [612, 105] width 137 height 20
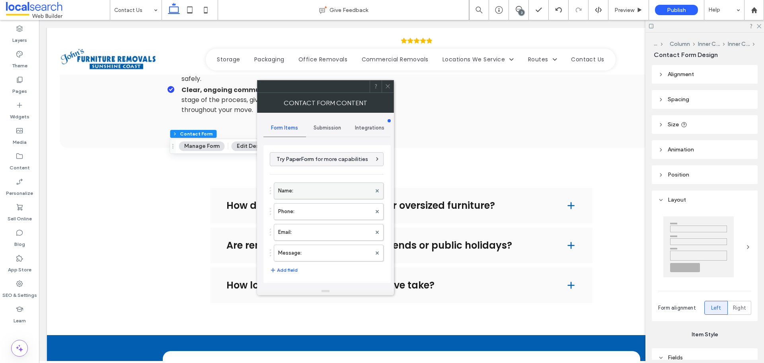
click at [292, 199] on div "Name:" at bounding box center [329, 190] width 110 height 17
click at [296, 190] on label "Name:" at bounding box center [324, 191] width 93 height 16
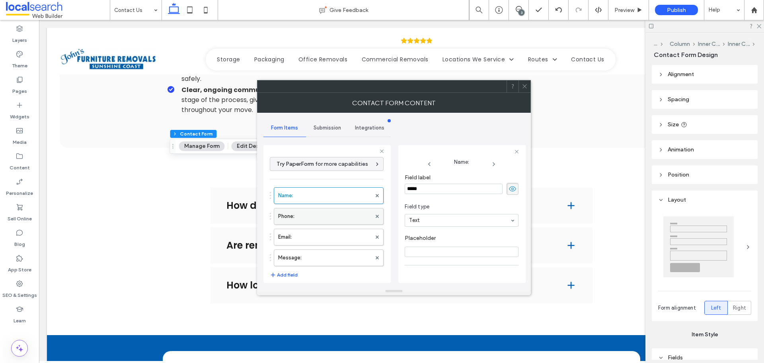
click at [295, 218] on label "Phone:" at bounding box center [324, 216] width 93 height 16
click at [293, 236] on label "Email:" at bounding box center [324, 237] width 93 height 16
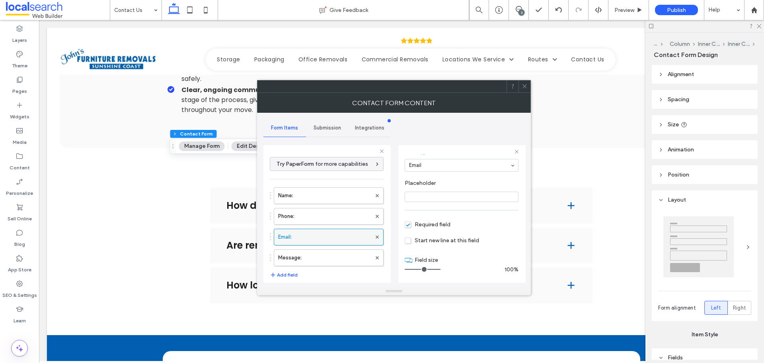
scroll to position [56, 0]
click at [310, 215] on label "Phone:" at bounding box center [324, 216] width 93 height 16
click at [318, 195] on label "Name:" at bounding box center [324, 195] width 93 height 16
click at [310, 253] on label "Message:" at bounding box center [324, 258] width 93 height 16
type input "**"
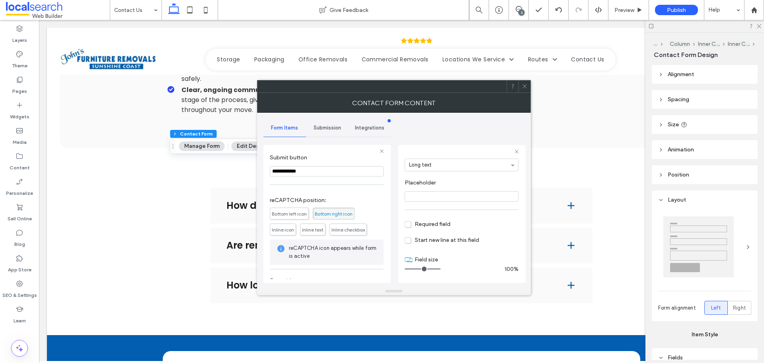
scroll to position [159, 0]
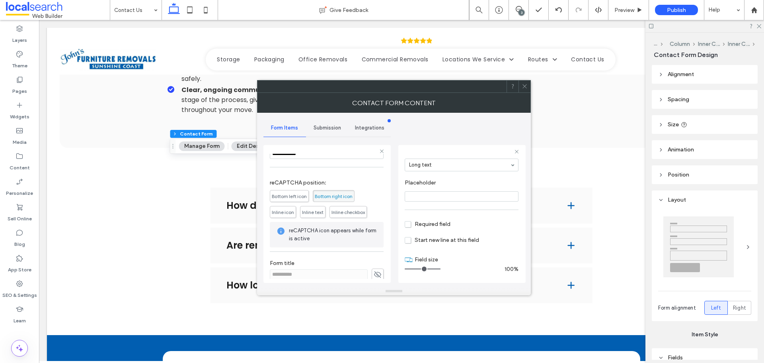
click at [316, 126] on span "Submission" at bounding box center [327, 128] width 27 height 6
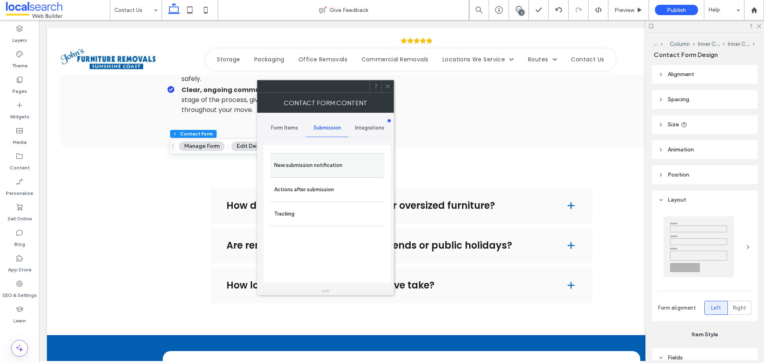
click at [298, 162] on label "New submission notification" at bounding box center [327, 165] width 106 height 16
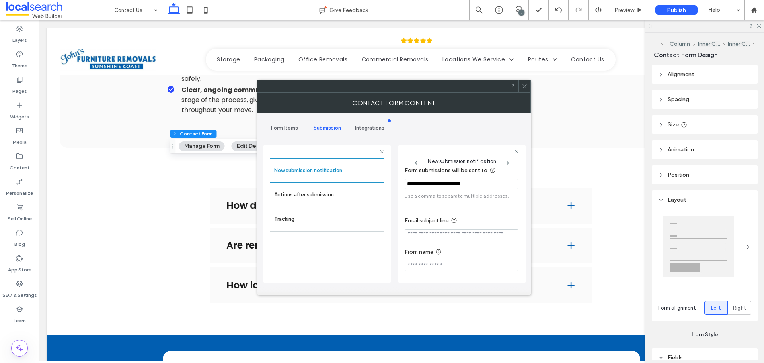
scroll to position [41, 0]
click at [476, 236] on input "Email subject line" at bounding box center [462, 234] width 114 height 10
paste input "**********"
type input "**********"
click at [404, 247] on div "**********" at bounding box center [461, 214] width 127 height 138
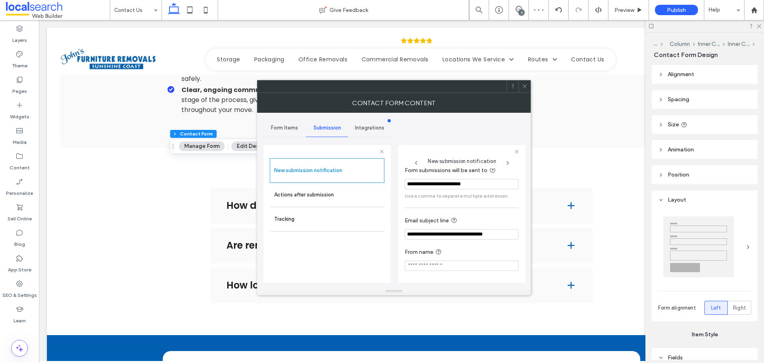
click at [477, 264] on input "From name" at bounding box center [462, 265] width 114 height 10
paste input "**********"
type input "**********"
click at [395, 247] on div "**********" at bounding box center [393, 200] width 261 height 174
click at [367, 198] on label "Actions after submission" at bounding box center [327, 195] width 106 height 16
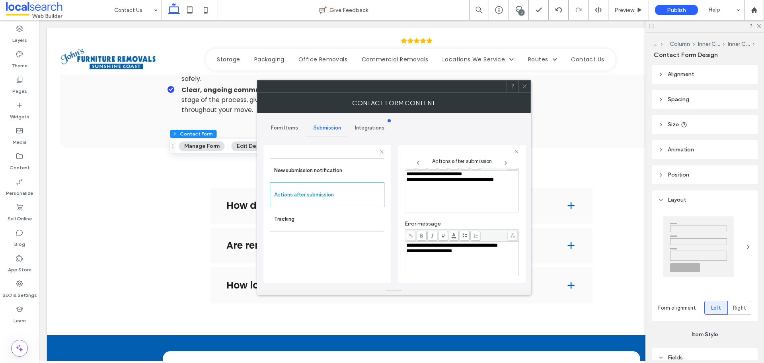
click at [478, 196] on div "**********" at bounding box center [461, 191] width 111 height 40
click at [449, 177] on div "**********" at bounding box center [461, 174] width 111 height 6
click at [396, 197] on div "**********" at bounding box center [393, 200] width 261 height 174
click at [524, 85] on icon at bounding box center [525, 86] width 6 height 6
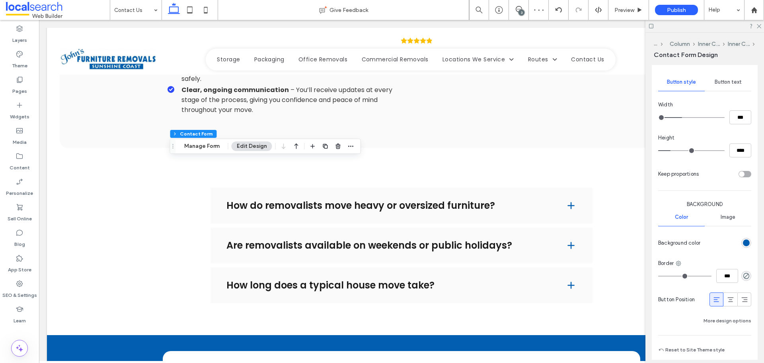
scroll to position [607, 0]
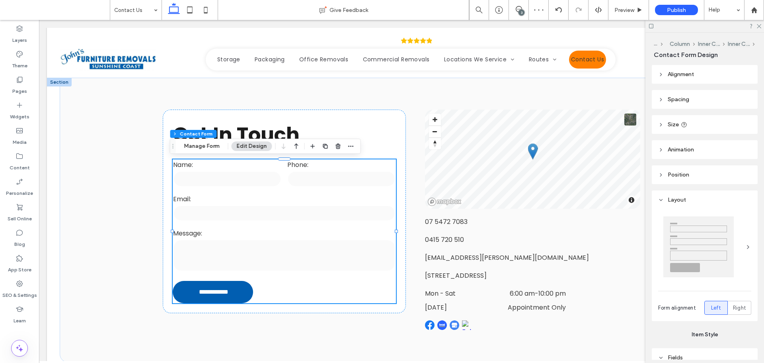
scroll to position [607, 0]
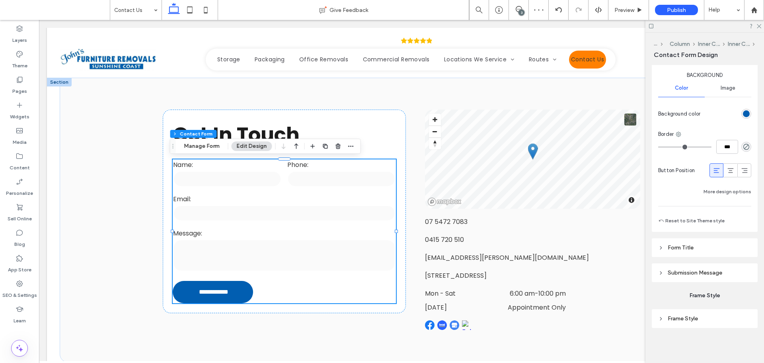
click at [700, 269] on header "Submission Message" at bounding box center [705, 272] width 106 height 19
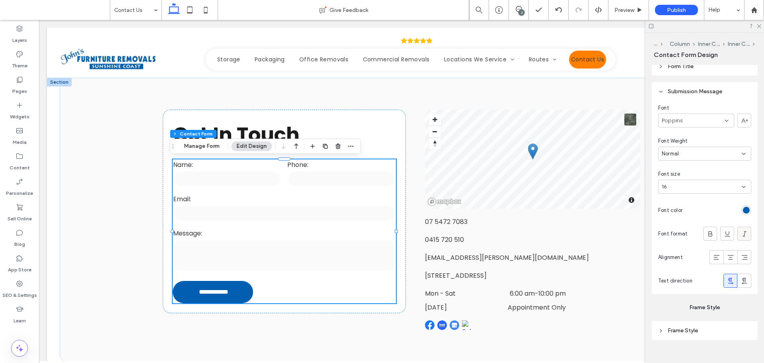
scroll to position [800, 0]
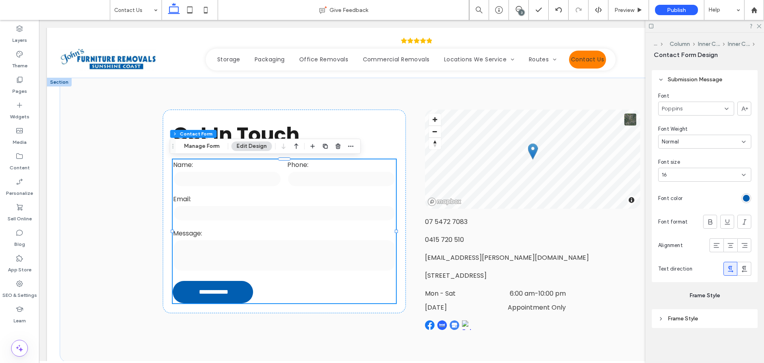
click at [743, 200] on div "rgb(1, 94, 177)" at bounding box center [746, 198] width 7 height 7
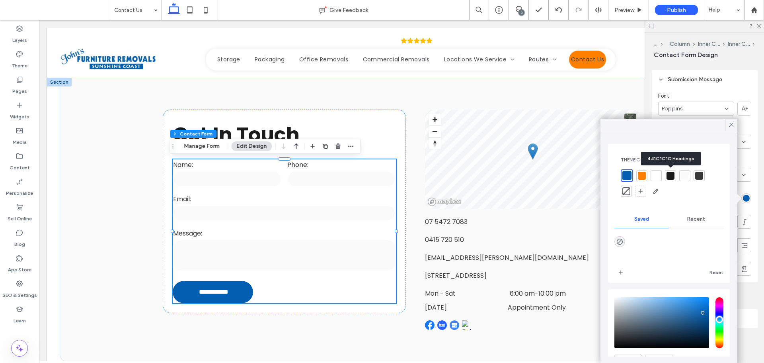
click at [673, 175] on div at bounding box center [671, 176] width 8 height 8
drag, startPoint x: 728, startPoint y: 125, endPoint x: 732, endPoint y: 133, distance: 9.6
click at [728, 125] on div at bounding box center [731, 125] width 12 height 12
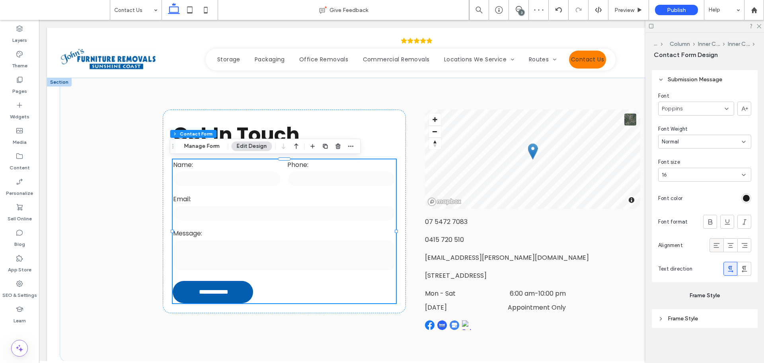
click at [713, 240] on span at bounding box center [717, 244] width 8 height 13
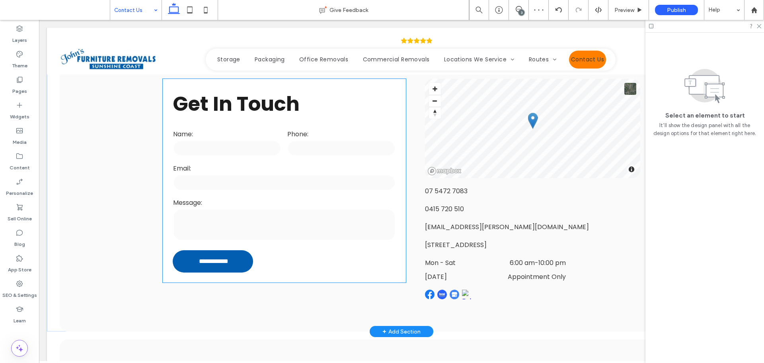
scroll to position [250, 0]
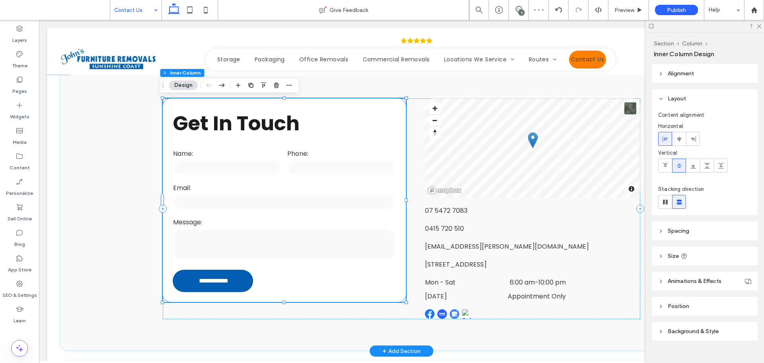
click at [277, 176] on div "Name:" at bounding box center [227, 163] width 114 height 34
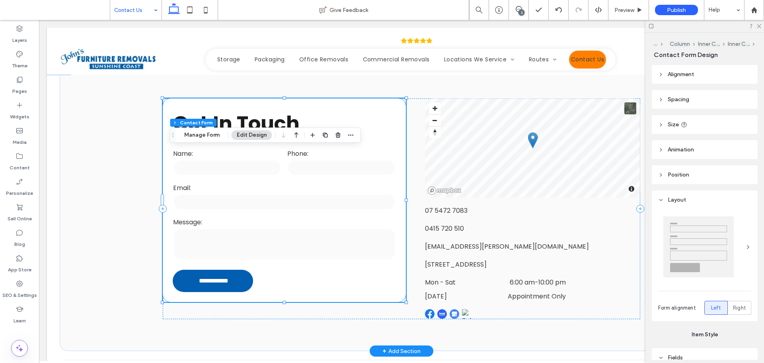
type input "*"
type input "***"
type input "**"
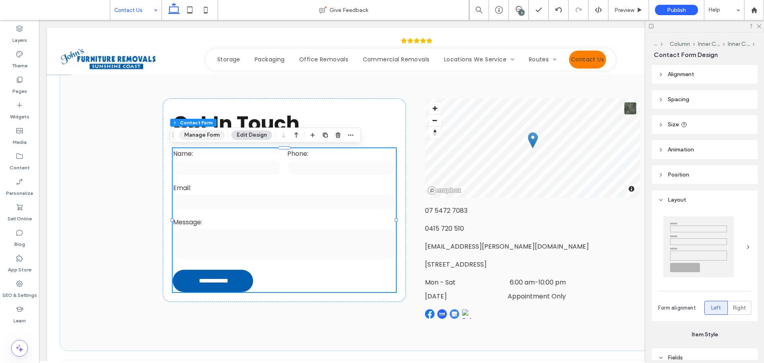
click at [218, 136] on button "Manage Form" at bounding box center [202, 135] width 46 height 10
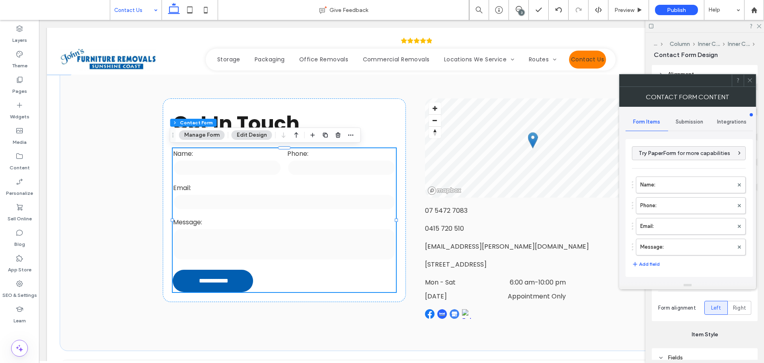
drag, startPoint x: 691, startPoint y: 120, endPoint x: 687, endPoint y: 126, distance: 7.0
click at [691, 120] on span "Submission" at bounding box center [689, 122] width 27 height 6
click at [660, 163] on label "New submission notification" at bounding box center [689, 159] width 106 height 16
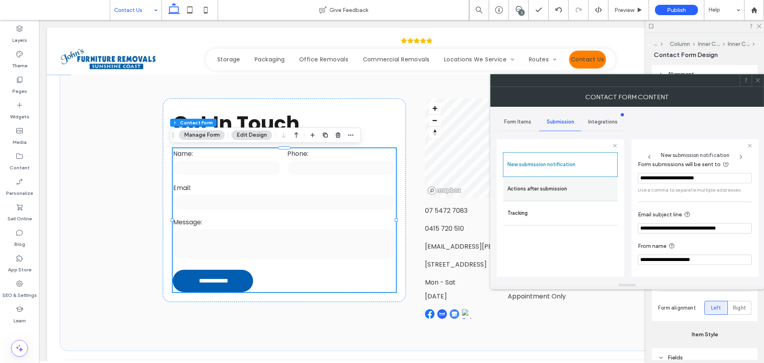
click at [575, 190] on label "Actions after submission" at bounding box center [560, 189] width 106 height 16
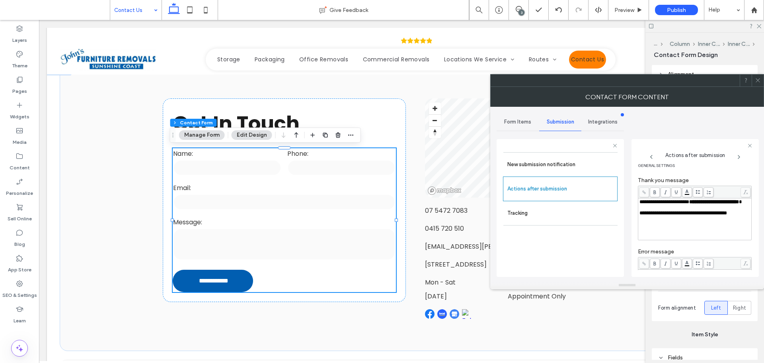
scroll to position [0, 0]
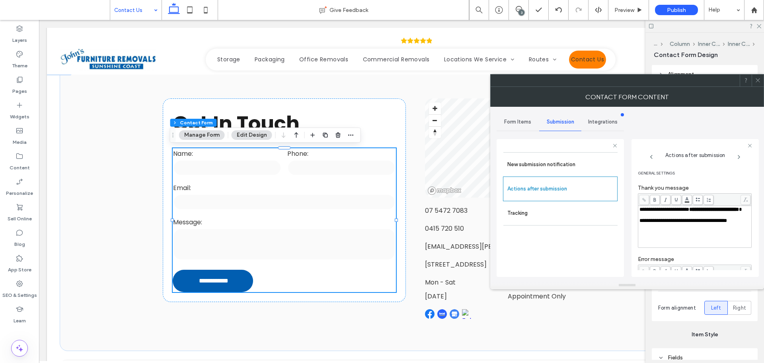
click at [761, 82] on icon at bounding box center [758, 80] width 6 height 6
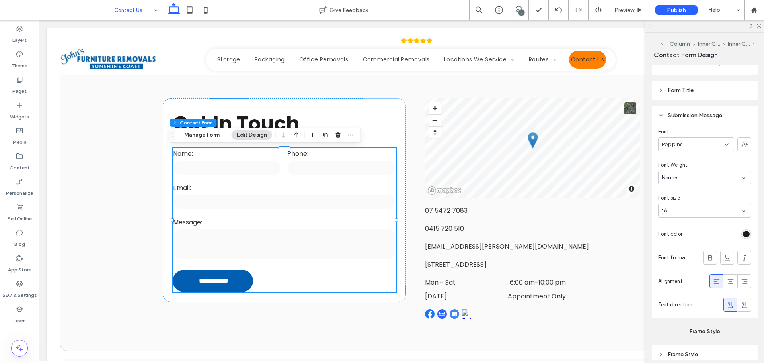
scroll to position [800, 0]
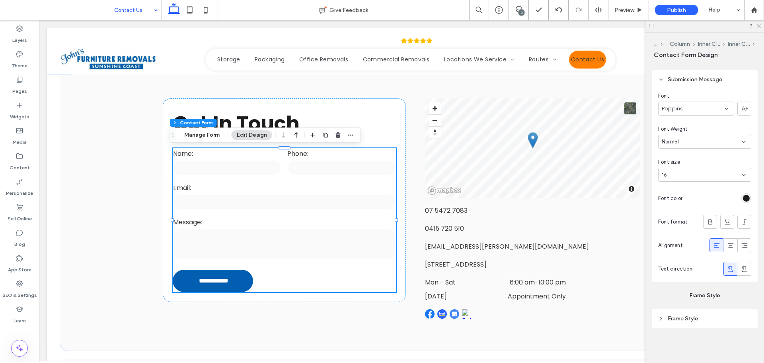
click at [758, 25] on icon at bounding box center [758, 25] width 5 height 5
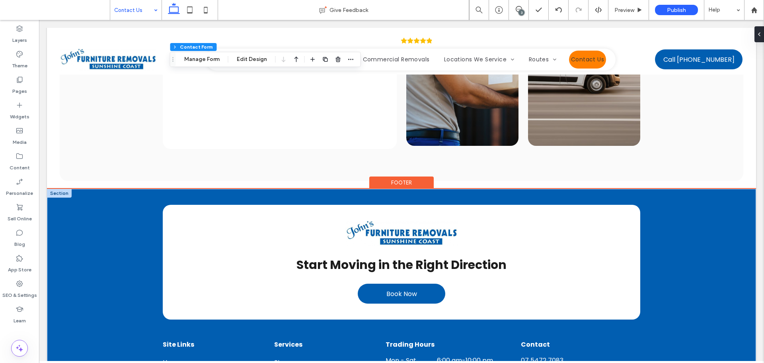
scroll to position [807, 0]
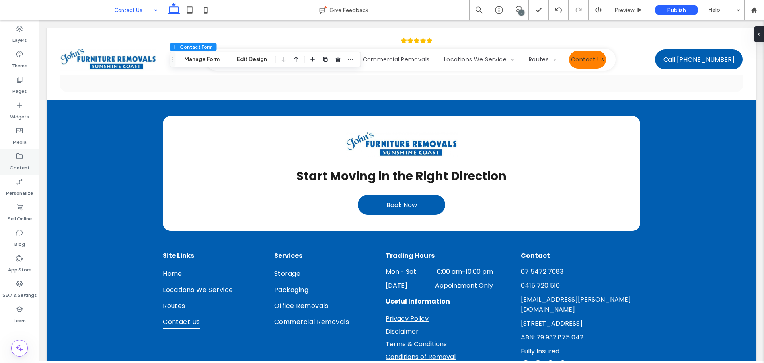
click at [20, 167] on label "Content" at bounding box center [20, 165] width 20 height 11
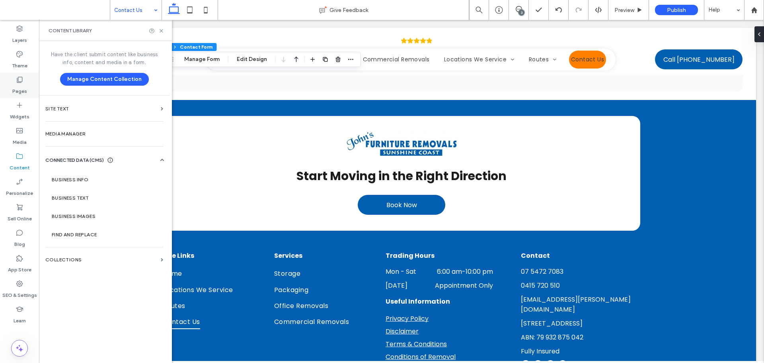
click at [28, 87] on div "Pages" at bounding box center [19, 84] width 39 height 25
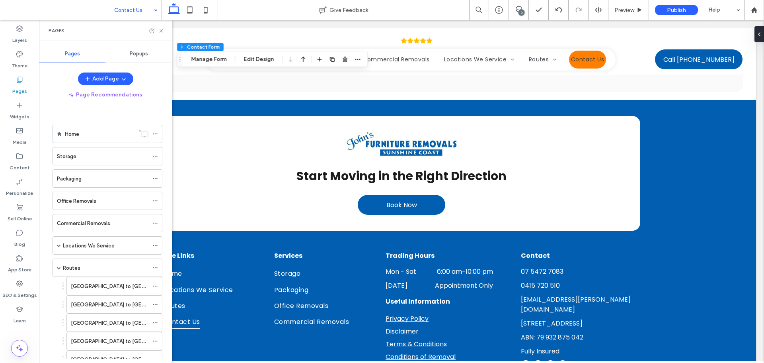
click at [100, 283] on label "[GEOGRAPHIC_DATA] to [GEOGRAPHIC_DATA]" at bounding box center [128, 286] width 115 height 14
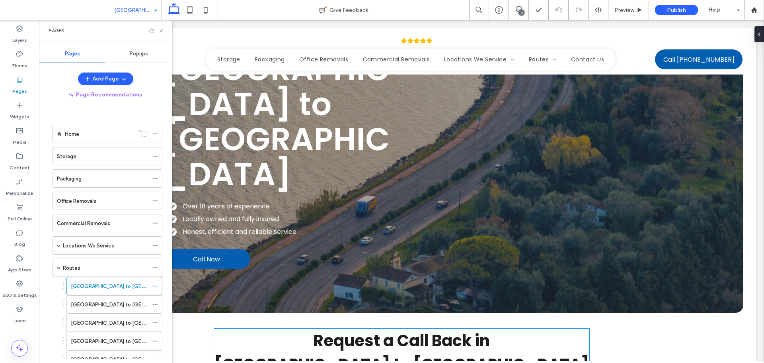
scroll to position [199, 0]
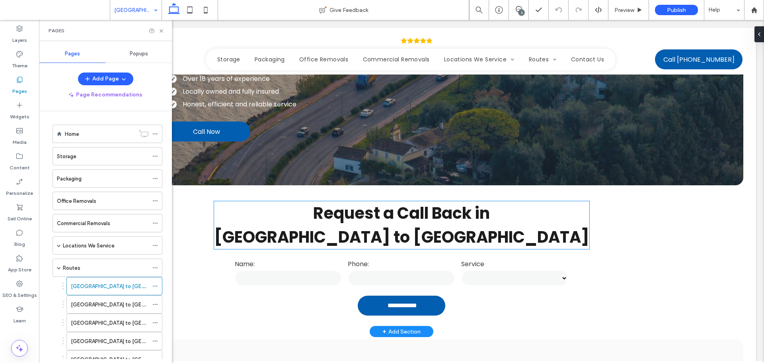
click at [421, 226] on strong "[GEOGRAPHIC_DATA] to [GEOGRAPHIC_DATA]" at bounding box center [401, 237] width 375 height 22
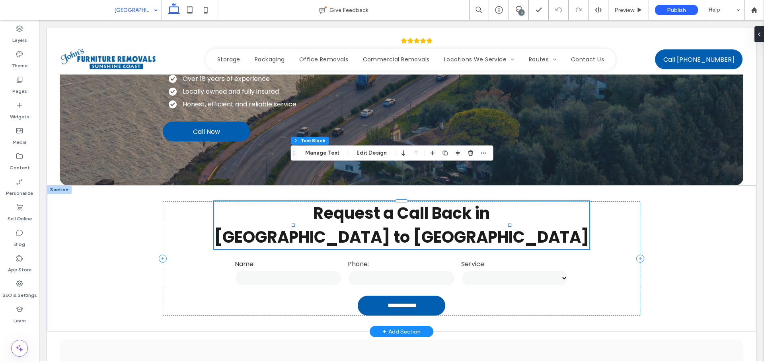
click at [421, 226] on strong "[GEOGRAPHIC_DATA] to [GEOGRAPHIC_DATA]" at bounding box center [401, 237] width 375 height 22
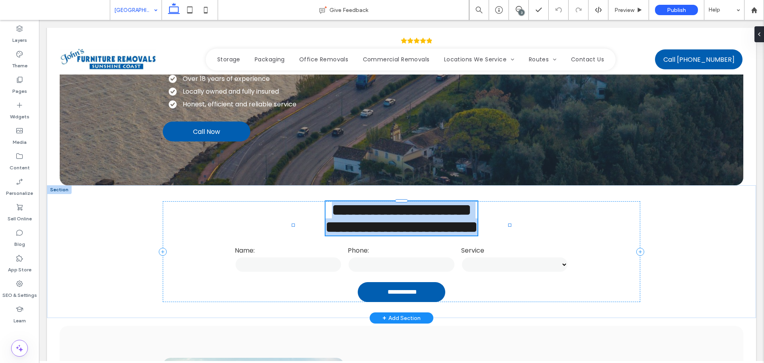
type input "*******"
type input "**"
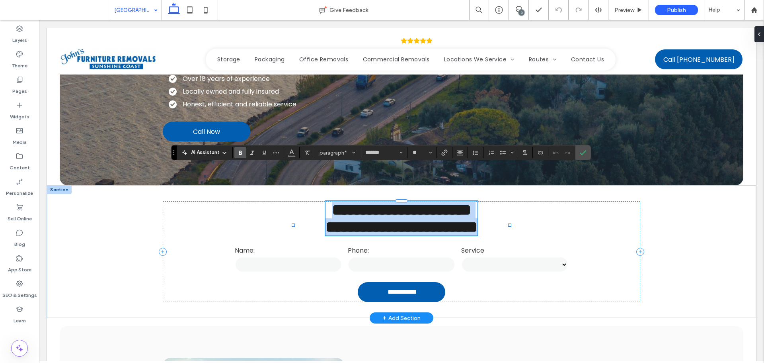
click at [428, 219] on strong "**********" at bounding box center [402, 227] width 152 height 16
drag, startPoint x: 420, startPoint y: 202, endPoint x: 506, endPoint y: 206, distance: 86.1
click at [506, 206] on div "**********" at bounding box center [402, 251] width 478 height 133
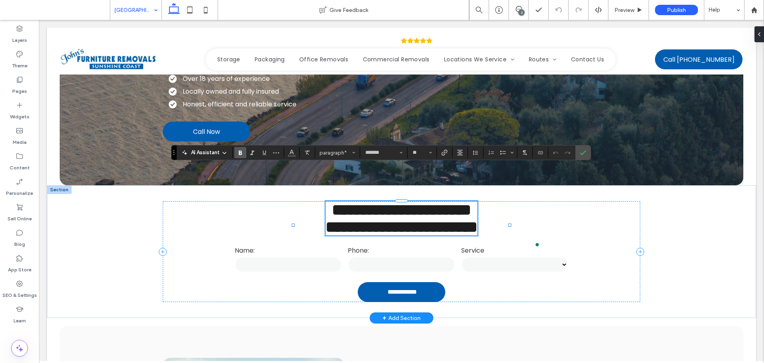
click at [468, 219] on strong "**********" at bounding box center [402, 227] width 152 height 16
drag, startPoint x: 421, startPoint y: 202, endPoint x: 509, endPoint y: 208, distance: 88.2
click at [509, 208] on div "**********" at bounding box center [402, 251] width 478 height 101
click at [357, 219] on strong "**********" at bounding box center [401, 227] width 88 height 16
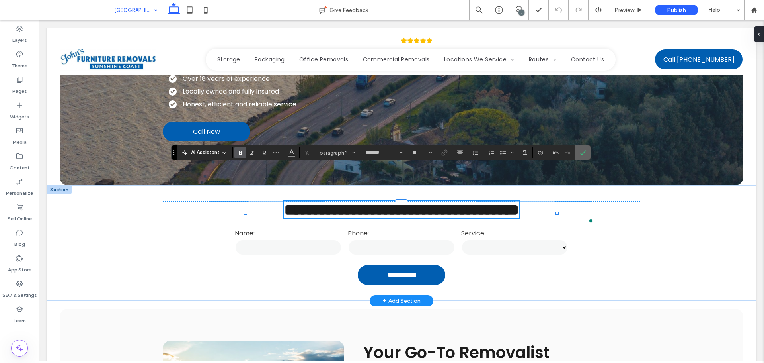
click at [583, 154] on icon "Confirm" at bounding box center [583, 152] width 6 height 6
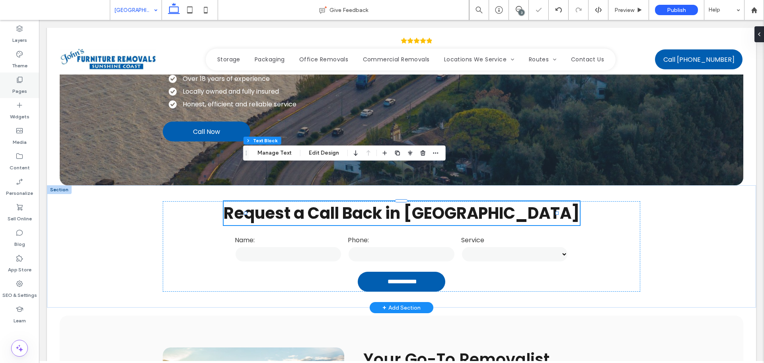
click at [34, 88] on div "Pages" at bounding box center [19, 84] width 39 height 25
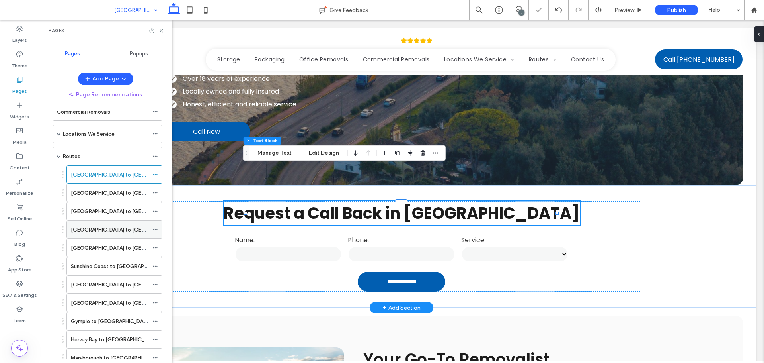
scroll to position [119, 0]
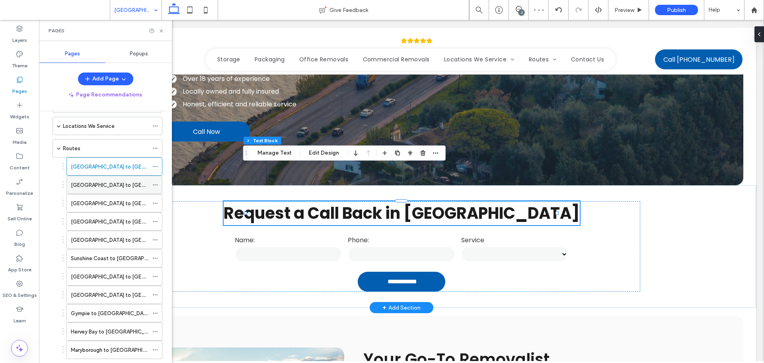
click at [135, 188] on label "[GEOGRAPHIC_DATA] to [GEOGRAPHIC_DATA]" at bounding box center [128, 185] width 115 height 14
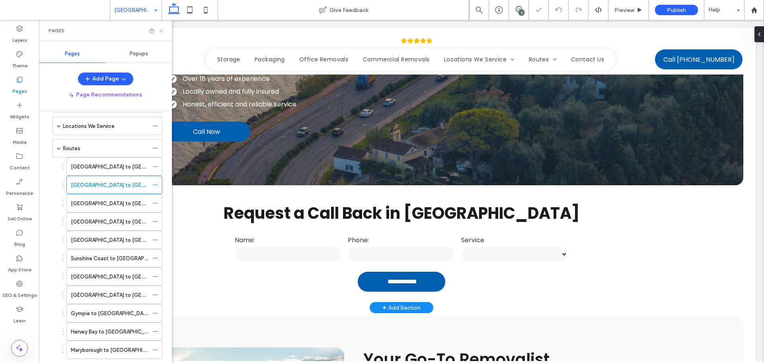
click at [162, 29] on icon at bounding box center [161, 31] width 6 height 6
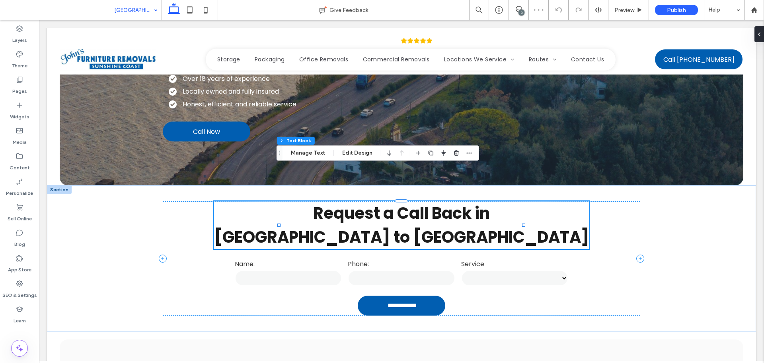
click at [398, 226] on strong "[GEOGRAPHIC_DATA] to [GEOGRAPHIC_DATA]" at bounding box center [401, 237] width 375 height 22
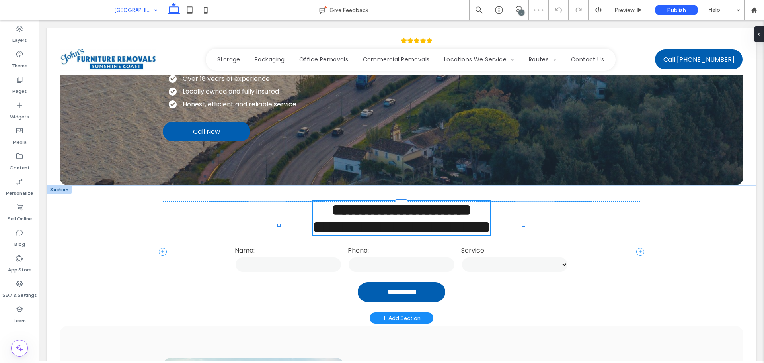
scroll to position [199, 0]
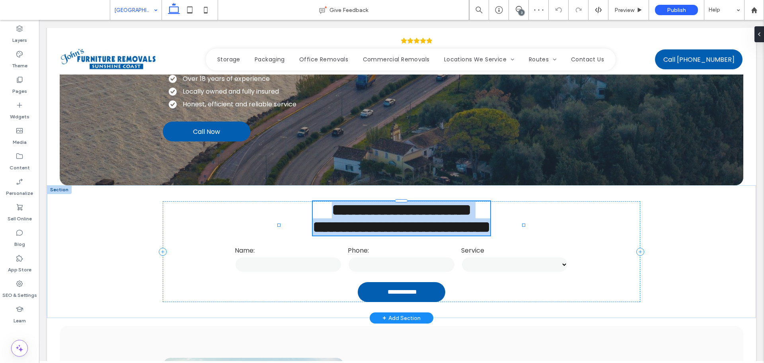
click at [372, 219] on strong "**********" at bounding box center [402, 227] width 178 height 16
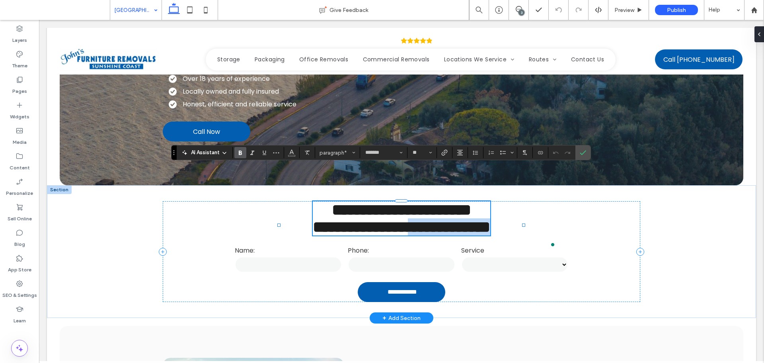
drag, startPoint x: 410, startPoint y: 203, endPoint x: 517, endPoint y: 204, distance: 106.7
click at [490, 204] on div "**********" at bounding box center [402, 218] width 178 height 34
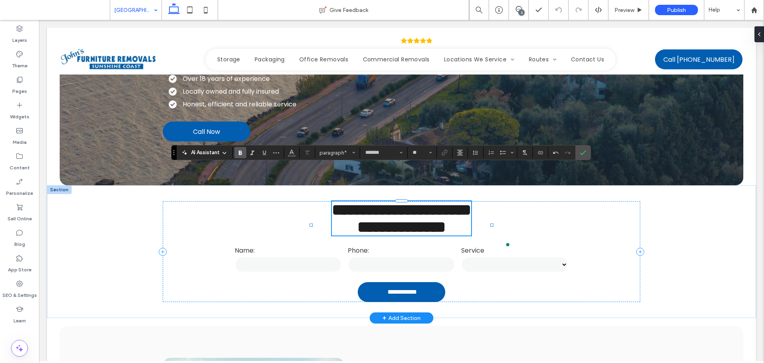
click at [332, 218] on p "**********" at bounding box center [401, 226] width 139 height 17
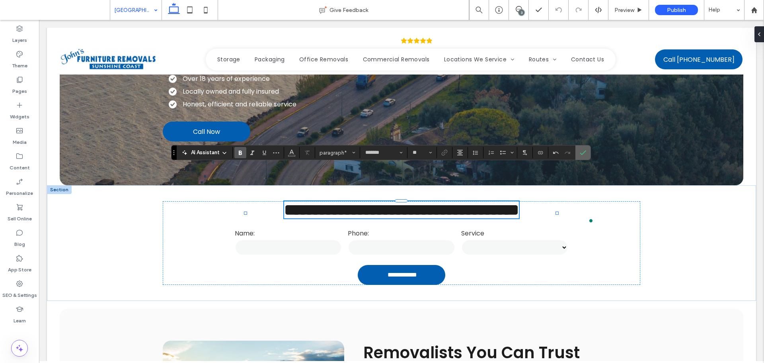
click at [583, 156] on span "Confirm" at bounding box center [582, 152] width 4 height 14
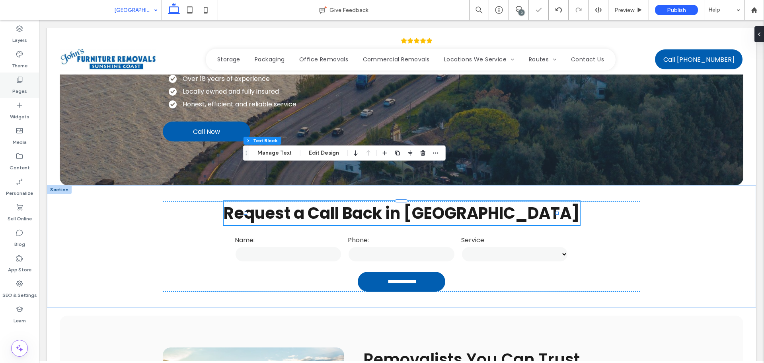
click at [25, 92] on label "Pages" at bounding box center [19, 89] width 15 height 11
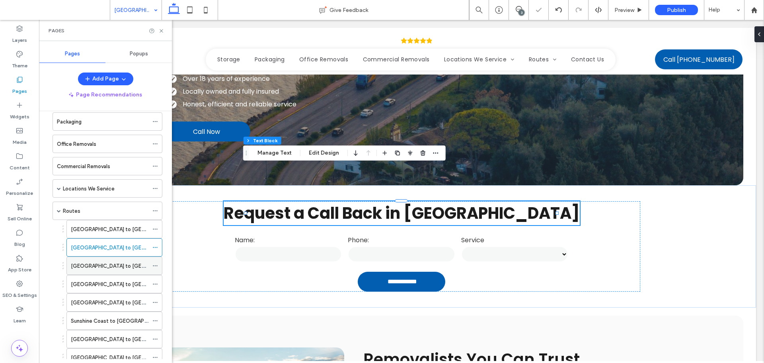
scroll to position [80, 0]
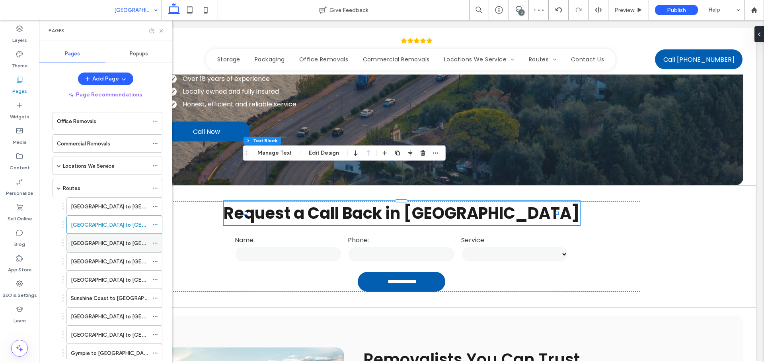
click at [92, 241] on label "[GEOGRAPHIC_DATA] to [GEOGRAPHIC_DATA]" at bounding box center [128, 243] width 115 height 14
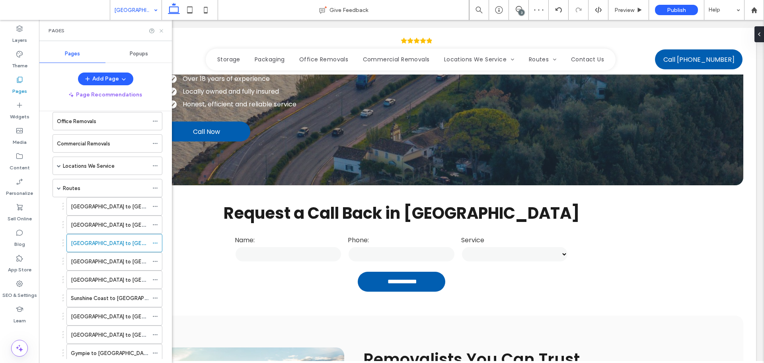
click at [163, 32] on use at bounding box center [161, 30] width 3 height 3
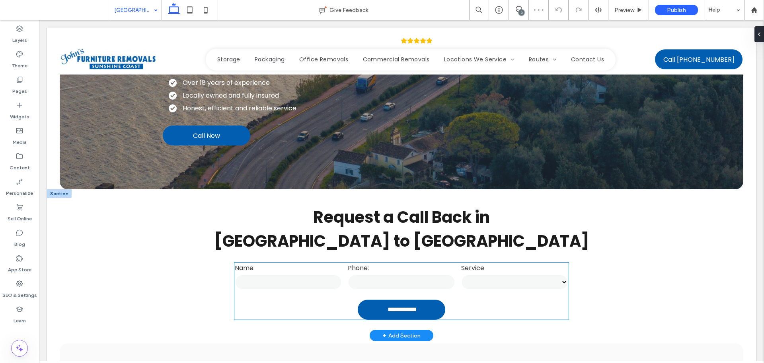
scroll to position [195, 0]
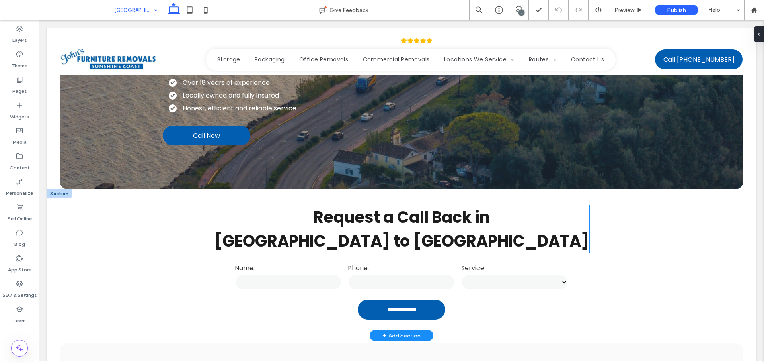
click at [273, 230] on strong "[GEOGRAPHIC_DATA] to [GEOGRAPHIC_DATA]" at bounding box center [401, 241] width 375 height 22
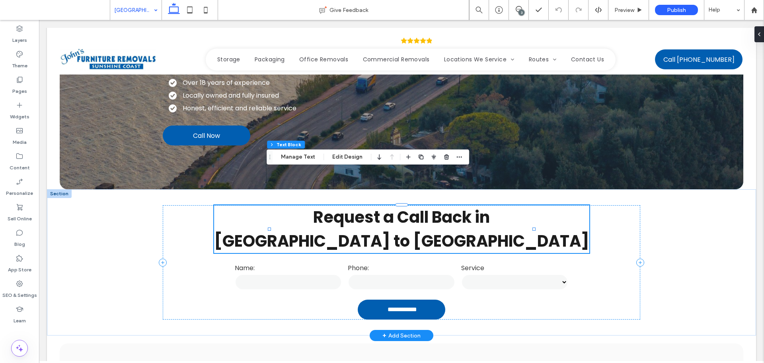
click at [378, 230] on strong "[GEOGRAPHIC_DATA] to [GEOGRAPHIC_DATA]" at bounding box center [401, 241] width 375 height 22
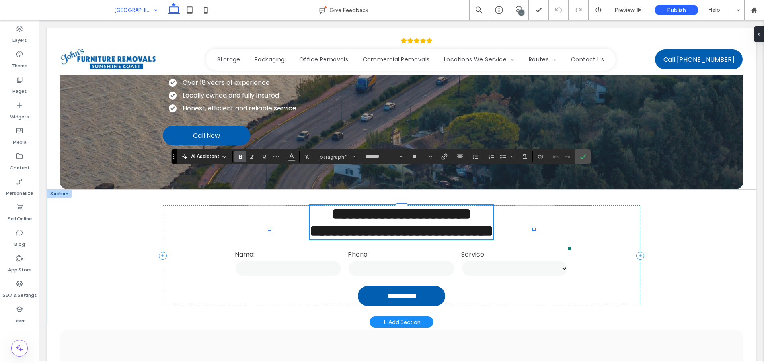
click at [401, 223] on strong "**********" at bounding box center [402, 231] width 184 height 16
click at [394, 223] on strong "**********" at bounding box center [402, 231] width 184 height 16
drag, startPoint x: 394, startPoint y: 204, endPoint x: 532, endPoint y: 207, distance: 137.3
click at [532, 207] on div "**********" at bounding box center [402, 255] width 478 height 101
drag, startPoint x: 334, startPoint y: 203, endPoint x: 338, endPoint y: 203, distance: 4.0
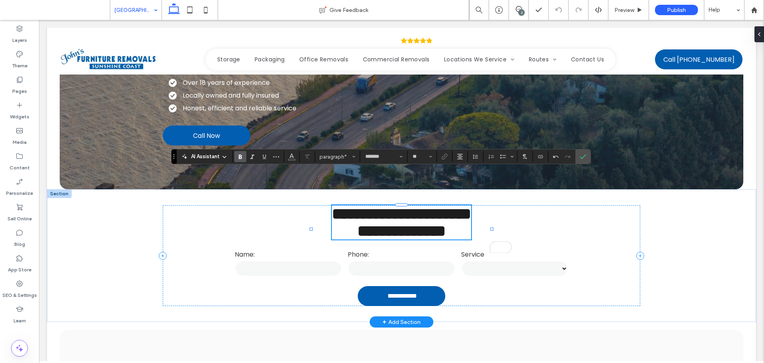
click at [334, 222] on p "**********" at bounding box center [401, 230] width 139 height 17
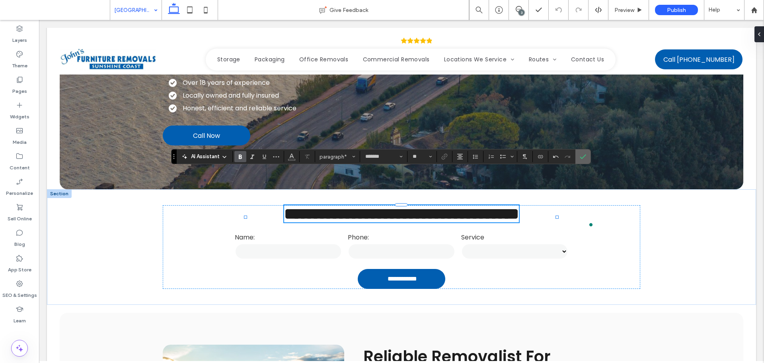
drag, startPoint x: 585, startPoint y: 156, endPoint x: 521, endPoint y: 164, distance: 64.9
click at [585, 156] on icon "Confirm" at bounding box center [583, 156] width 6 height 6
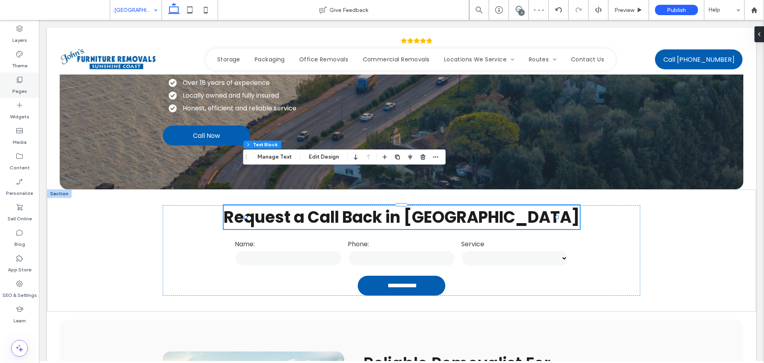
click at [21, 82] on use at bounding box center [20, 80] width 6 height 6
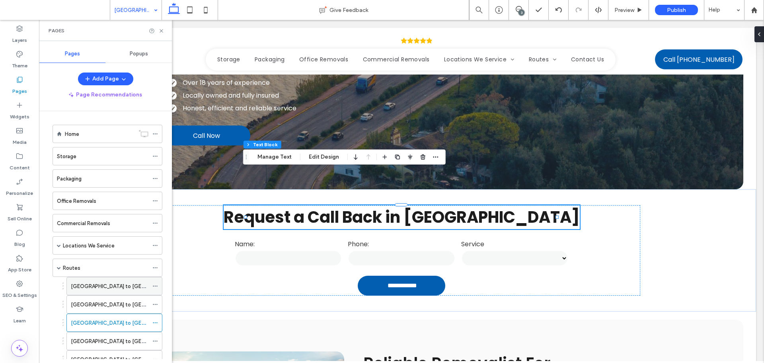
scroll to position [119, 0]
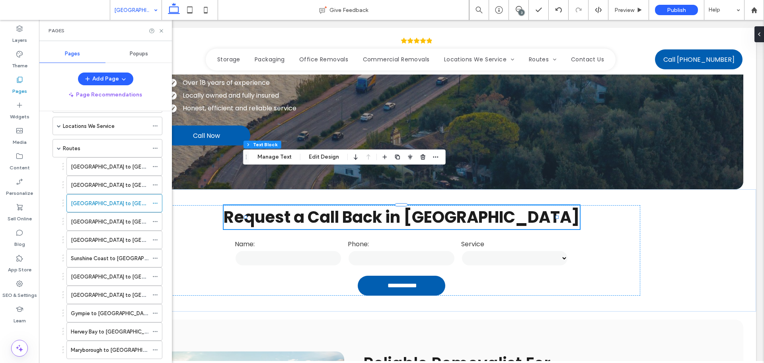
click at [121, 225] on label "[GEOGRAPHIC_DATA] to [GEOGRAPHIC_DATA]" at bounding box center [128, 222] width 115 height 14
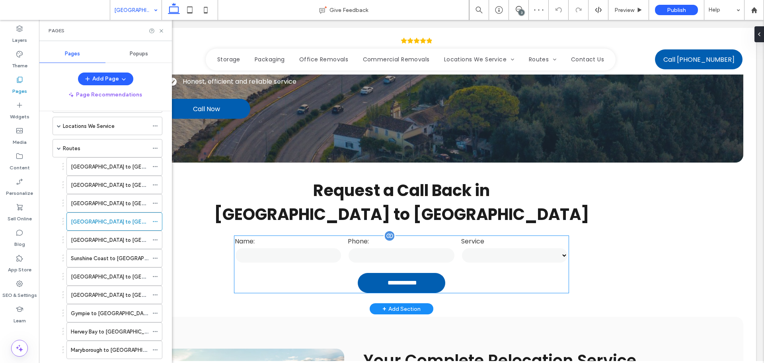
scroll to position [239, 0]
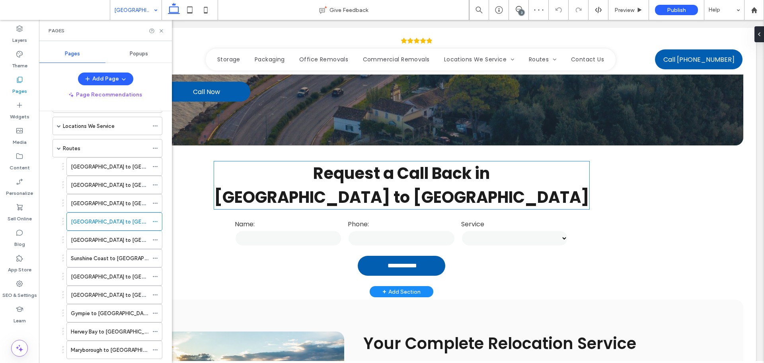
click at [431, 186] on strong "[GEOGRAPHIC_DATA] to [GEOGRAPHIC_DATA]" at bounding box center [401, 197] width 375 height 22
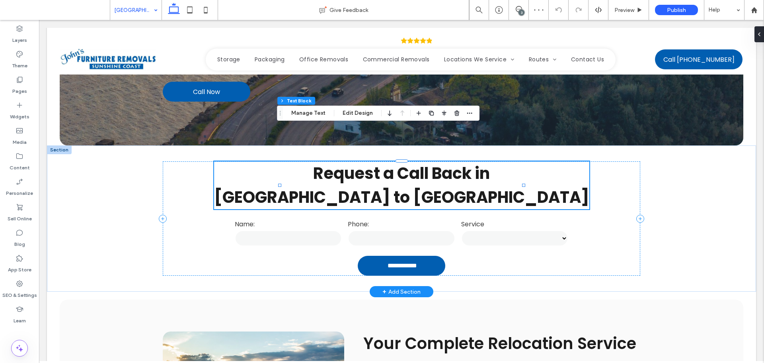
click at [429, 186] on strong "[GEOGRAPHIC_DATA] to [GEOGRAPHIC_DATA]" at bounding box center [401, 197] width 375 height 22
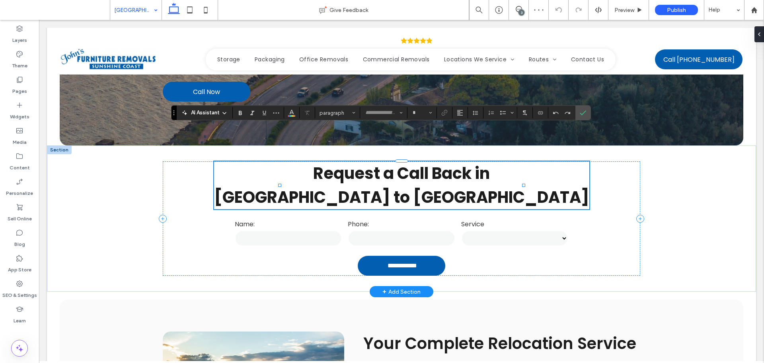
type input "*******"
type input "**"
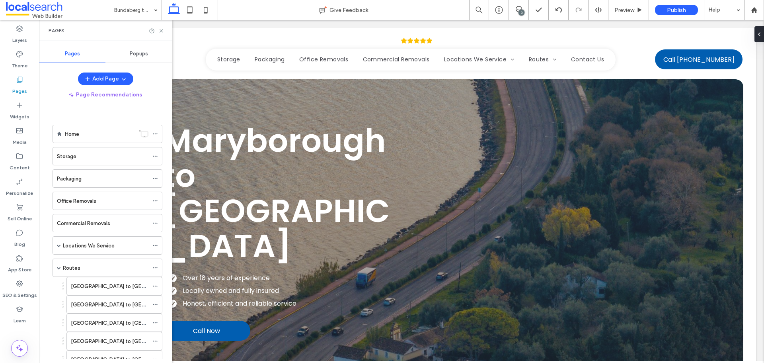
scroll to position [239, 0]
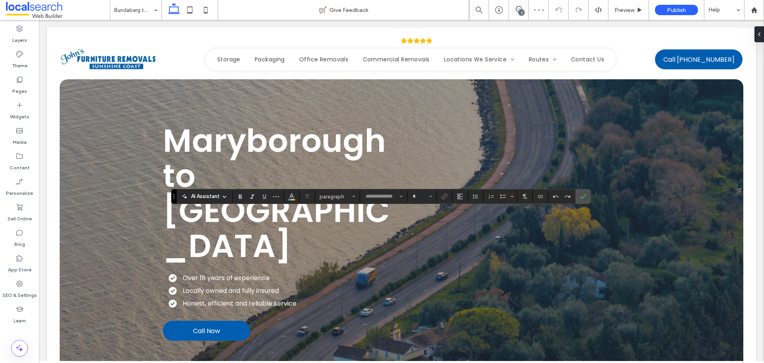
type input "*******"
type input "**"
click at [581, 196] on icon "Confirm" at bounding box center [583, 196] width 6 height 6
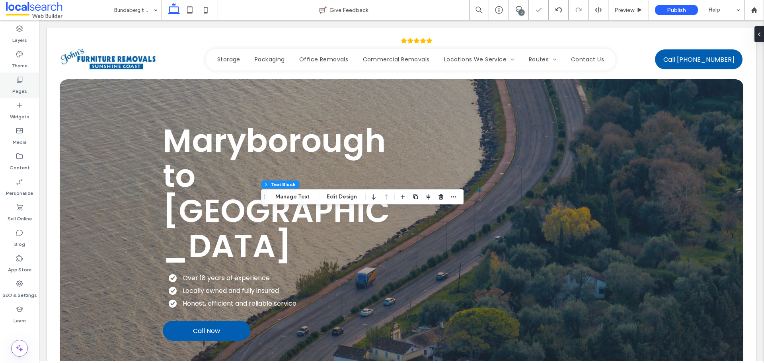
click at [28, 88] on div "Pages" at bounding box center [19, 84] width 39 height 25
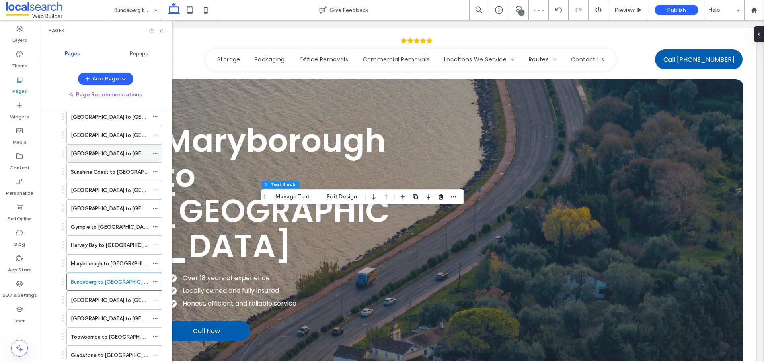
scroll to position [253, 0]
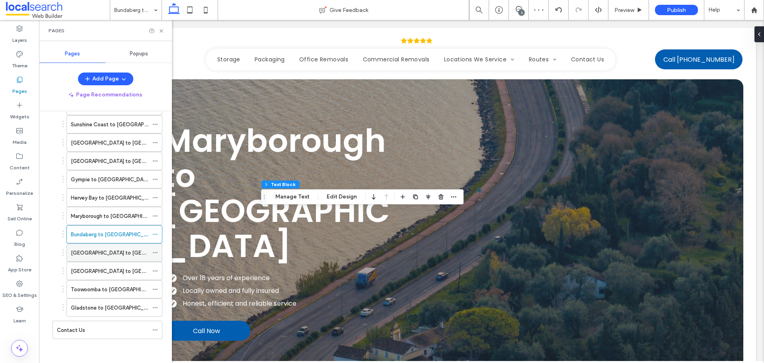
click at [115, 257] on div "[GEOGRAPHIC_DATA] to [GEOGRAPHIC_DATA]" at bounding box center [110, 253] width 78 height 18
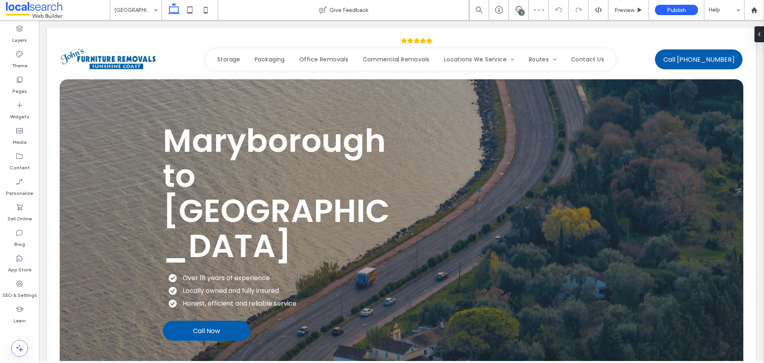
type input "*******"
type input "**"
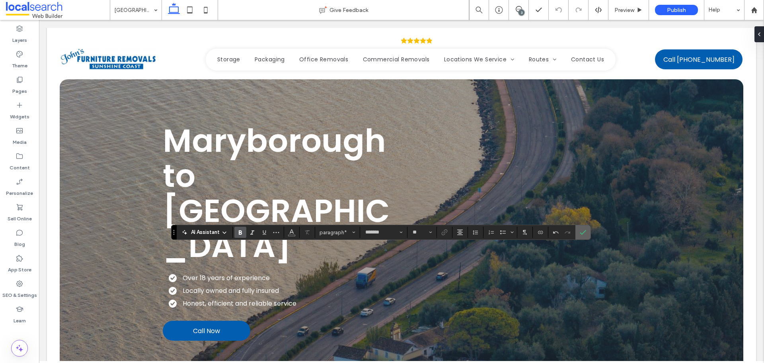
click at [581, 230] on icon "Confirm" at bounding box center [583, 232] width 6 height 6
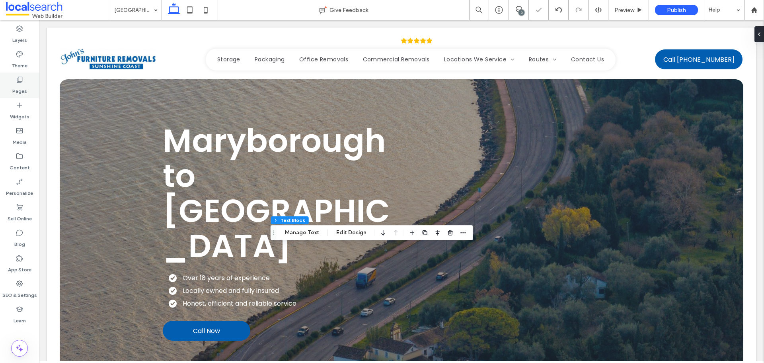
click at [26, 87] on label "Pages" at bounding box center [19, 89] width 15 height 11
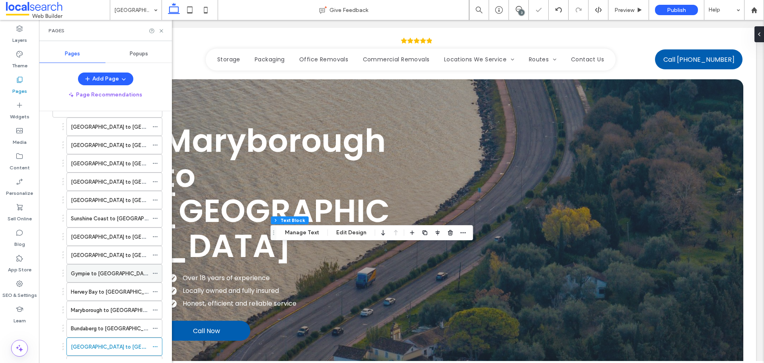
scroll to position [253, 0]
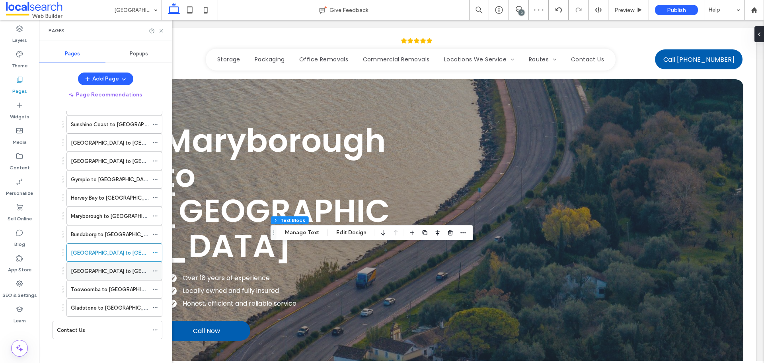
click at [126, 273] on label "[GEOGRAPHIC_DATA] to [GEOGRAPHIC_DATA]" at bounding box center [128, 271] width 115 height 14
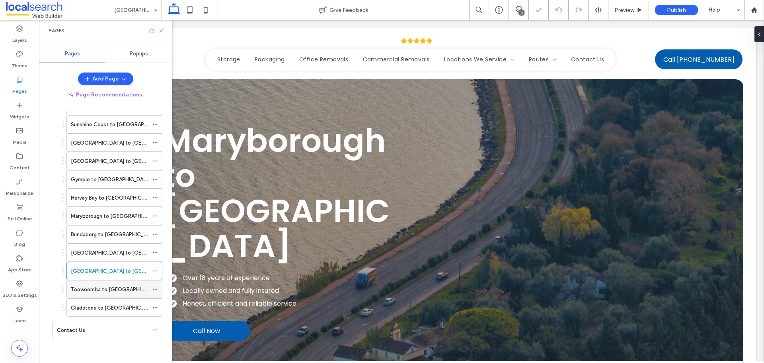
click at [113, 287] on label "Toowoomba to [GEOGRAPHIC_DATA]" at bounding box center [116, 289] width 91 height 14
click at [122, 306] on label "Gladstone to [GEOGRAPHIC_DATA]" at bounding box center [114, 307] width 87 height 14
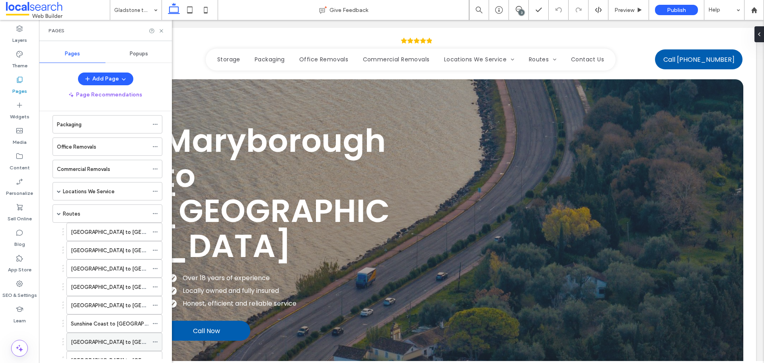
scroll to position [94, 0]
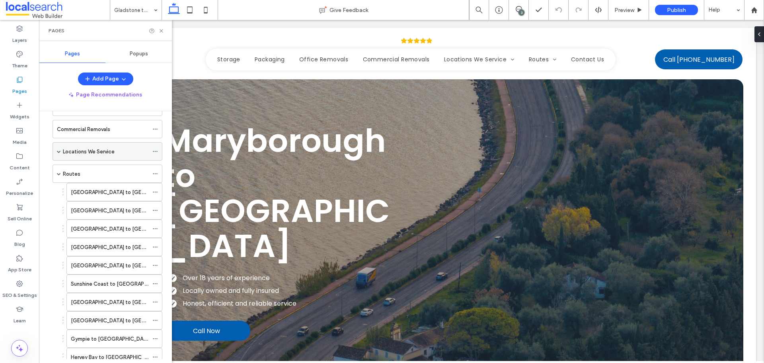
click at [59, 150] on span at bounding box center [59, 151] width 4 height 4
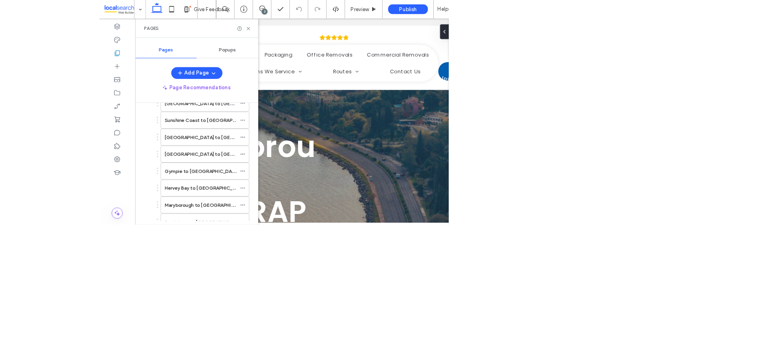
scroll to position [394, 0]
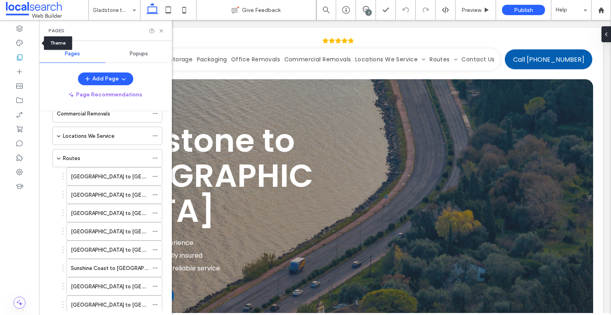
scroll to position [98, 0]
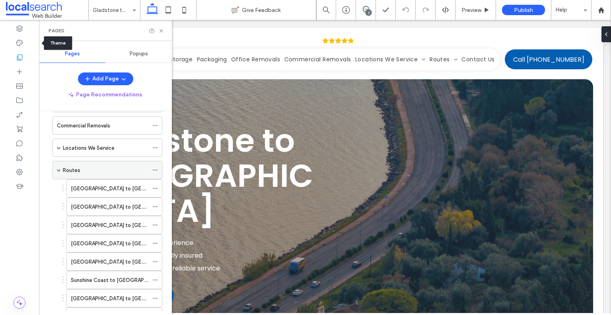
click at [55, 168] on div "Routes" at bounding box center [108, 170] width 110 height 18
click at [59, 169] on span at bounding box center [59, 170] width 4 height 4
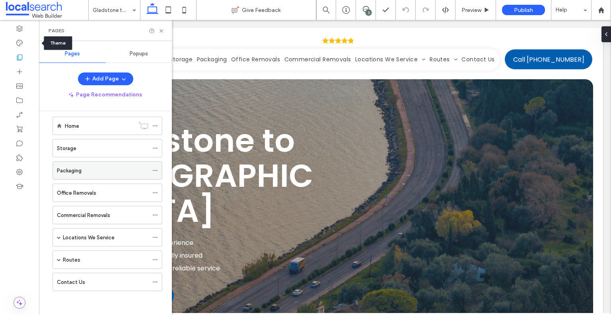
scroll to position [6, 0]
click at [58, 237] on span at bounding box center [59, 239] width 4 height 4
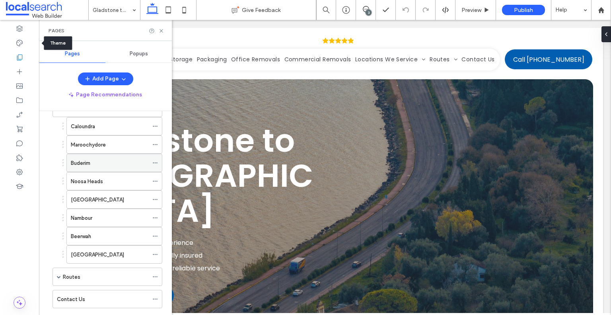
scroll to position [98, 0]
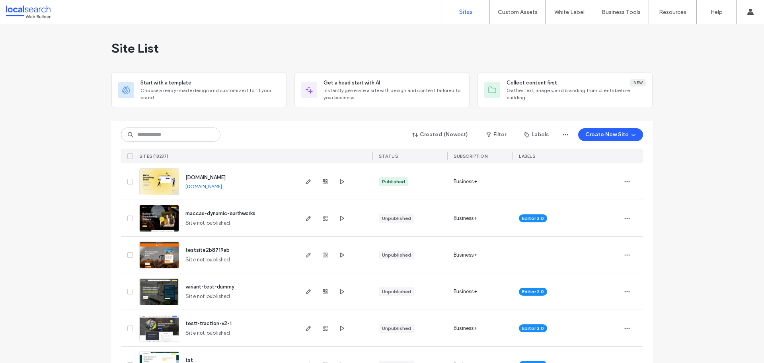
click at [346, 34] on div "Site List" at bounding box center [381, 48] width 541 height 48
click at [185, 131] on input at bounding box center [170, 134] width 99 height 14
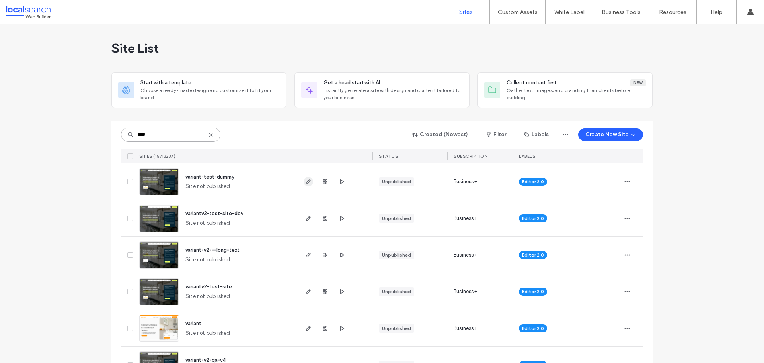
type input "****"
click at [306, 182] on use "button" at bounding box center [308, 181] width 5 height 5
click at [306, 180] on icon "button" at bounding box center [308, 181] width 6 height 6
